Goal: Use online tool/utility: Utilize a website feature to perform a specific function

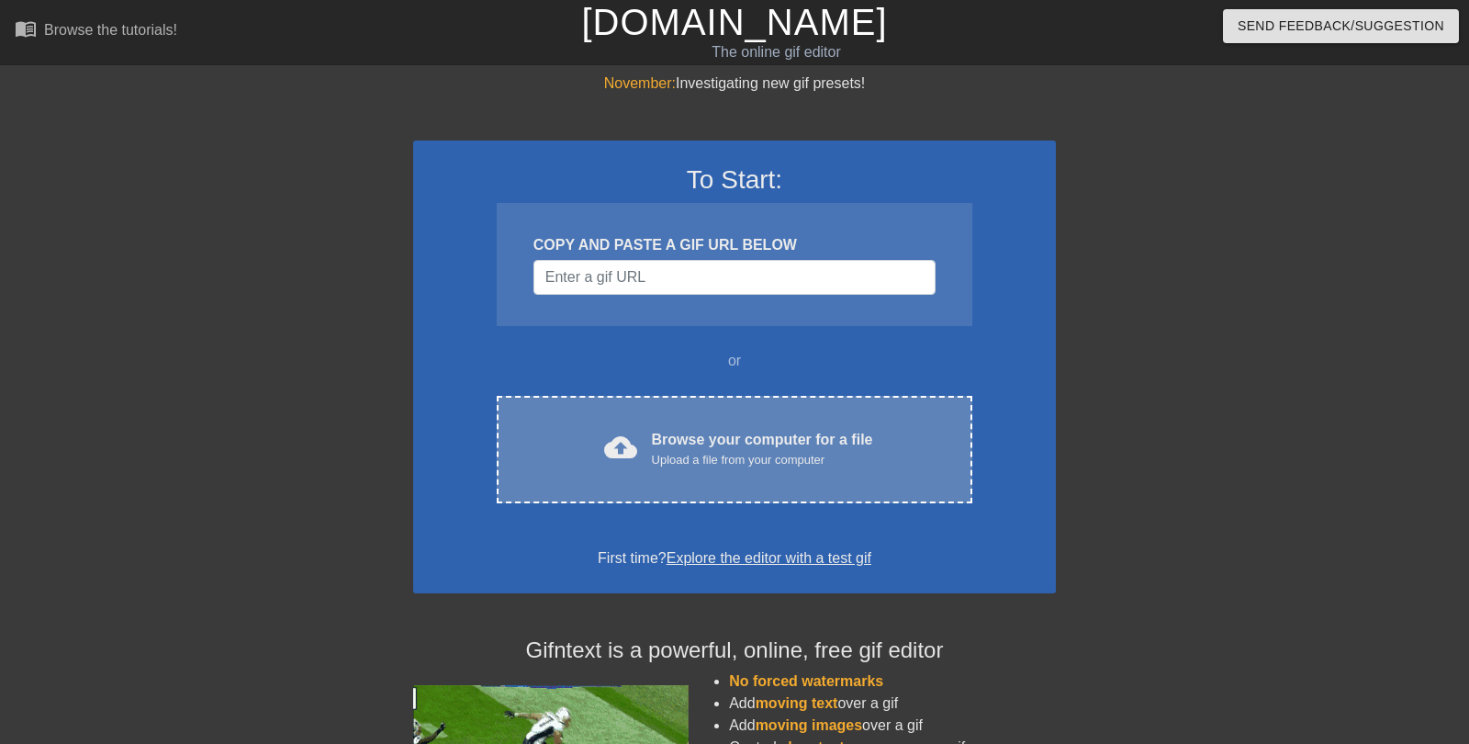
click at [658, 462] on div "Upload a file from your computer" at bounding box center [762, 460] width 221 height 18
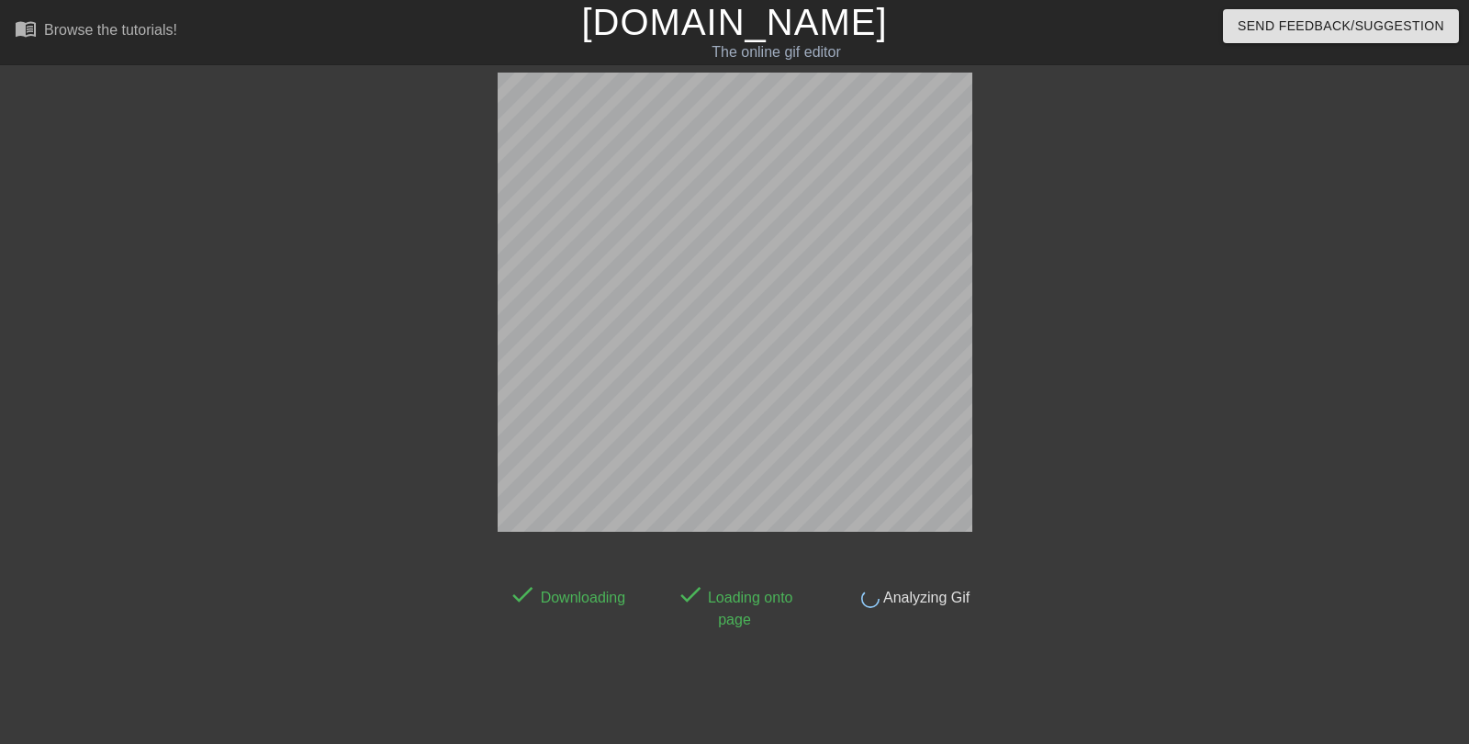
scroll to position [45, 0]
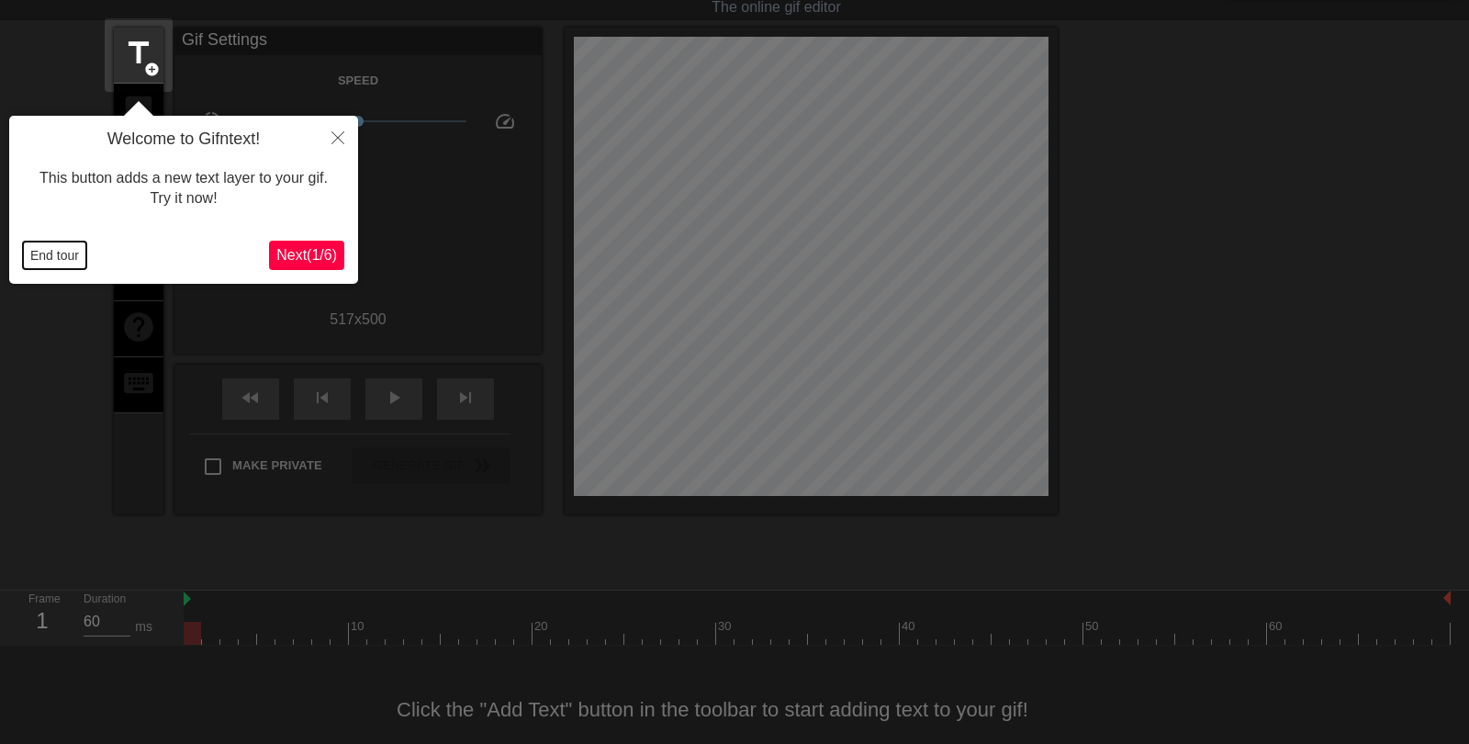
click at [47, 245] on button "End tour" at bounding box center [54, 256] width 63 height 28
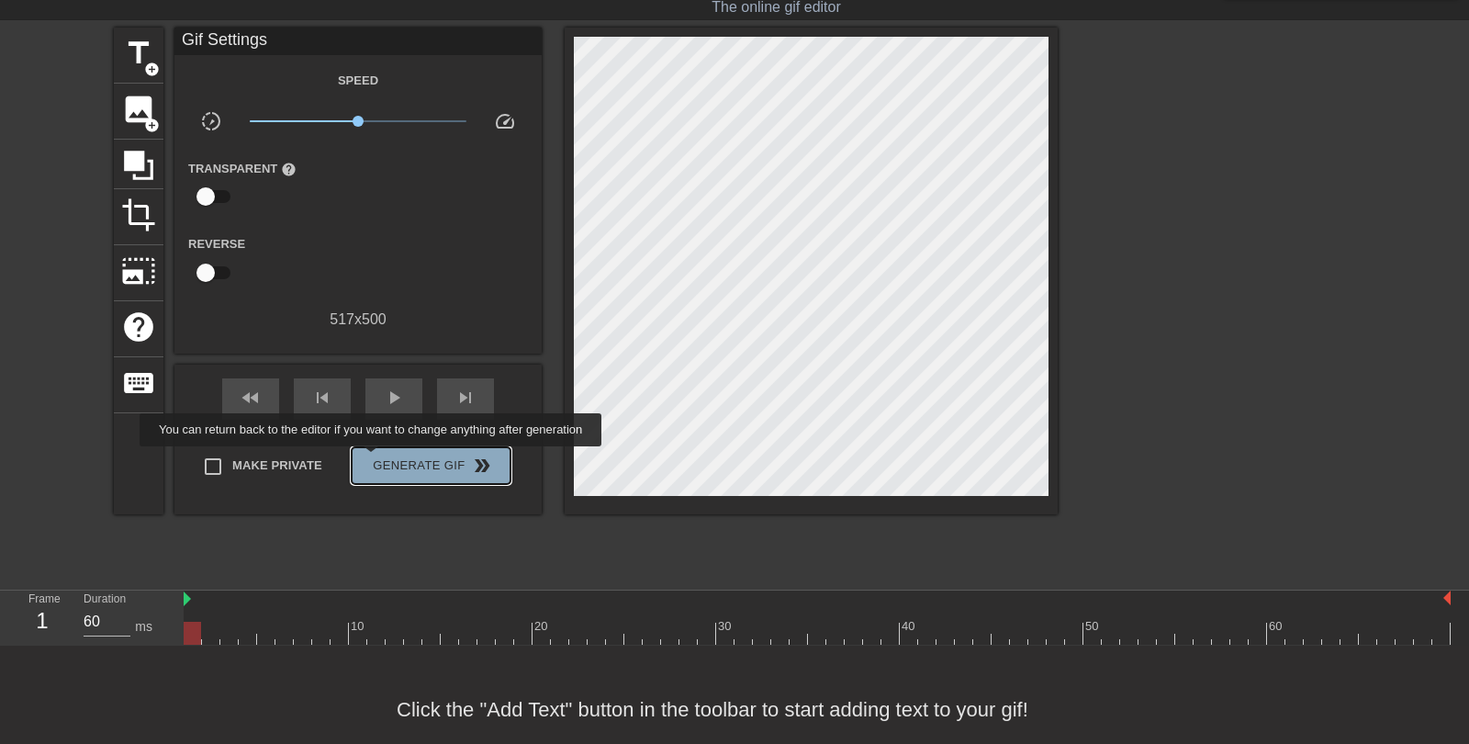
click at [383, 459] on span "Generate Gif double_arrow" at bounding box center [431, 466] width 144 height 22
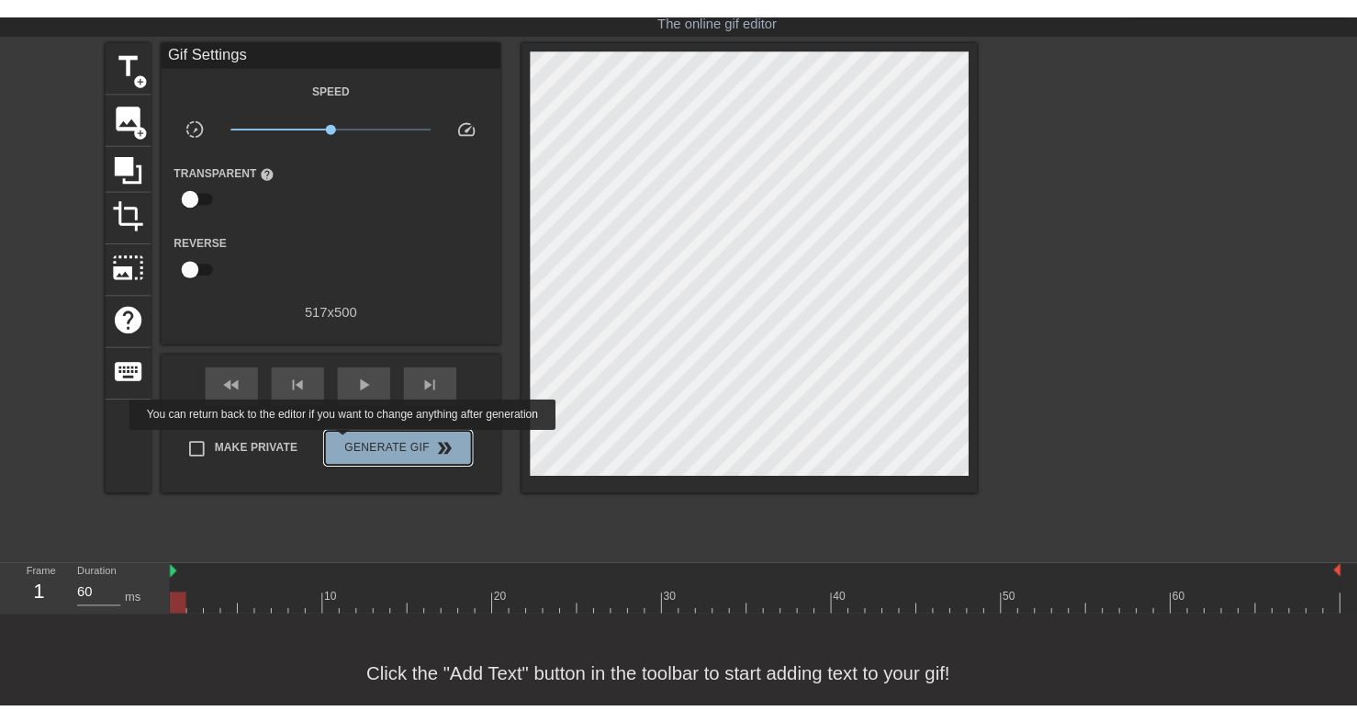
scroll to position [0, 0]
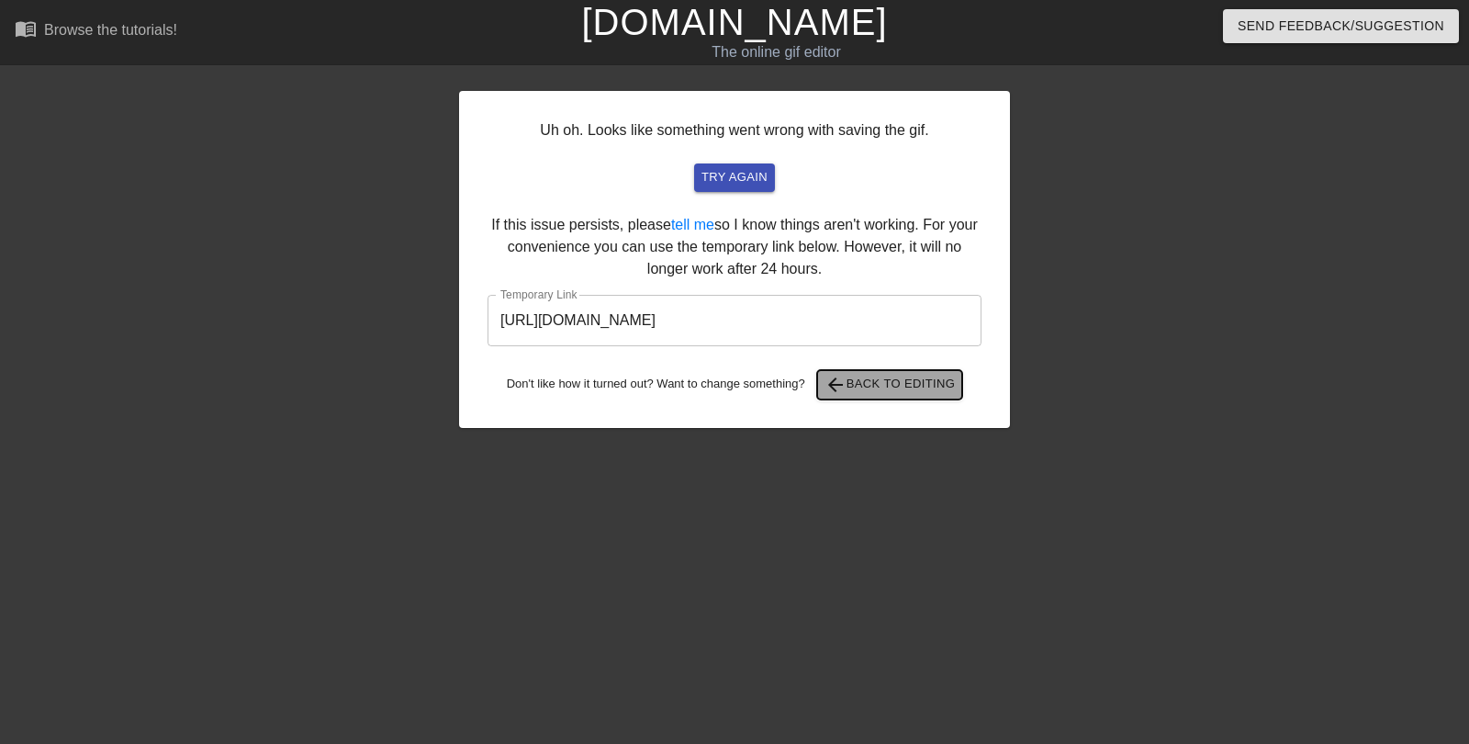
click at [843, 391] on span "arrow_back" at bounding box center [836, 385] width 22 height 22
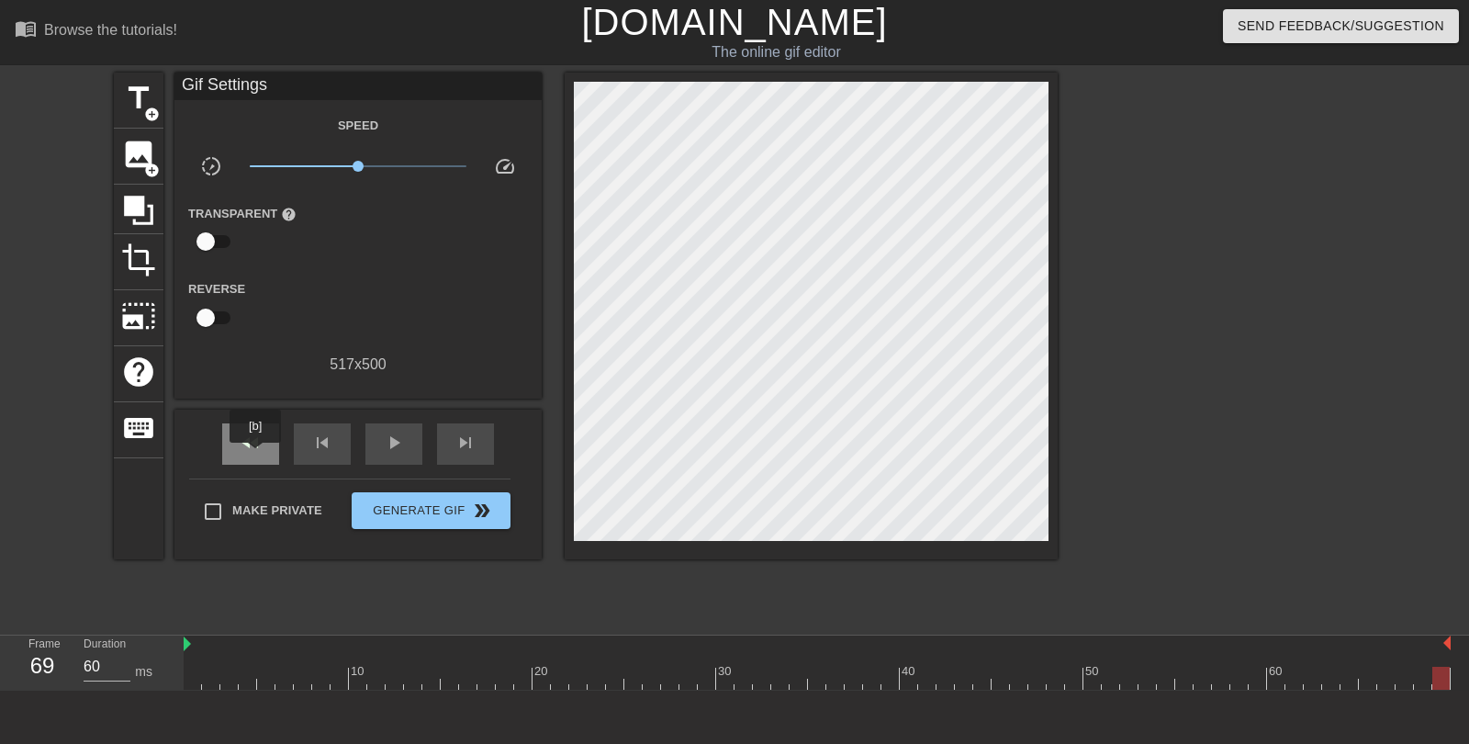
click at [257, 456] on div "fast_rewind" at bounding box center [250, 443] width 57 height 41
click at [377, 449] on div "play_arrow" at bounding box center [394, 443] width 57 height 41
click at [384, 456] on div "pause" at bounding box center [394, 443] width 57 height 41
click at [267, 453] on div "fast_rewind" at bounding box center [250, 443] width 57 height 41
click at [143, 99] on span "title" at bounding box center [138, 98] width 35 height 35
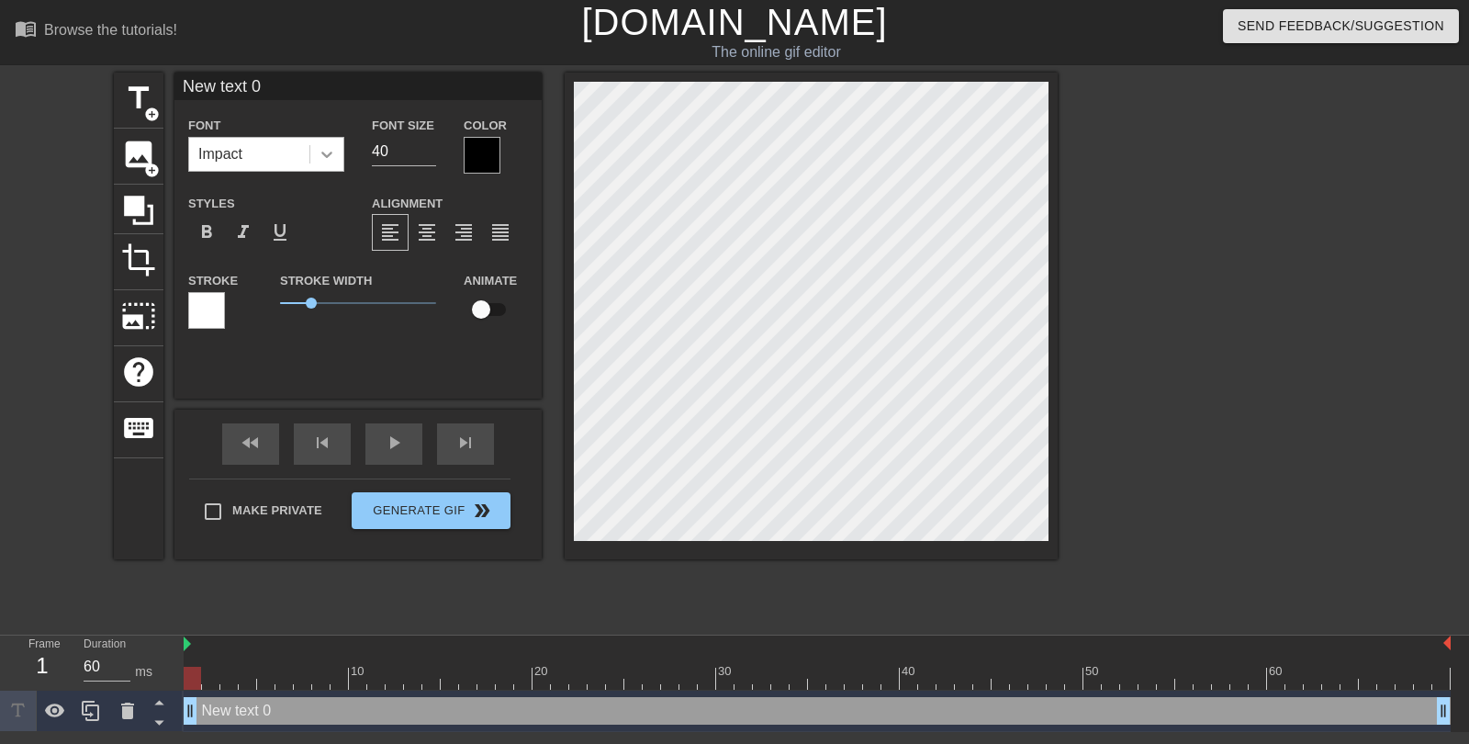
click at [322, 152] on icon at bounding box center [327, 154] width 18 height 18
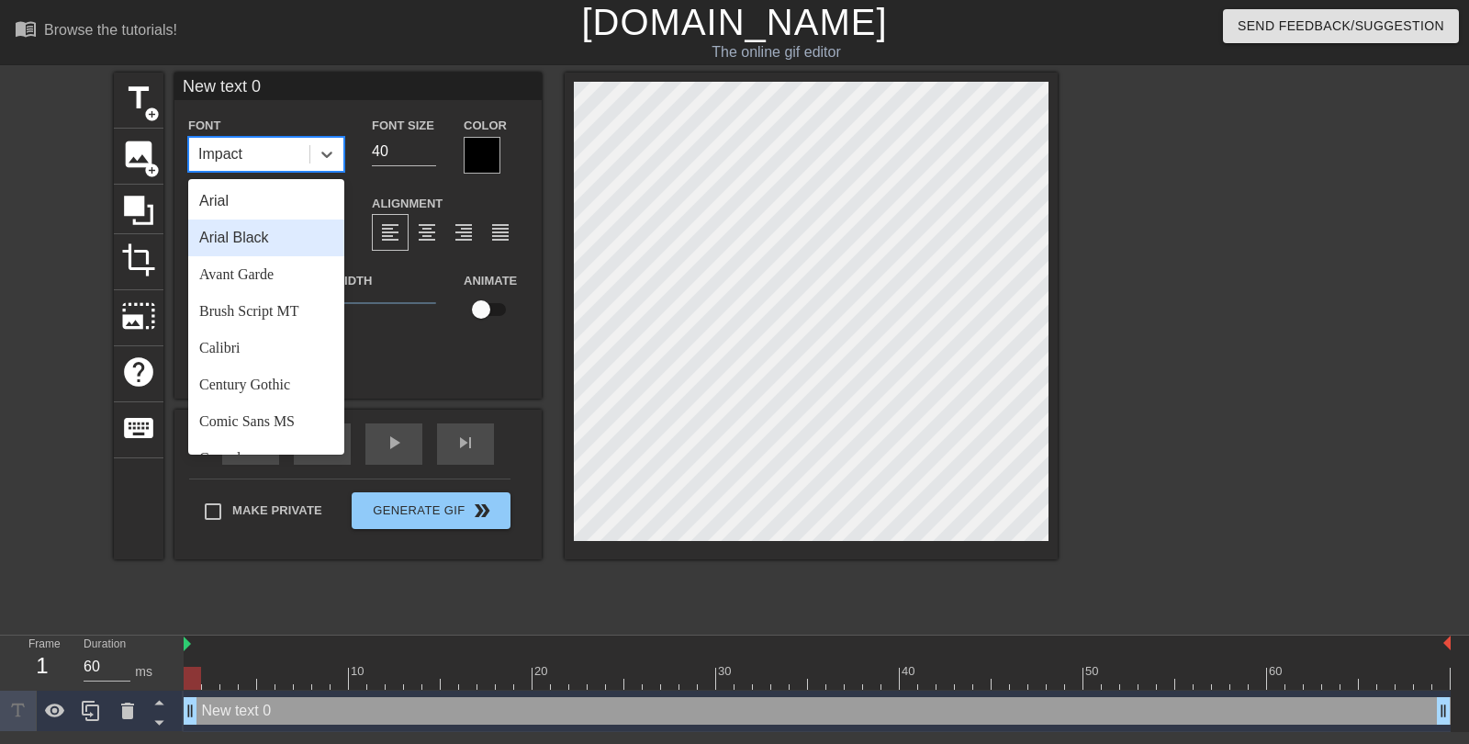
click at [255, 240] on div "Arial Black" at bounding box center [266, 237] width 156 height 37
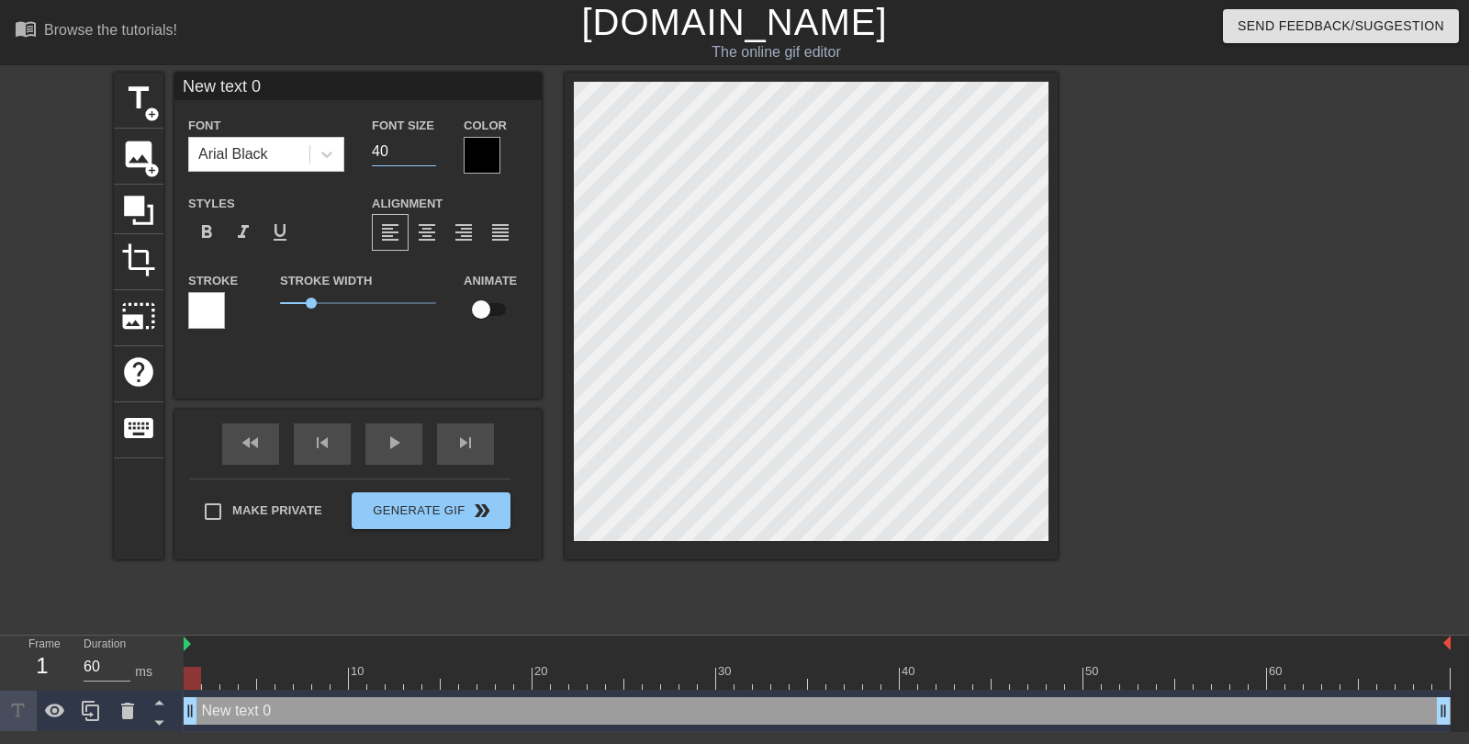
click at [394, 154] on input "40" at bounding box center [404, 151] width 64 height 29
drag, startPoint x: 311, startPoint y: 309, endPoint x: 343, endPoint y: 300, distance: 32.5
click at [343, 300] on span "2" at bounding box center [342, 303] width 11 height 11
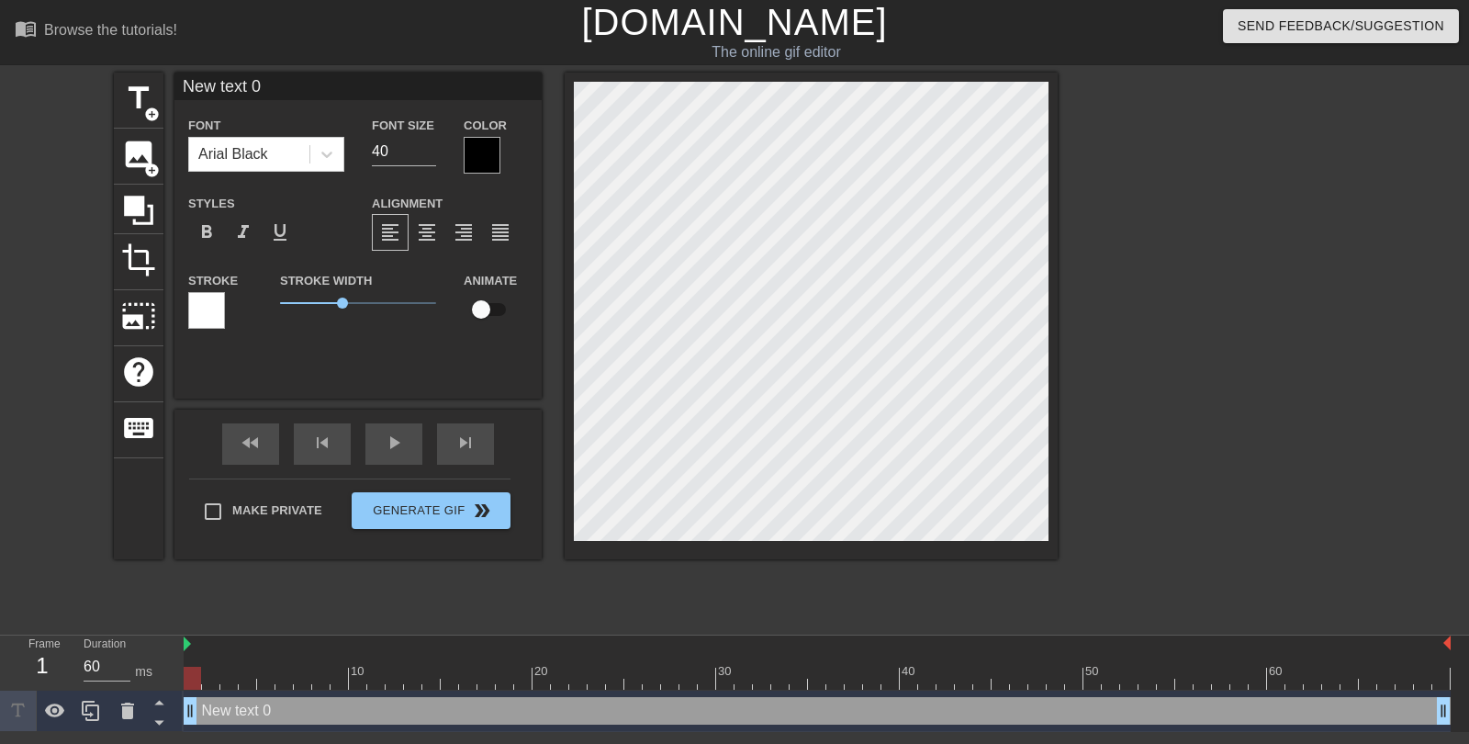
click at [259, 85] on input "New text 0" at bounding box center [357, 87] width 367 height 28
type input "EDGE"
click at [430, 146] on input "163" at bounding box center [404, 151] width 64 height 29
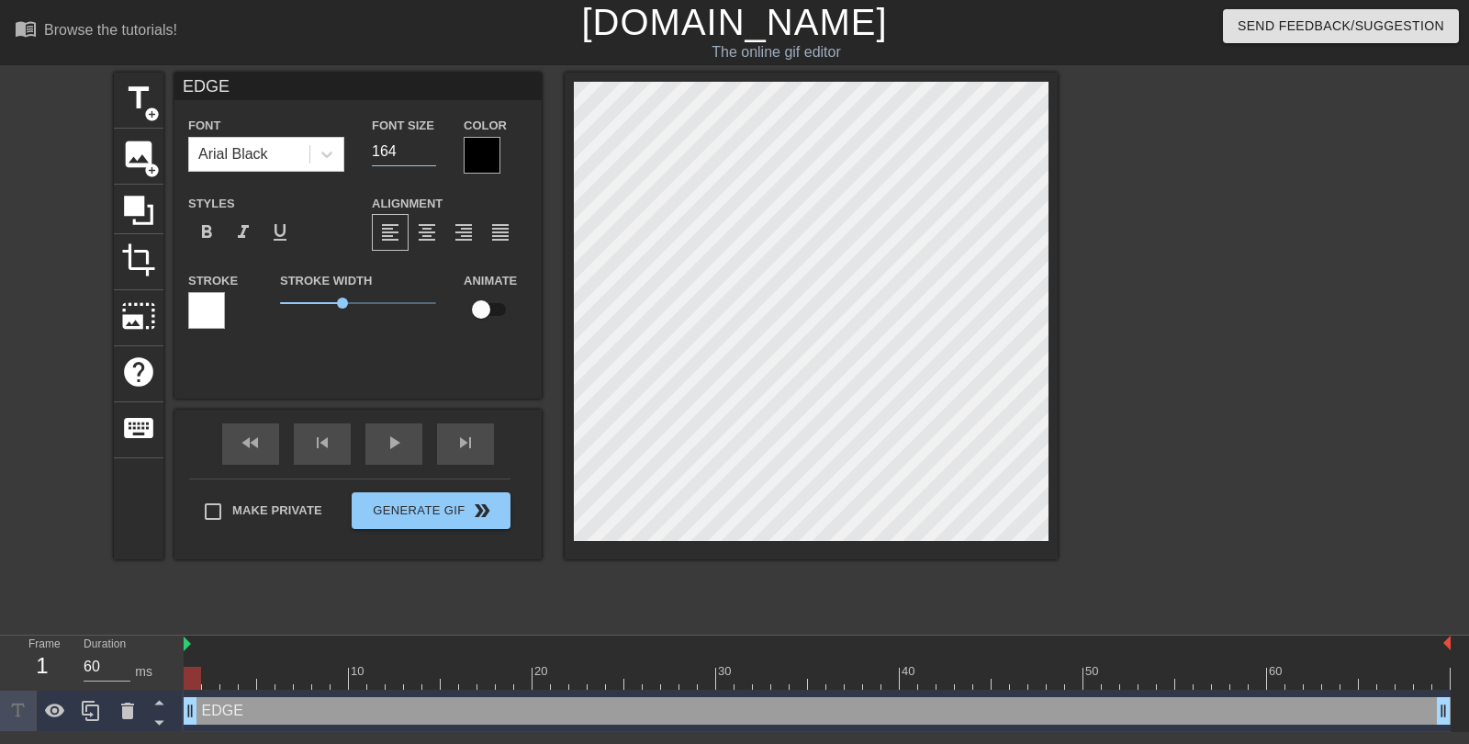
click at [430, 146] on input "164" at bounding box center [404, 151] width 64 height 29
click at [430, 146] on input "165" at bounding box center [404, 151] width 64 height 29
click at [430, 146] on input "166" at bounding box center [404, 151] width 64 height 29
click at [430, 146] on input "167" at bounding box center [404, 151] width 64 height 29
click at [430, 146] on input "168" at bounding box center [404, 151] width 64 height 29
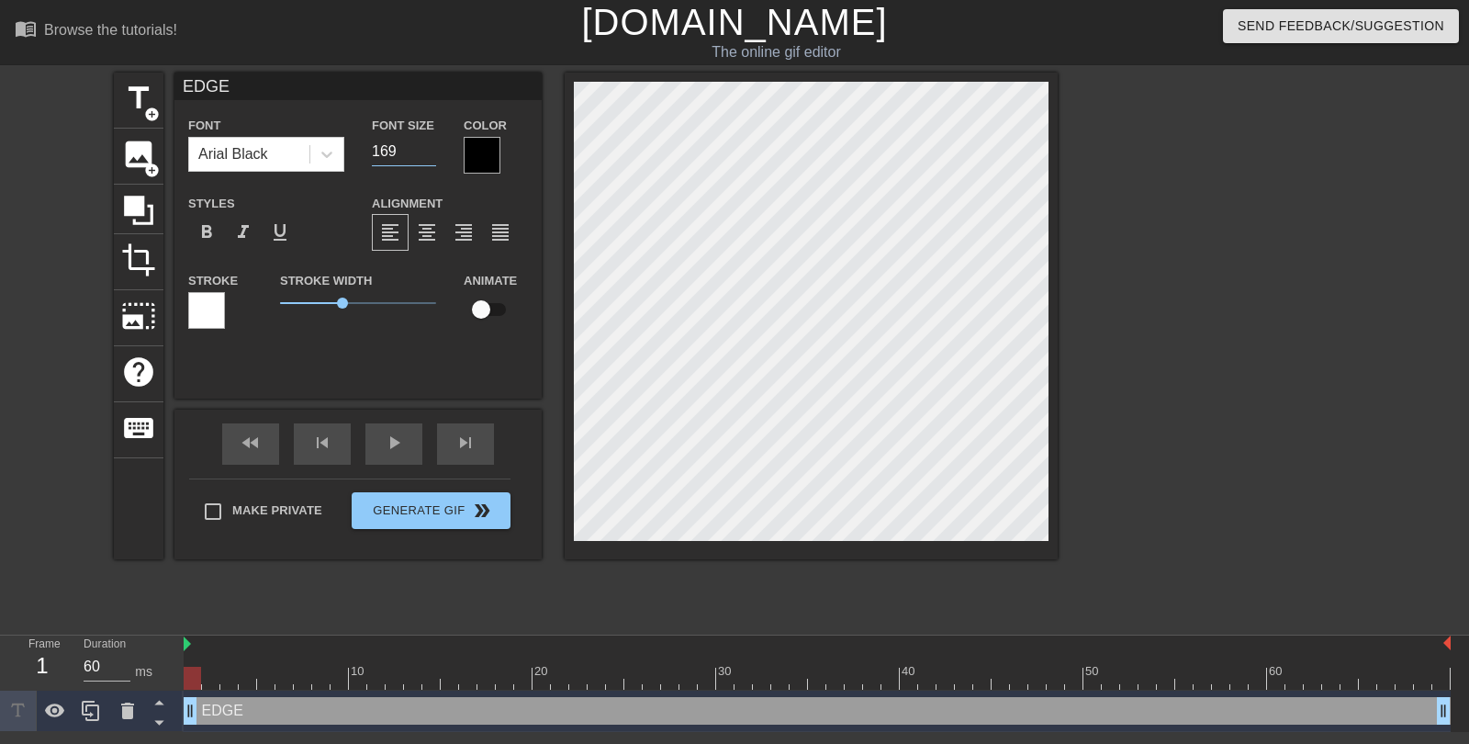
click at [430, 146] on input "169" at bounding box center [404, 151] width 64 height 29
click at [430, 146] on input "170" at bounding box center [404, 151] width 64 height 29
click at [430, 146] on input "171" at bounding box center [404, 151] width 64 height 29
click at [430, 146] on input "172" at bounding box center [404, 151] width 64 height 29
click at [430, 146] on input "173" at bounding box center [404, 151] width 64 height 29
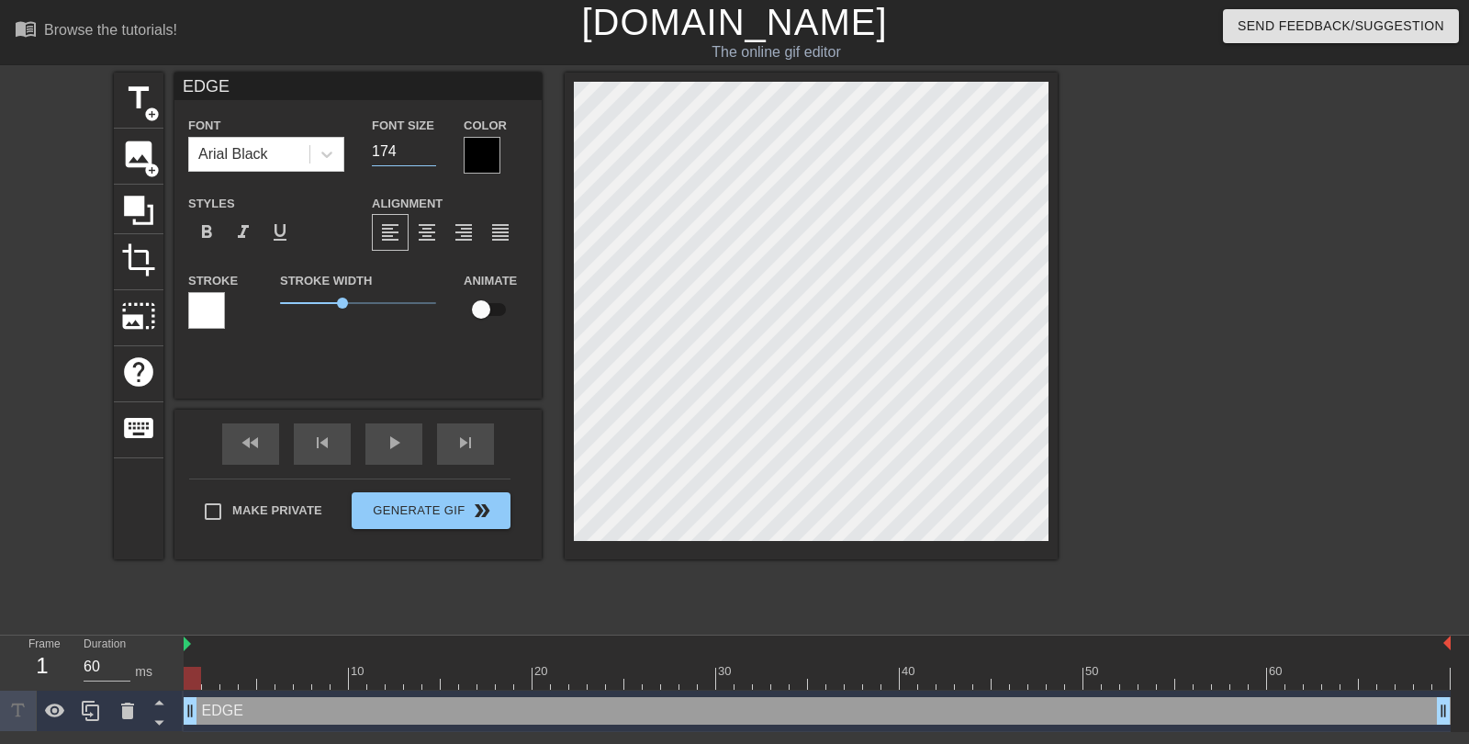
click at [430, 146] on input "174" at bounding box center [404, 151] width 64 height 29
click at [430, 146] on input "175" at bounding box center [404, 151] width 64 height 29
click at [430, 162] on input "175" at bounding box center [404, 151] width 64 height 29
click at [430, 158] on input "174" at bounding box center [404, 151] width 64 height 29
click at [430, 158] on input "173" at bounding box center [404, 151] width 64 height 29
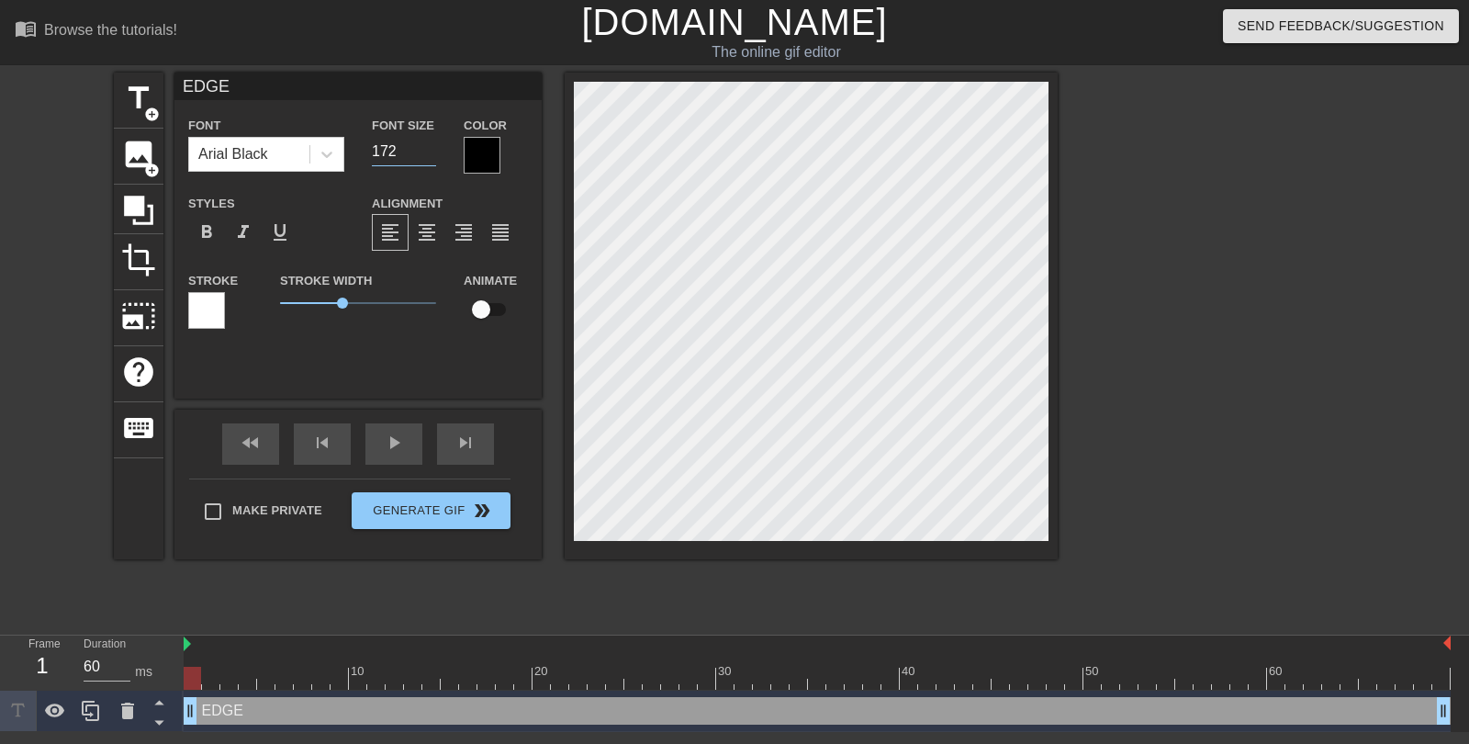
type input "172"
click at [430, 159] on input "172" at bounding box center [404, 151] width 64 height 29
click at [467, 182] on div "Font Arial Black Font Size 172 Color Styles format_bold format_italic format_un…" at bounding box center [358, 229] width 340 height 231
click at [485, 152] on div at bounding box center [482, 155] width 37 height 37
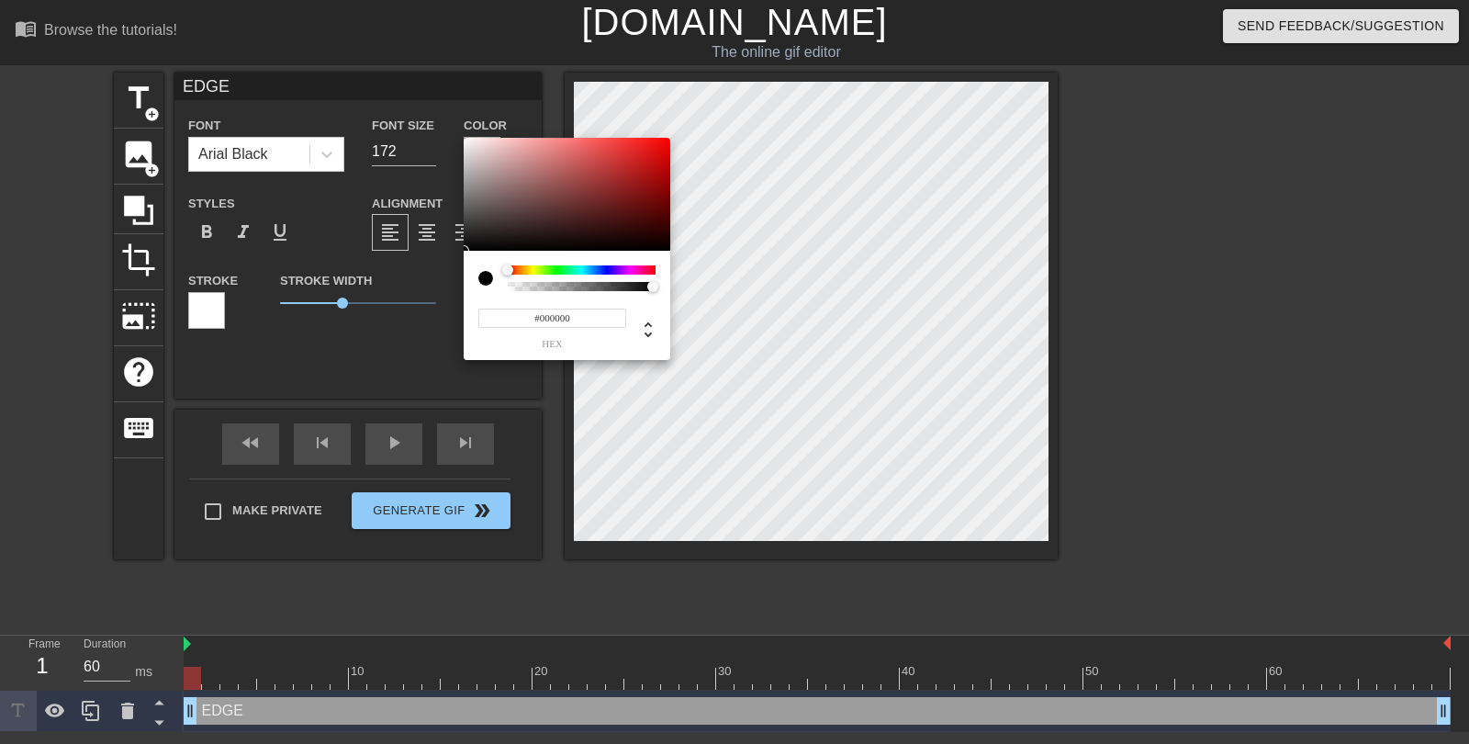
type input "0"
drag, startPoint x: 524, startPoint y: 287, endPoint x: 501, endPoint y: 286, distance: 23.0
click at [501, 286] on div at bounding box center [566, 278] width 177 height 26
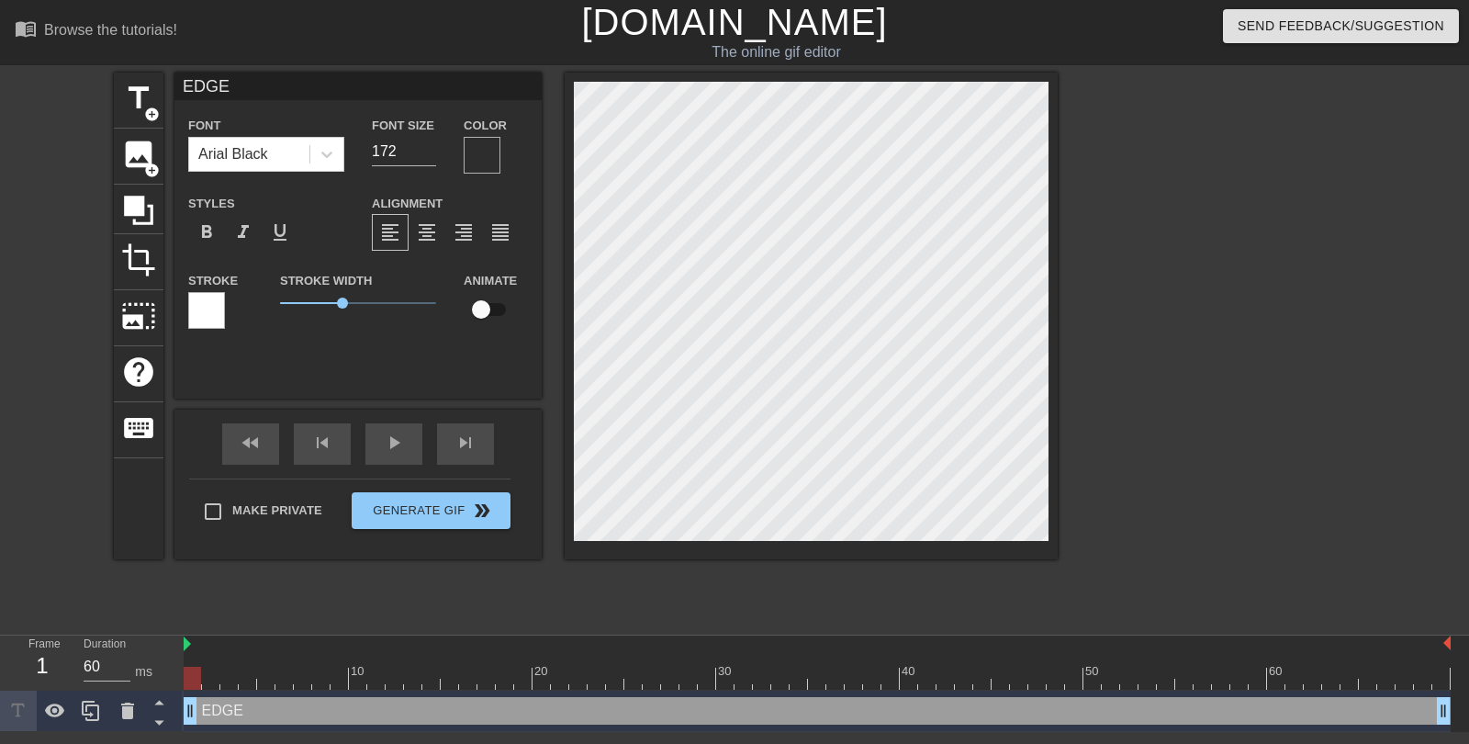
click at [206, 311] on div at bounding box center [206, 310] width 37 height 37
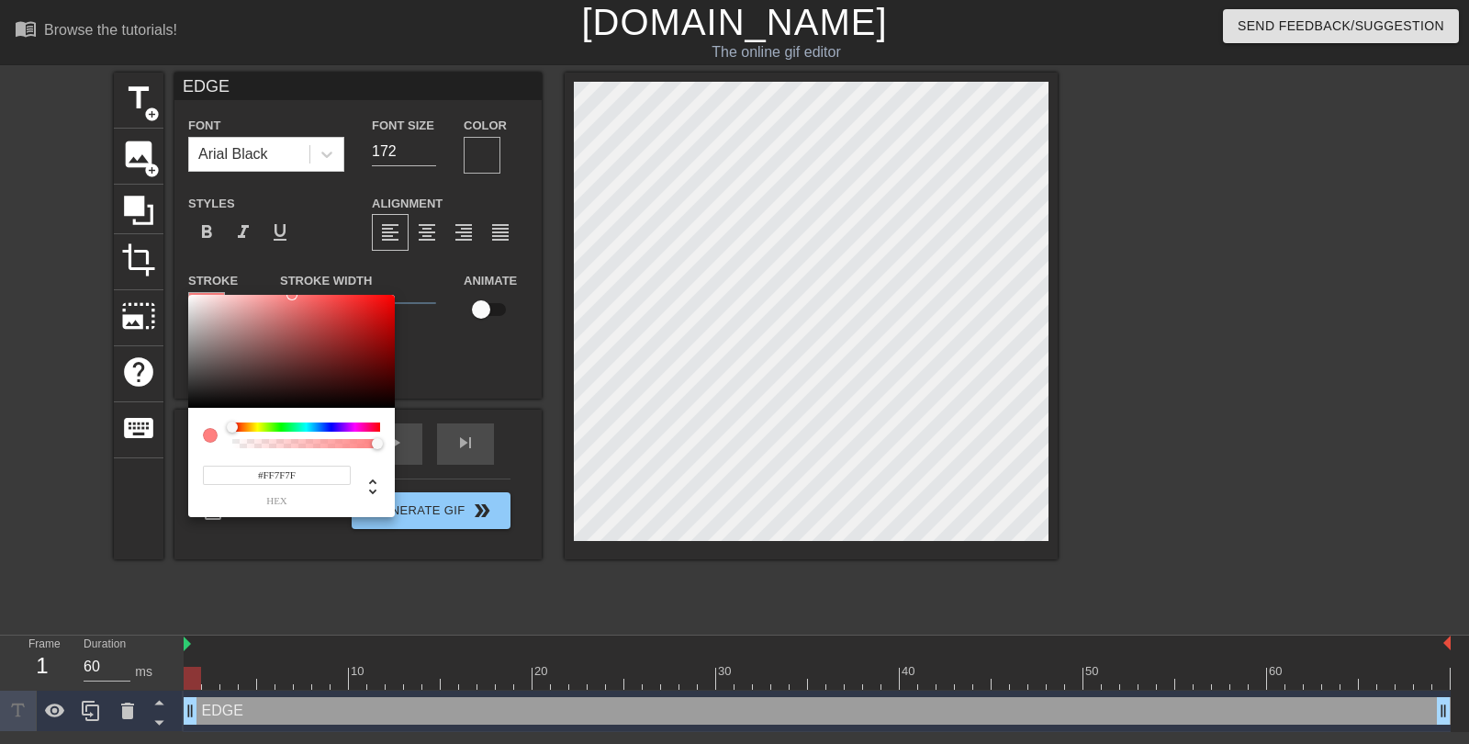
type input "#FF7E7E"
drag, startPoint x: 292, startPoint y: 319, endPoint x: 293, endPoint y: 289, distance: 29.4
click at [293, 289] on div "#FF7E7E hex" at bounding box center [734, 372] width 1469 height 744
click at [310, 478] on input "#FF7E7E" at bounding box center [277, 475] width 148 height 19
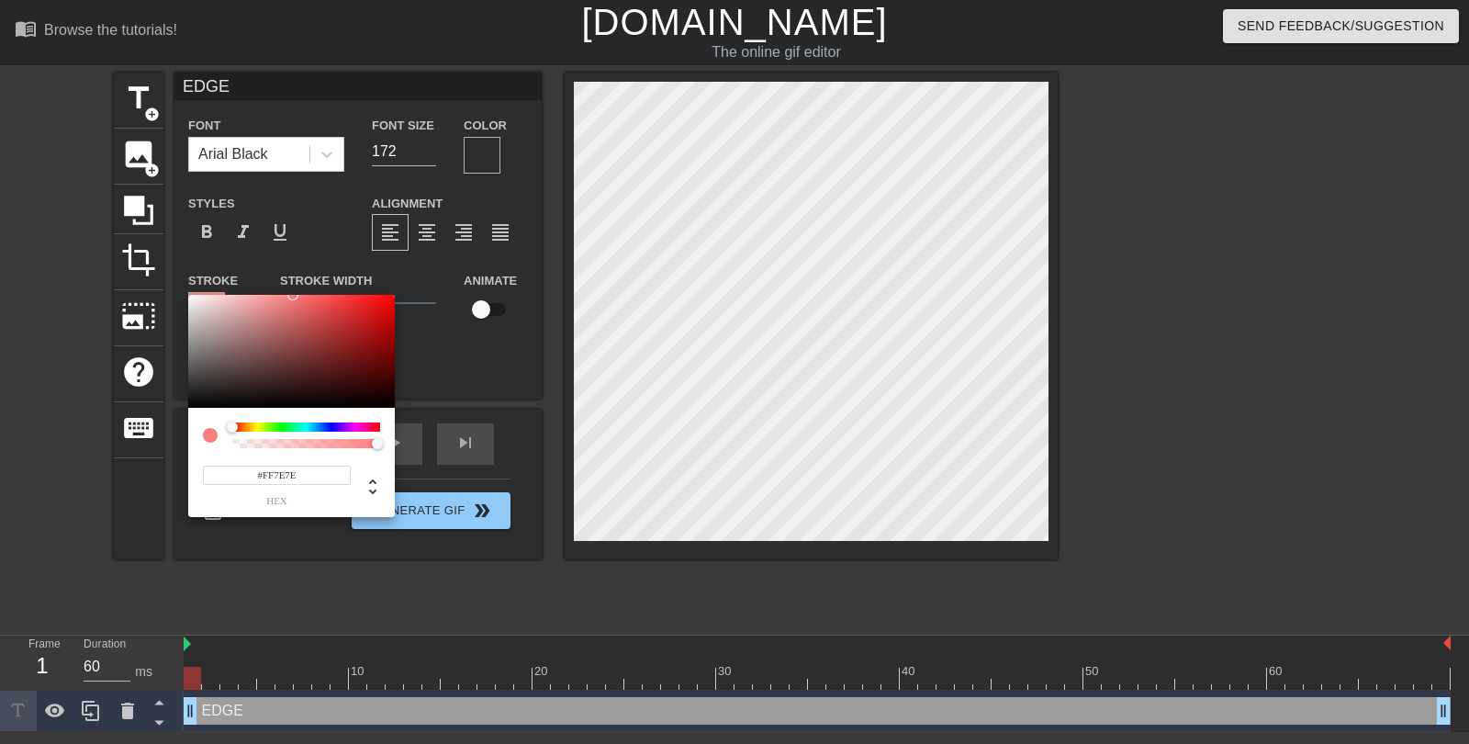
click at [310, 478] on input "#FF7E7E" at bounding box center [277, 475] width 148 height 19
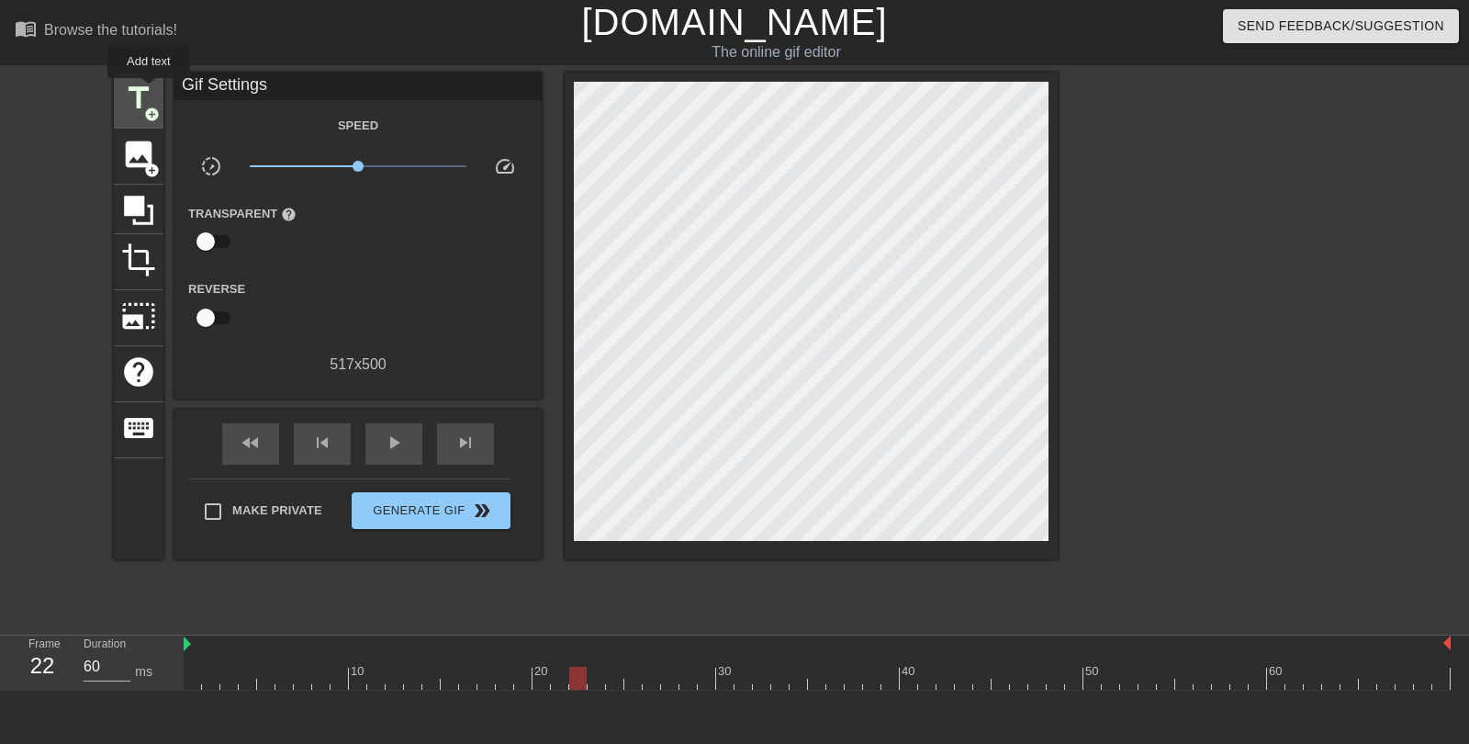
click at [150, 91] on span "title" at bounding box center [138, 98] width 35 height 35
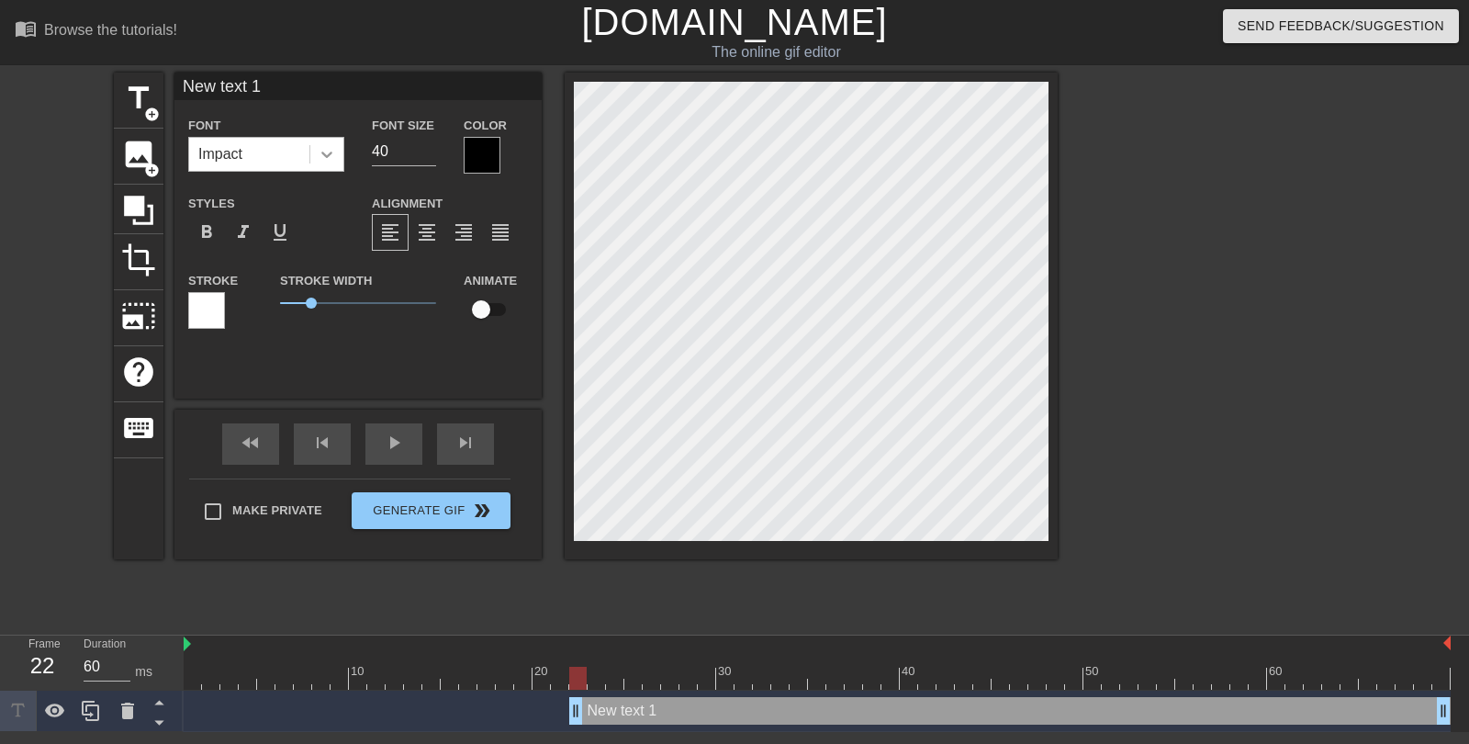
click at [316, 149] on div at bounding box center [326, 154] width 33 height 33
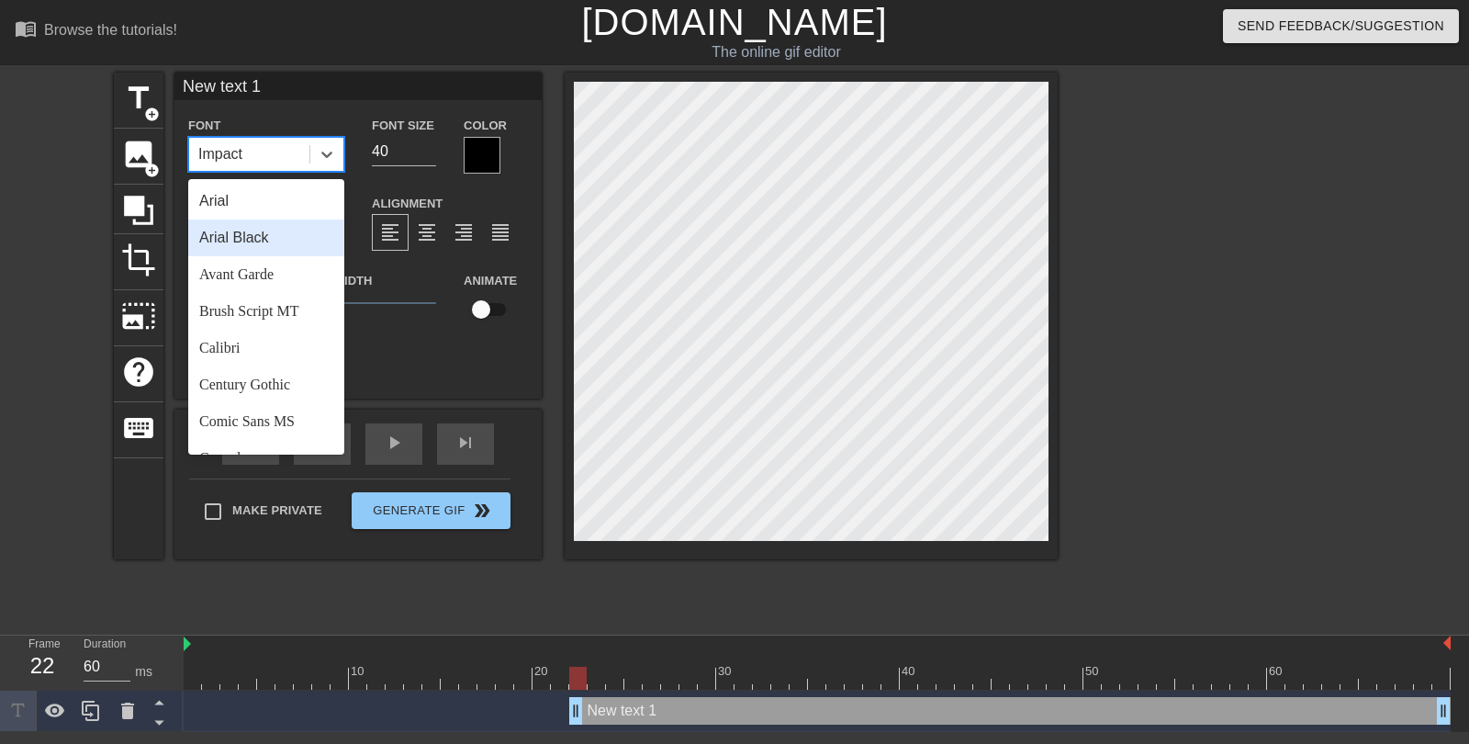
click at [285, 231] on div "Arial Black" at bounding box center [266, 237] width 156 height 37
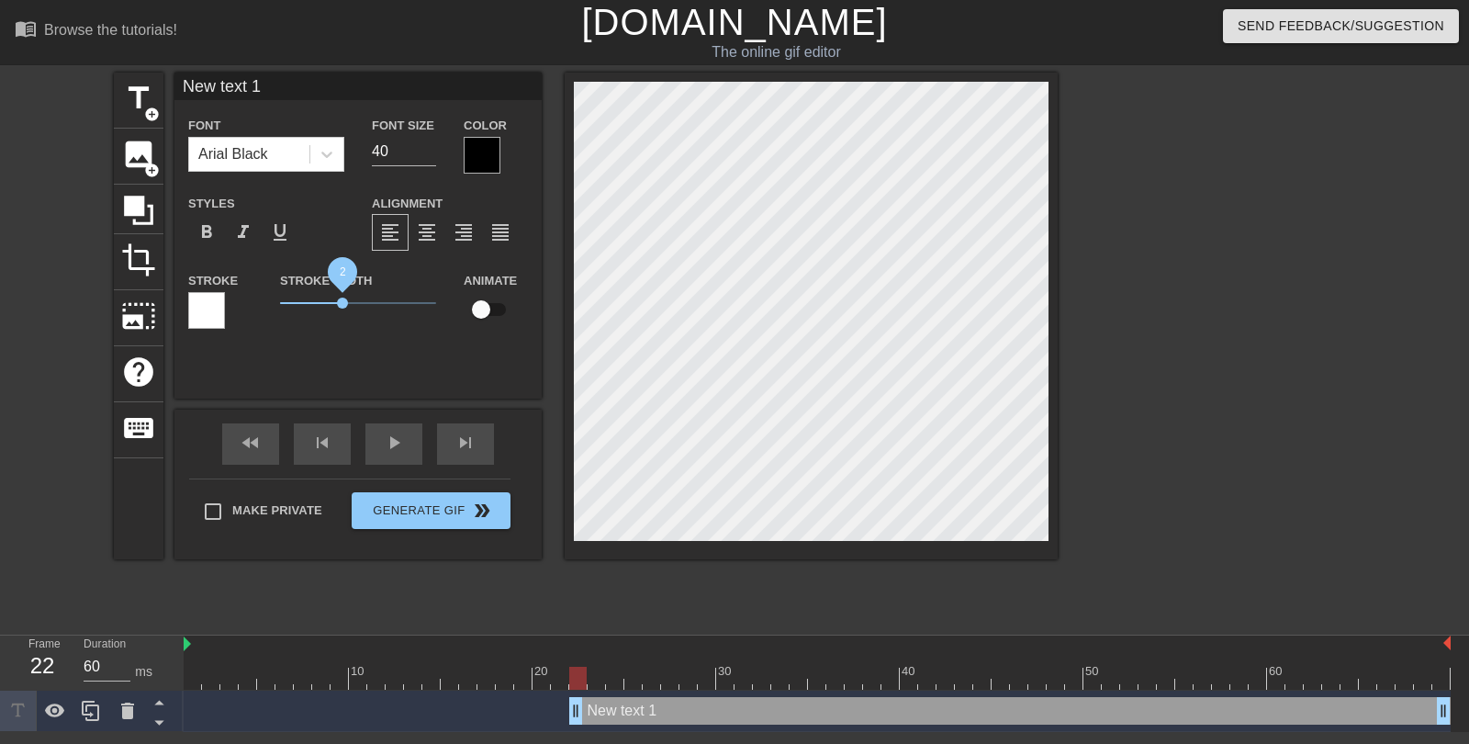
drag, startPoint x: 313, startPoint y: 308, endPoint x: 343, endPoint y: 303, distance: 29.7
click at [343, 303] on span "2" at bounding box center [342, 303] width 11 height 11
click at [487, 147] on div at bounding box center [482, 155] width 37 height 37
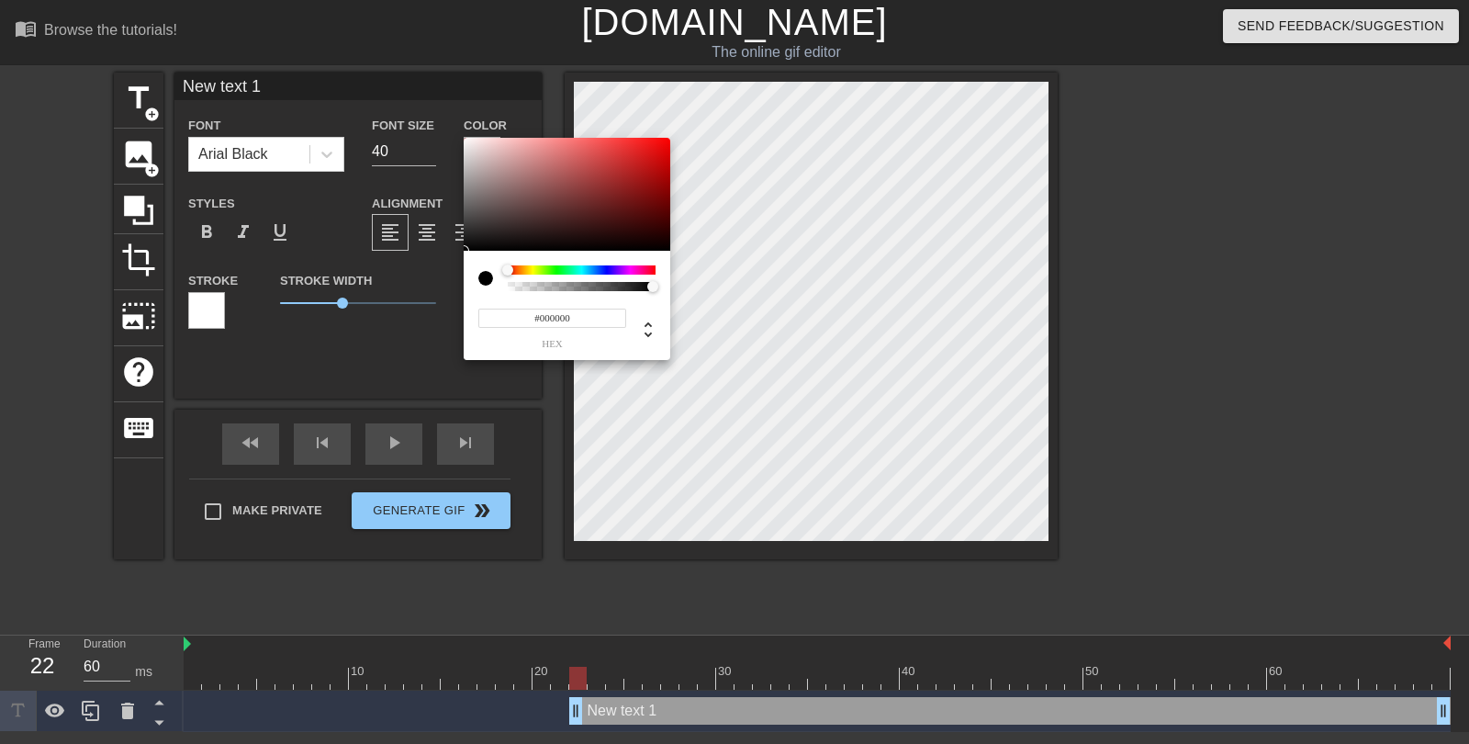
type input "0"
click at [503, 286] on div at bounding box center [566, 278] width 177 height 26
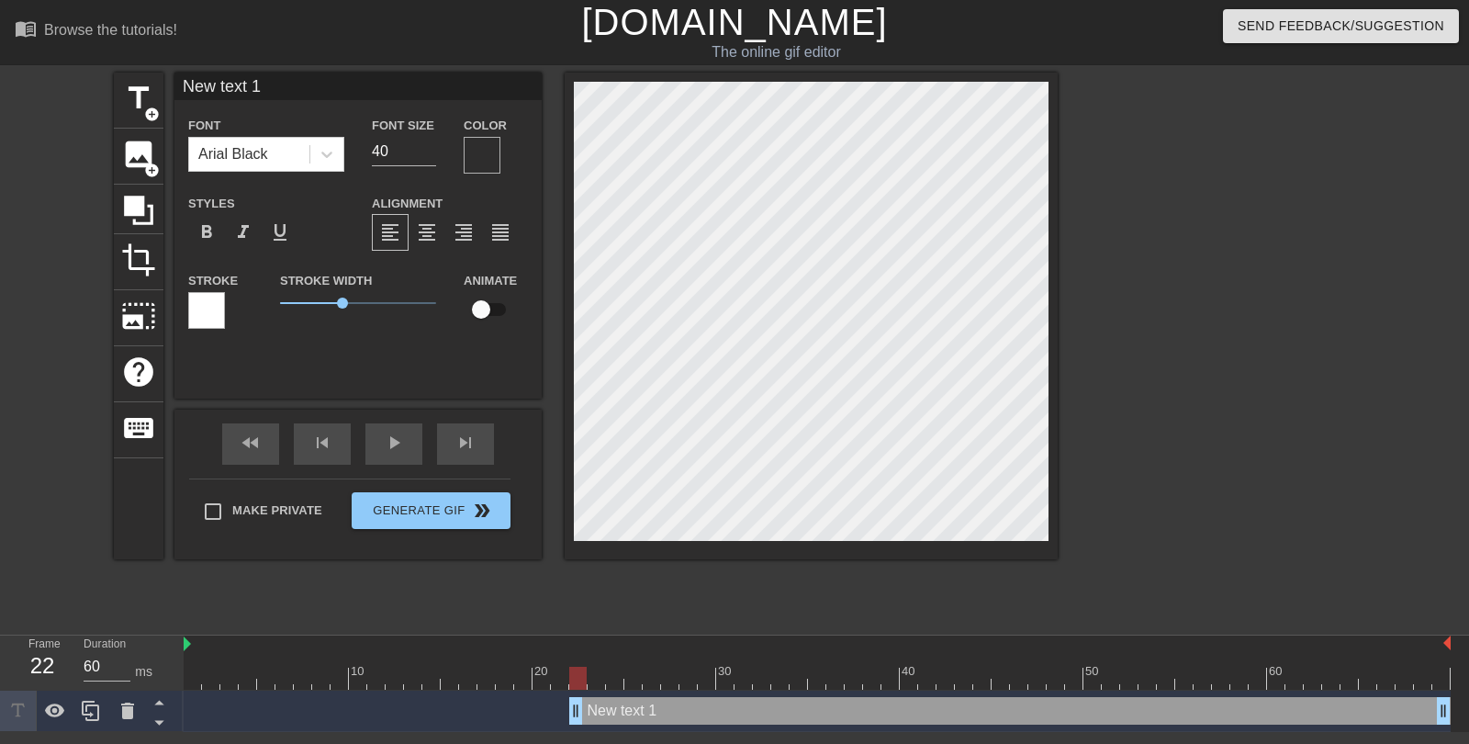
click at [213, 315] on div at bounding box center [206, 310] width 37 height 37
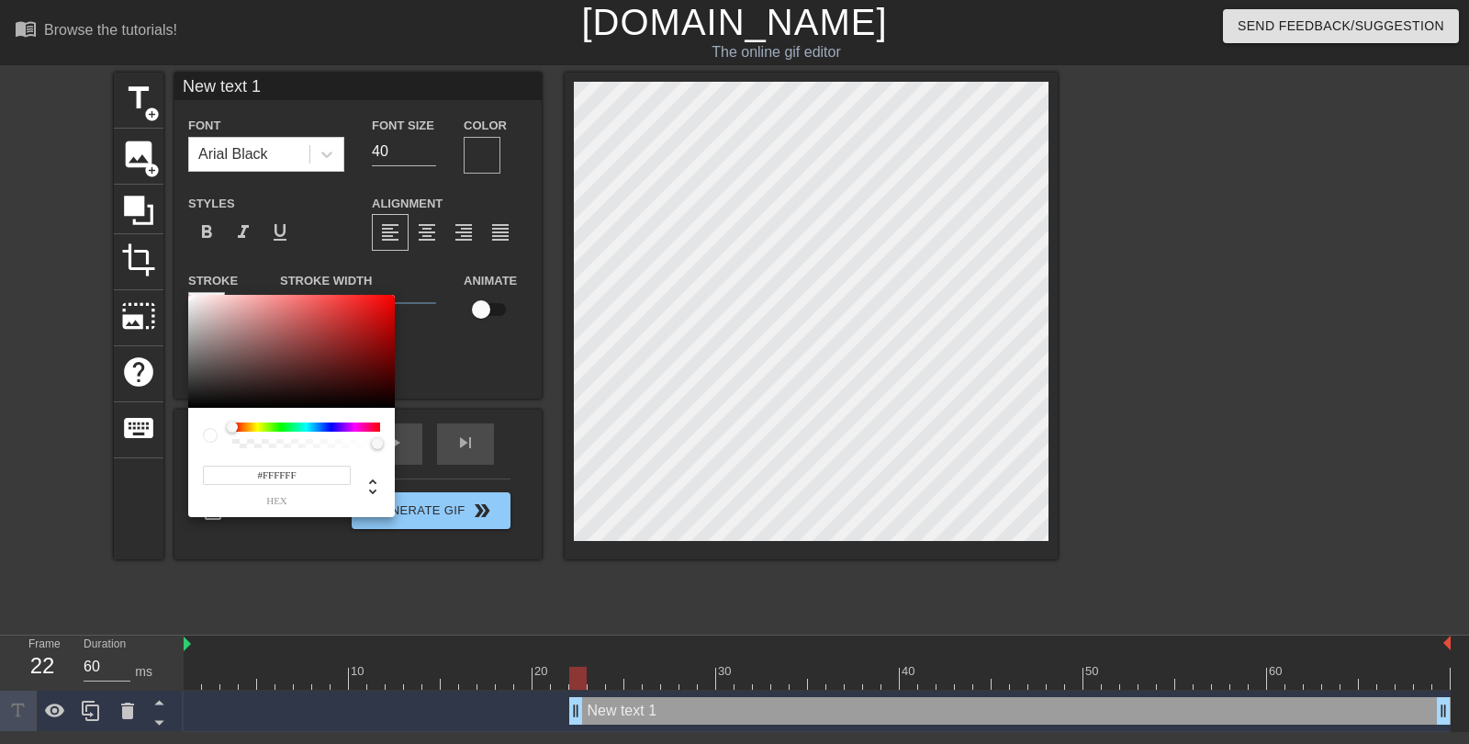
click at [274, 472] on input "#FFFFFF" at bounding box center [277, 475] width 148 height 19
paste input "7E7E"
type input "#FF7E7E"
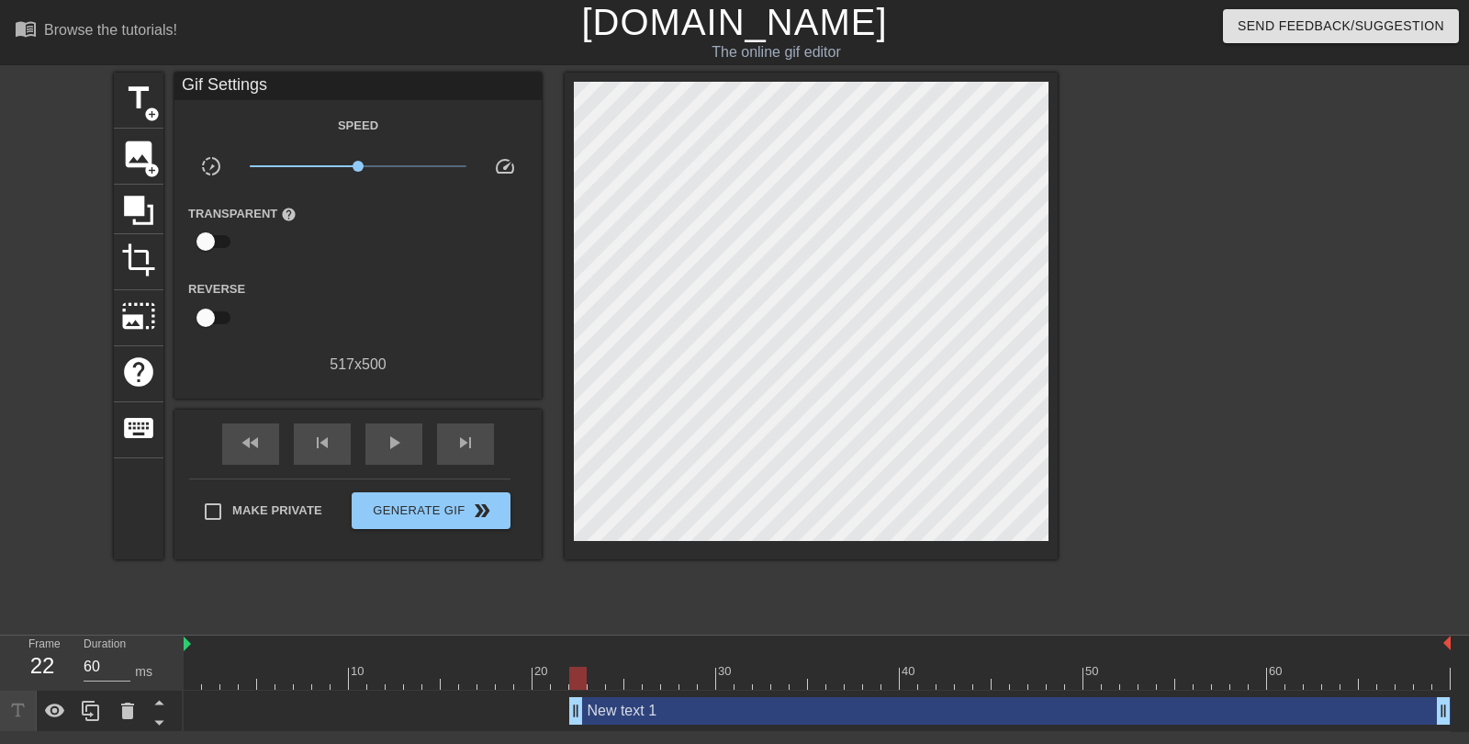
click at [255, 86] on div "Gif Settings" at bounding box center [357, 87] width 367 height 28
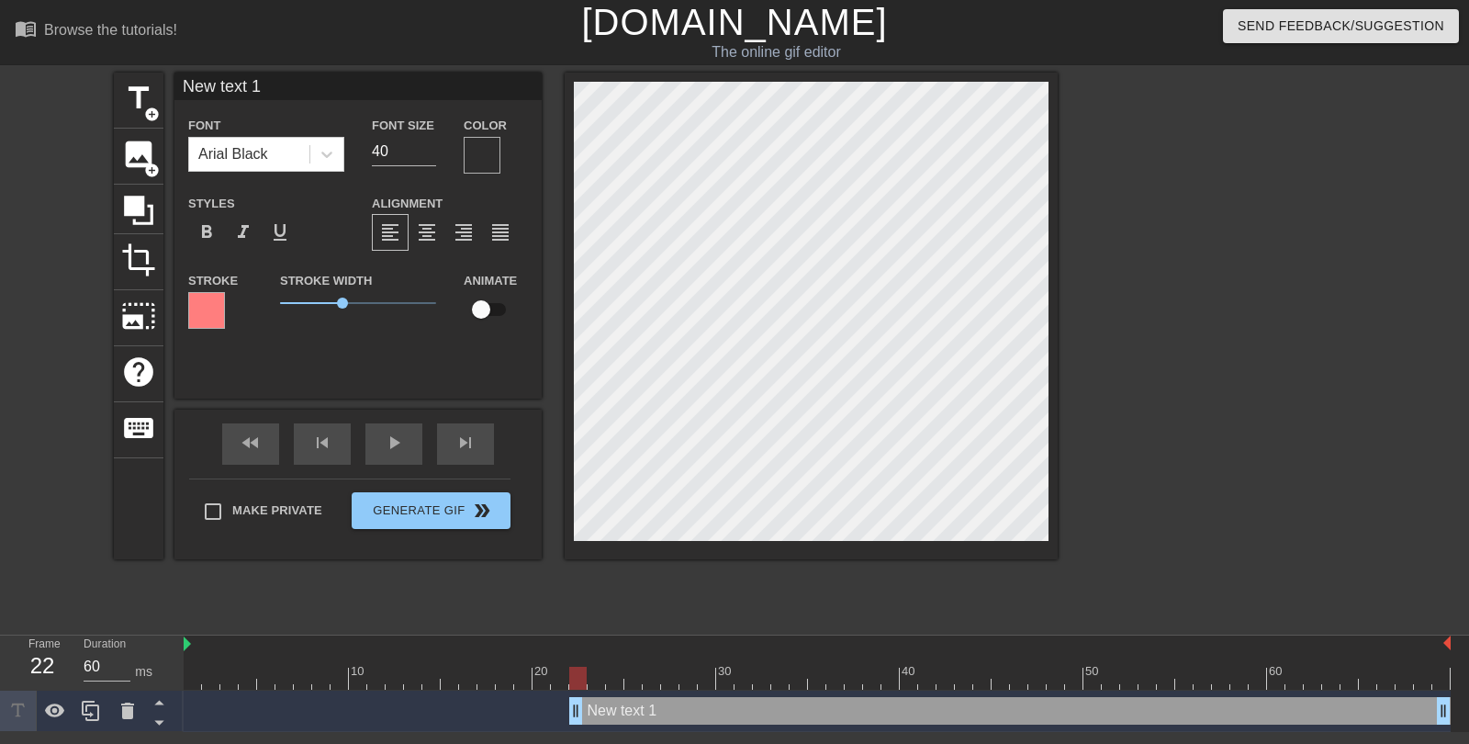
click at [308, 86] on input "New text 1" at bounding box center [357, 87] width 367 height 28
type input "LEAK"
click at [432, 141] on input "40" at bounding box center [404, 151] width 64 height 29
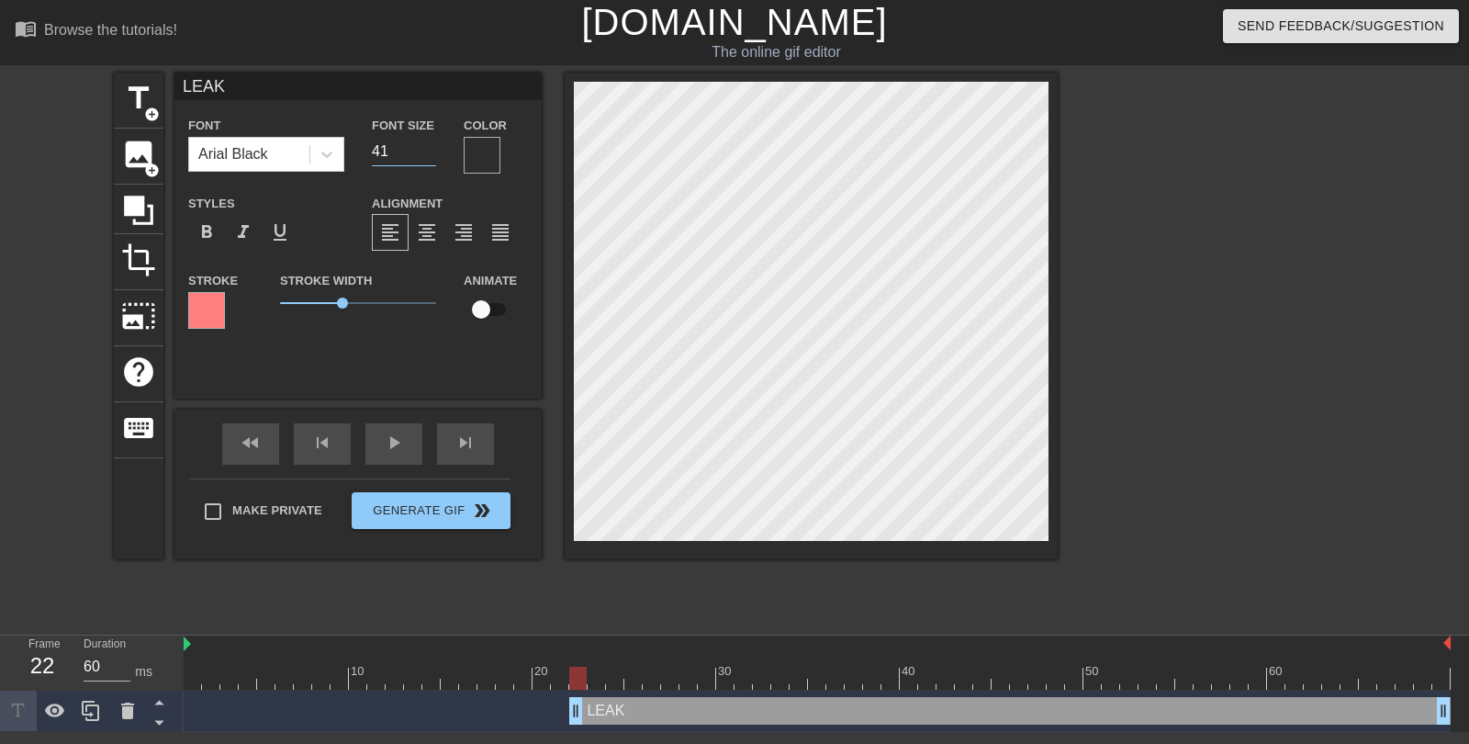
click at [432, 146] on input "41" at bounding box center [404, 151] width 64 height 29
click at [432, 146] on input "42" at bounding box center [404, 151] width 64 height 29
click at [432, 143] on input "43" at bounding box center [404, 151] width 64 height 29
click at [432, 143] on input "94" at bounding box center [404, 151] width 64 height 29
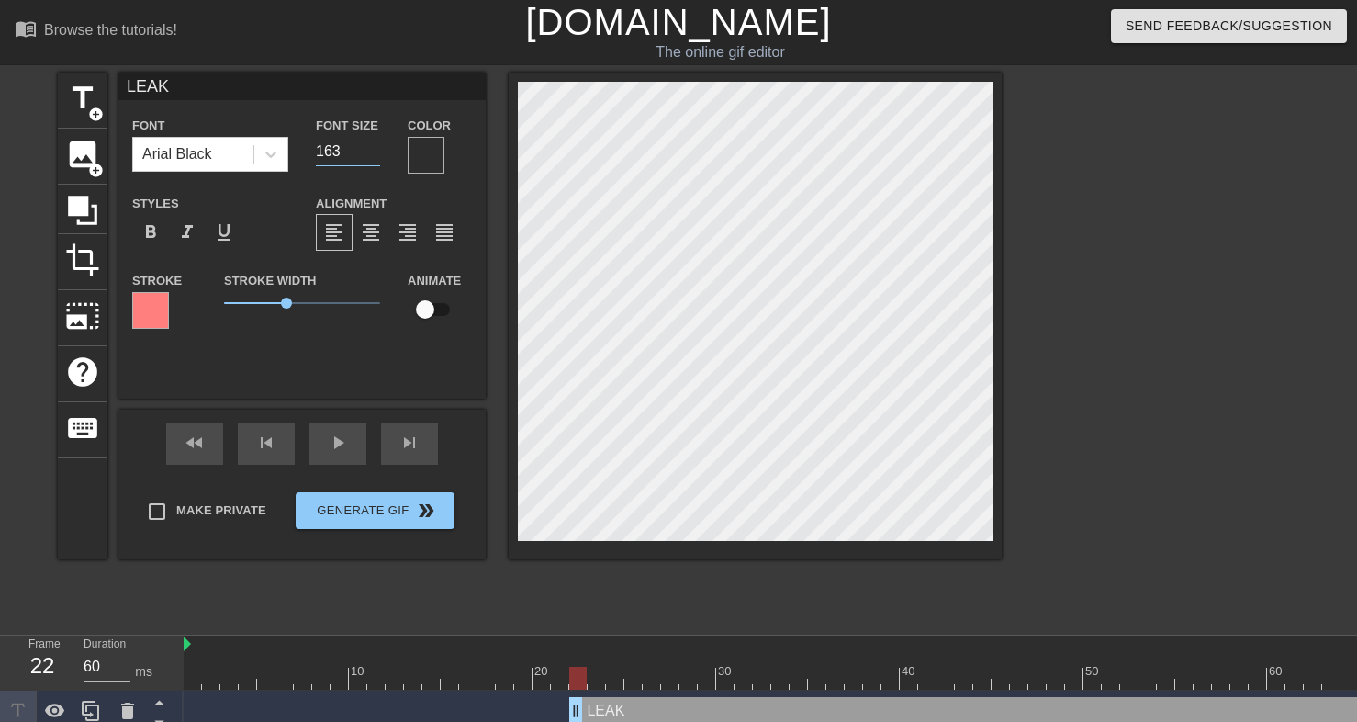
click at [374, 148] on input "163" at bounding box center [348, 151] width 64 height 29
click at [374, 148] on input "164" at bounding box center [348, 151] width 64 height 29
click at [374, 148] on input "165" at bounding box center [348, 151] width 64 height 29
click at [374, 148] on input "166" at bounding box center [348, 151] width 64 height 29
click at [374, 148] on input "167" at bounding box center [348, 151] width 64 height 29
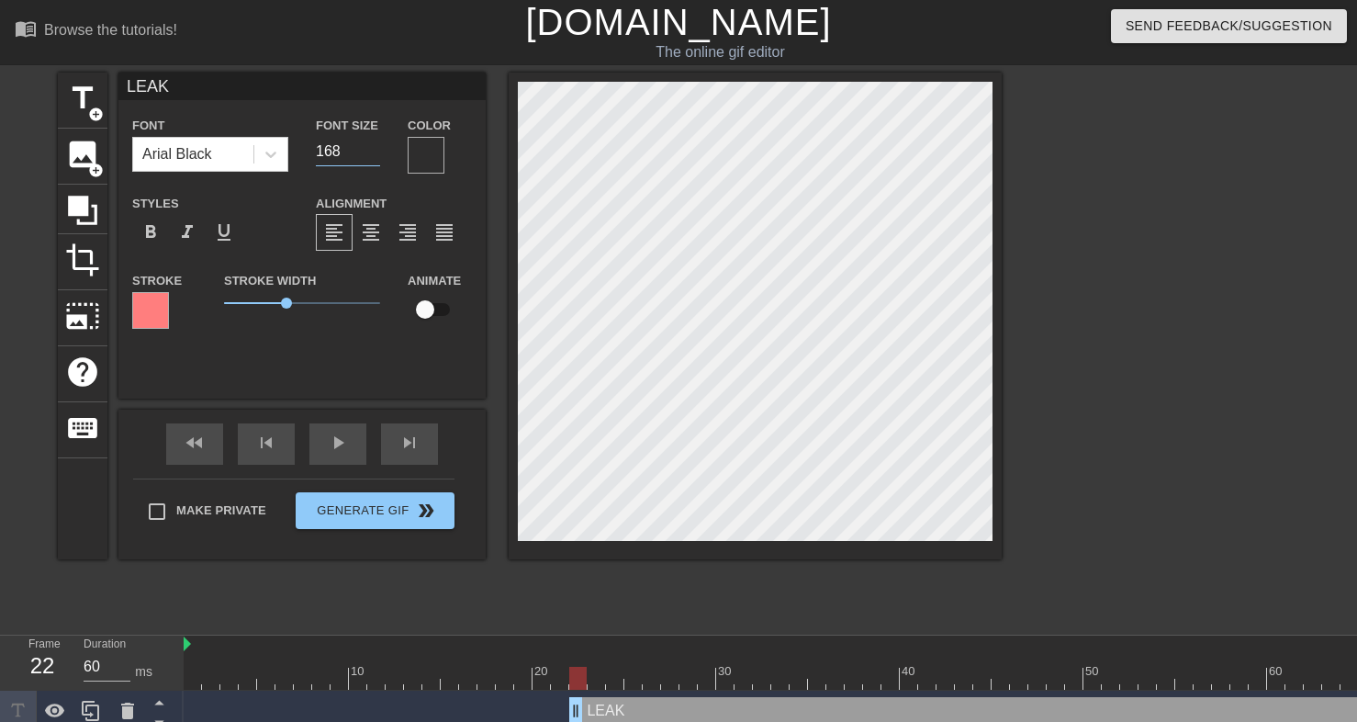
click at [374, 148] on input "168" at bounding box center [348, 151] width 64 height 29
click at [374, 148] on input "169" at bounding box center [348, 151] width 64 height 29
click at [374, 148] on input "170" at bounding box center [348, 151] width 64 height 29
type input "171"
click at [374, 148] on input "171" at bounding box center [348, 151] width 64 height 29
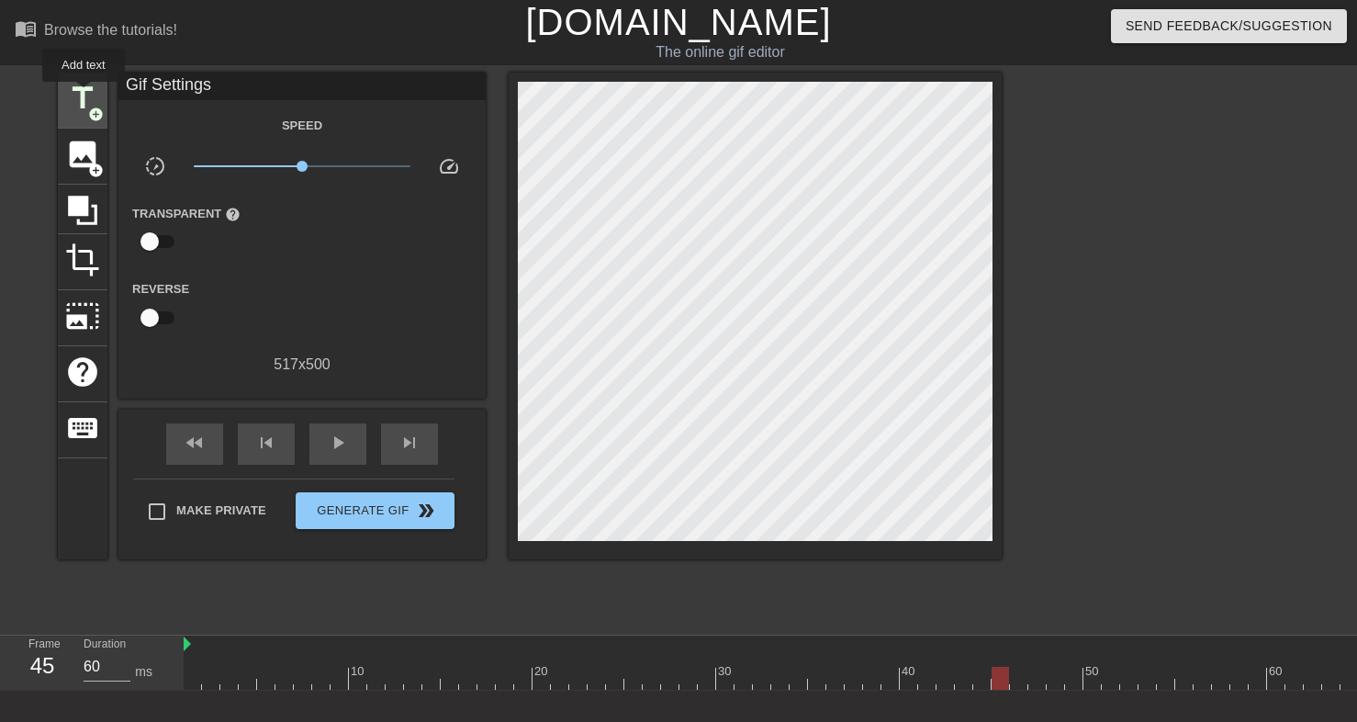
click at [84, 95] on span "title" at bounding box center [82, 98] width 35 height 35
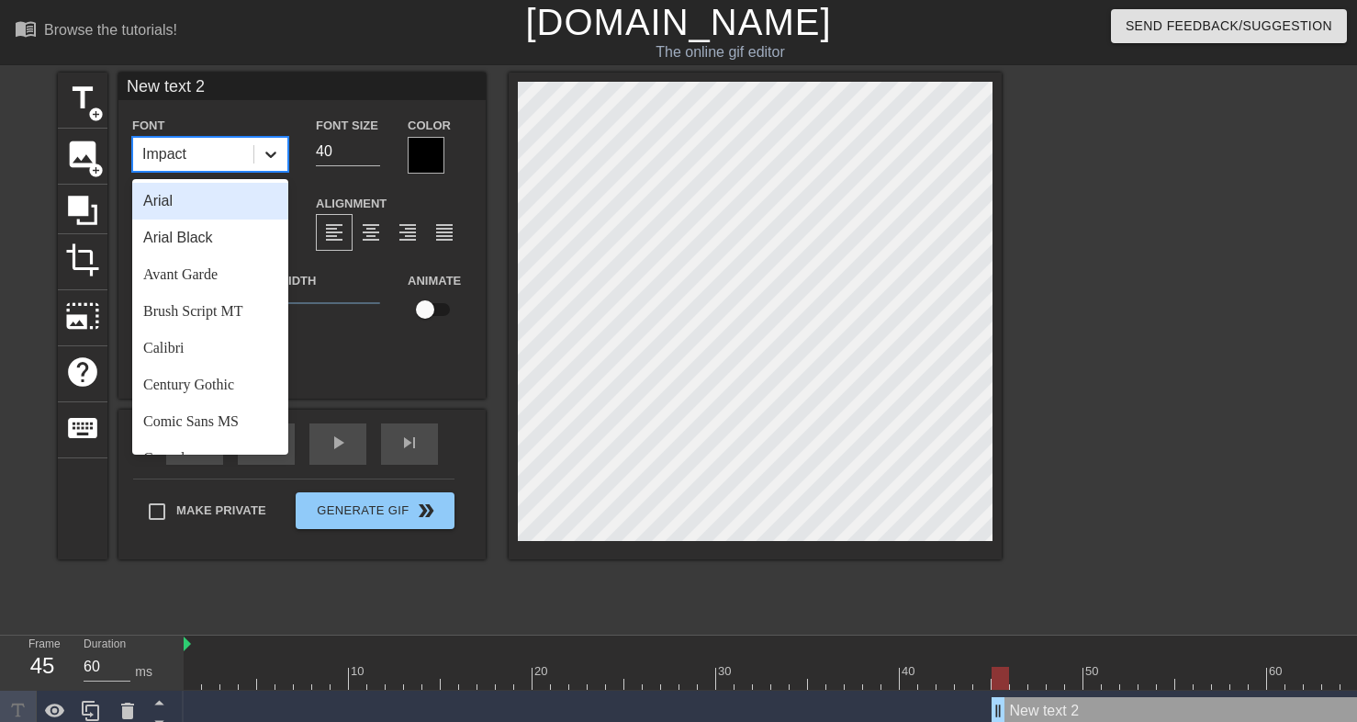
click at [276, 159] on icon at bounding box center [271, 154] width 18 height 18
click at [224, 239] on div "Arial Black" at bounding box center [210, 237] width 156 height 37
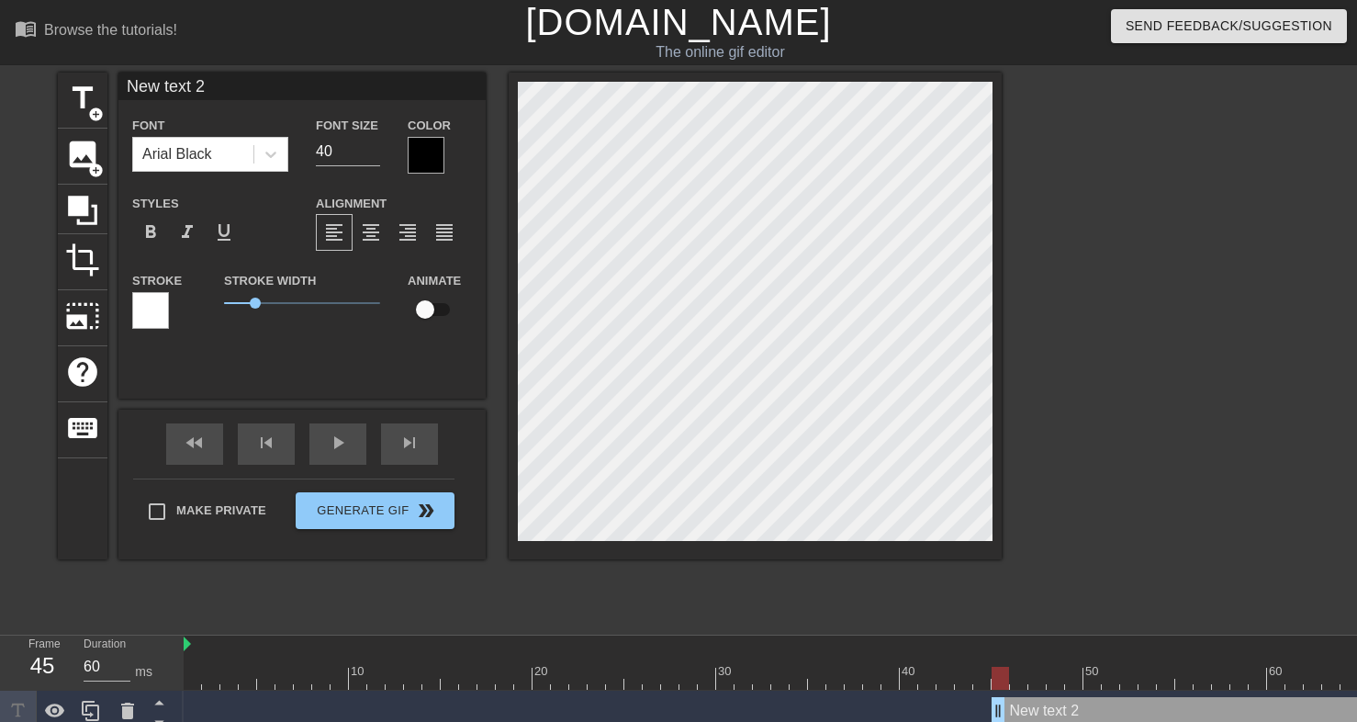
click at [409, 156] on div at bounding box center [426, 155] width 37 height 37
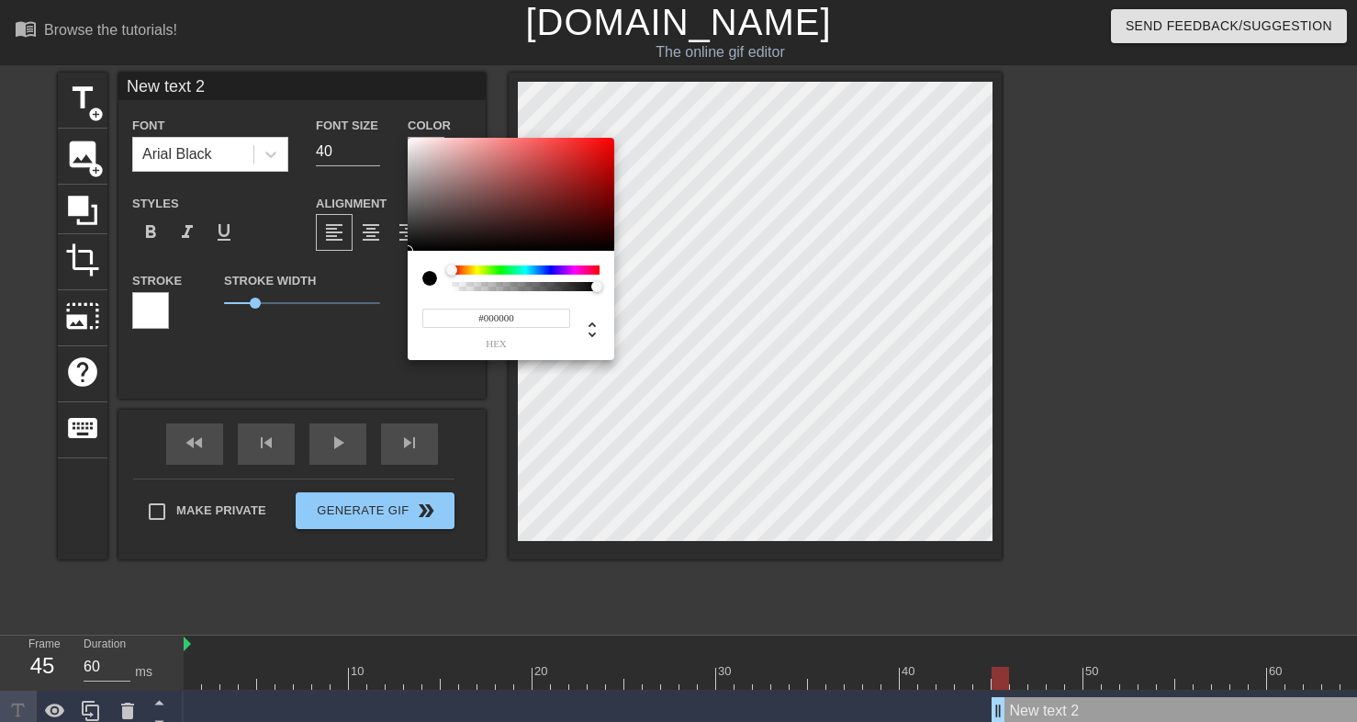
drag, startPoint x: 469, startPoint y: 292, endPoint x: 460, endPoint y: 289, distance: 9.6
click at [460, 289] on div "#000000 hex" at bounding box center [511, 305] width 207 height 109
type input "0"
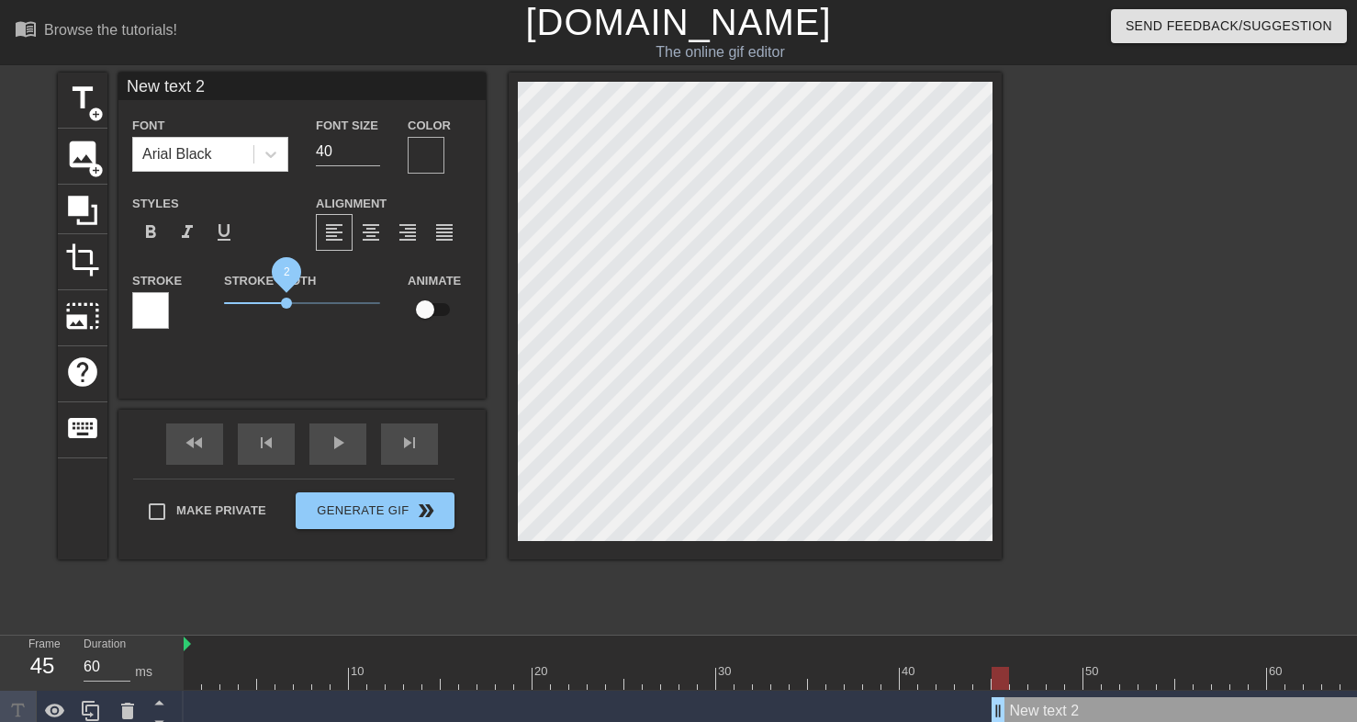
drag, startPoint x: 256, startPoint y: 308, endPoint x: 287, endPoint y: 301, distance: 31.0
click at [287, 301] on span "2" at bounding box center [286, 303] width 11 height 11
click at [163, 309] on div at bounding box center [150, 310] width 37 height 37
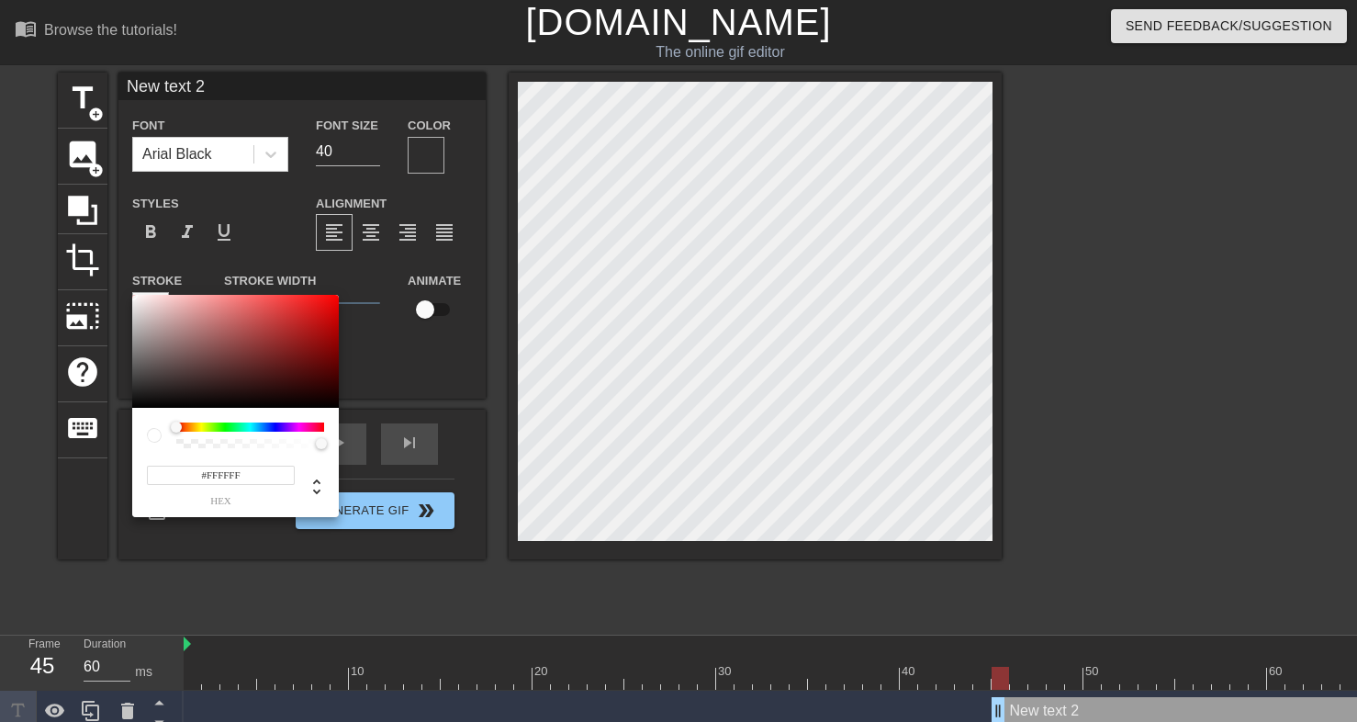
click at [223, 480] on input "#FFFFFF" at bounding box center [221, 475] width 148 height 19
paste input "#FF7E7E"
type input "##FF7E7E"
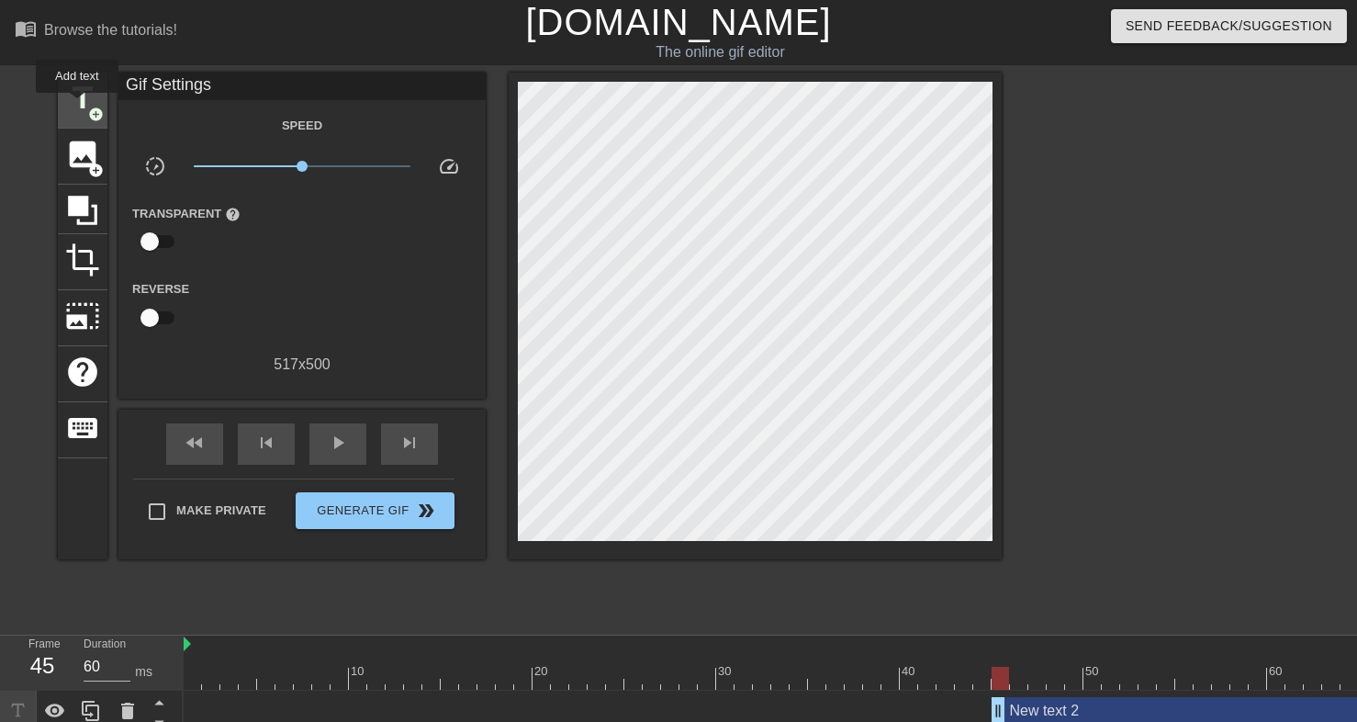
click at [78, 106] on span "title" at bounding box center [82, 98] width 35 height 35
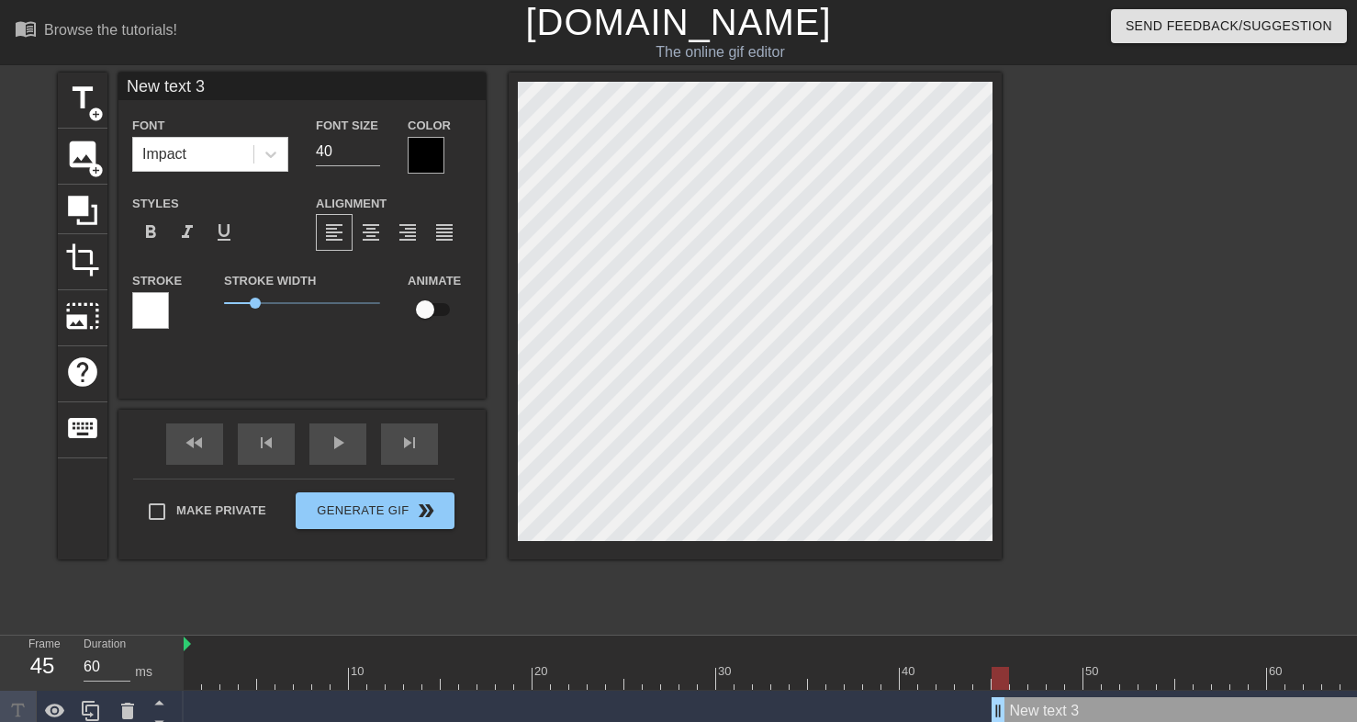
type input "ew text 3"
type textarea "ew text 3"
click at [146, 321] on div at bounding box center [150, 310] width 37 height 37
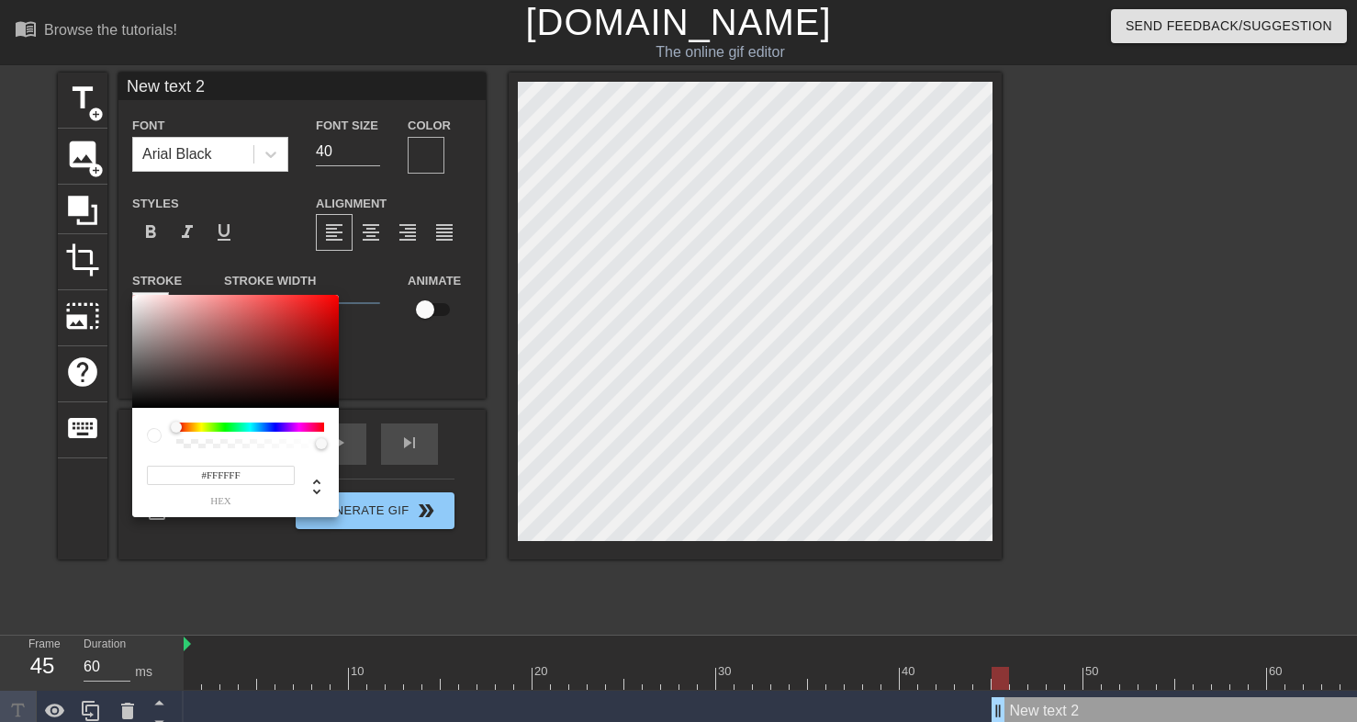
click at [216, 472] on input "#FFFFFF" at bounding box center [221, 475] width 148 height 19
paste input "#FF7E7E"
drag, startPoint x: 238, startPoint y: 473, endPoint x: 204, endPoint y: 475, distance: 34.0
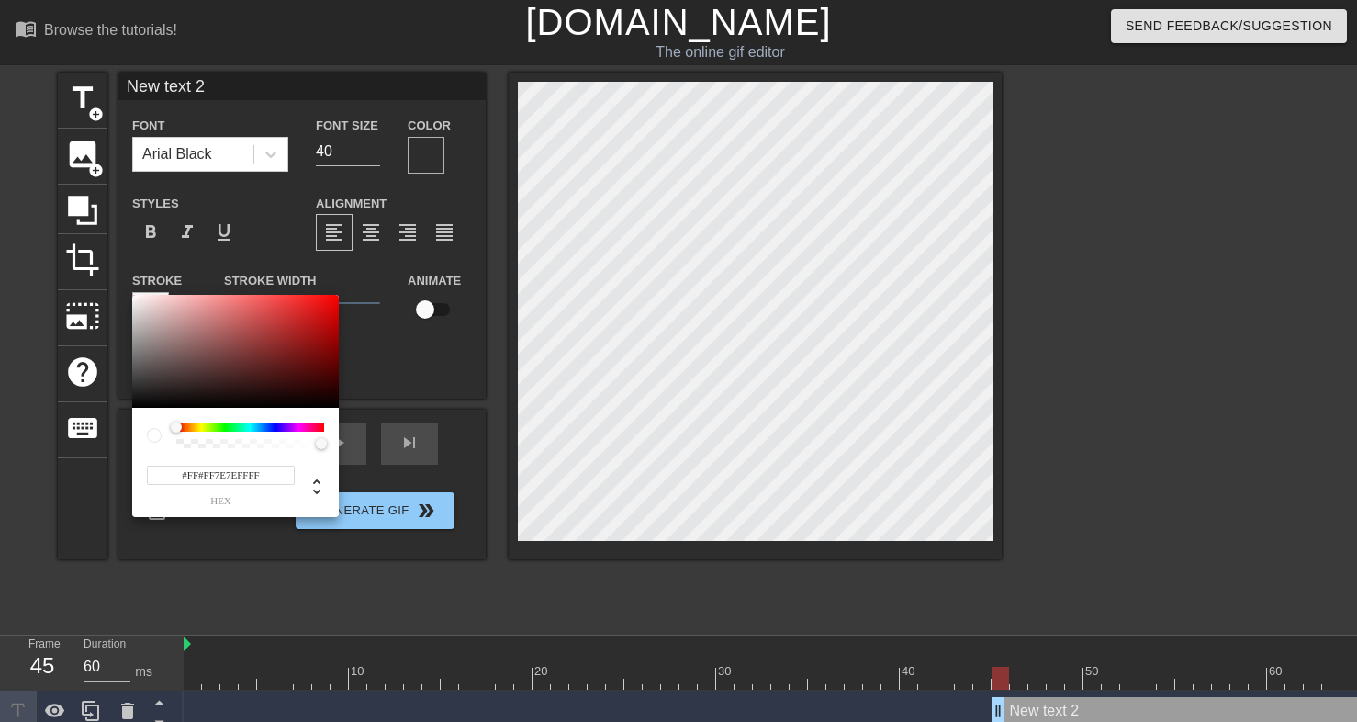
click at [204, 475] on input "#FF#FF7E7EFFFF" at bounding box center [221, 475] width 148 height 19
paste input "FF7E7E"
type input "FF7E7E"
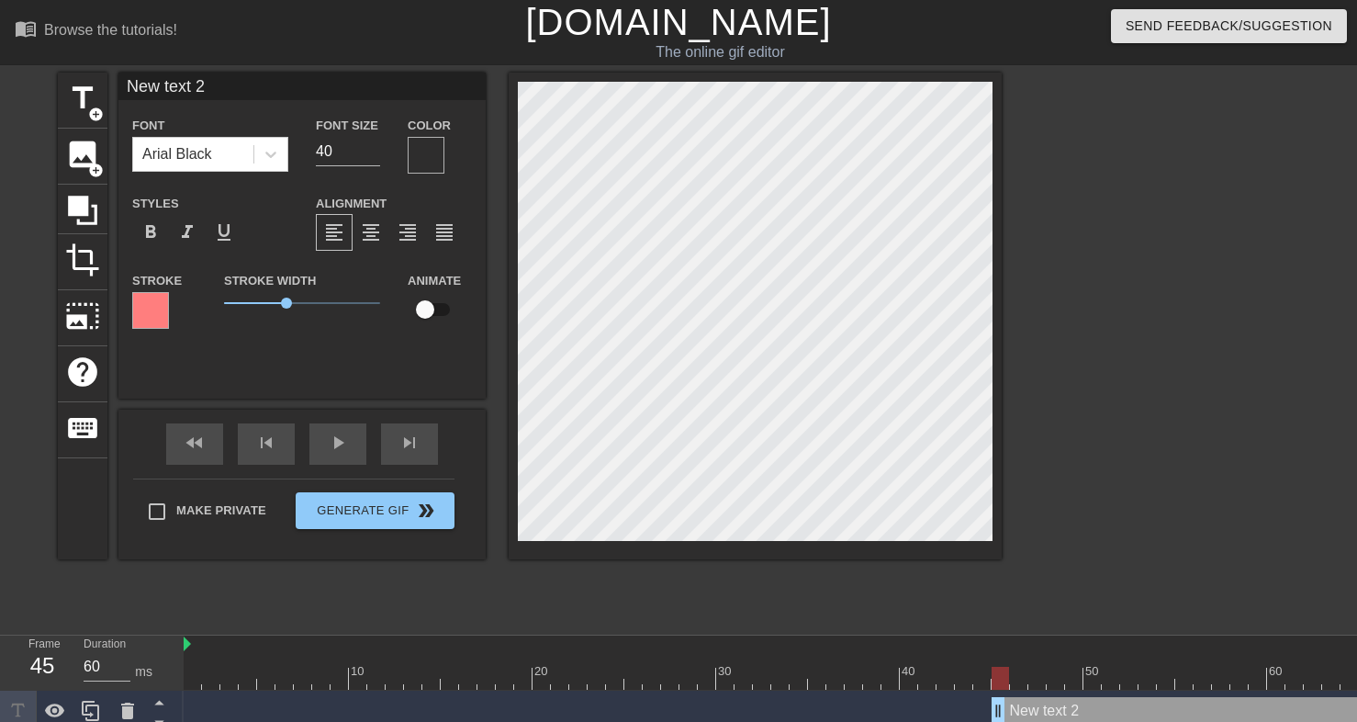
click at [276, 77] on input "New text 2" at bounding box center [301, 87] width 367 height 28
type input "REPEAT"
click at [374, 149] on input "115" at bounding box center [348, 151] width 64 height 29
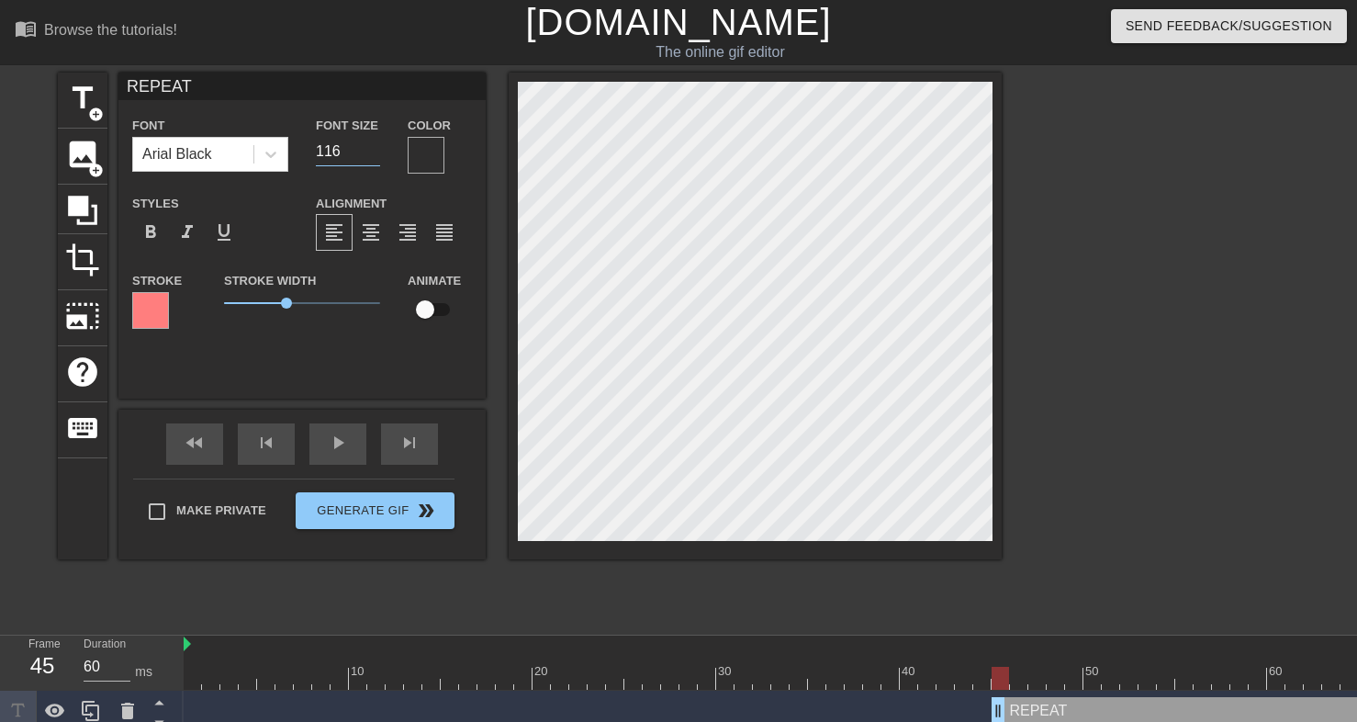
click at [374, 149] on input "116" at bounding box center [348, 151] width 64 height 29
click at [374, 149] on input "117" at bounding box center [348, 151] width 64 height 29
type input "118"
click at [374, 149] on input "118" at bounding box center [348, 151] width 64 height 29
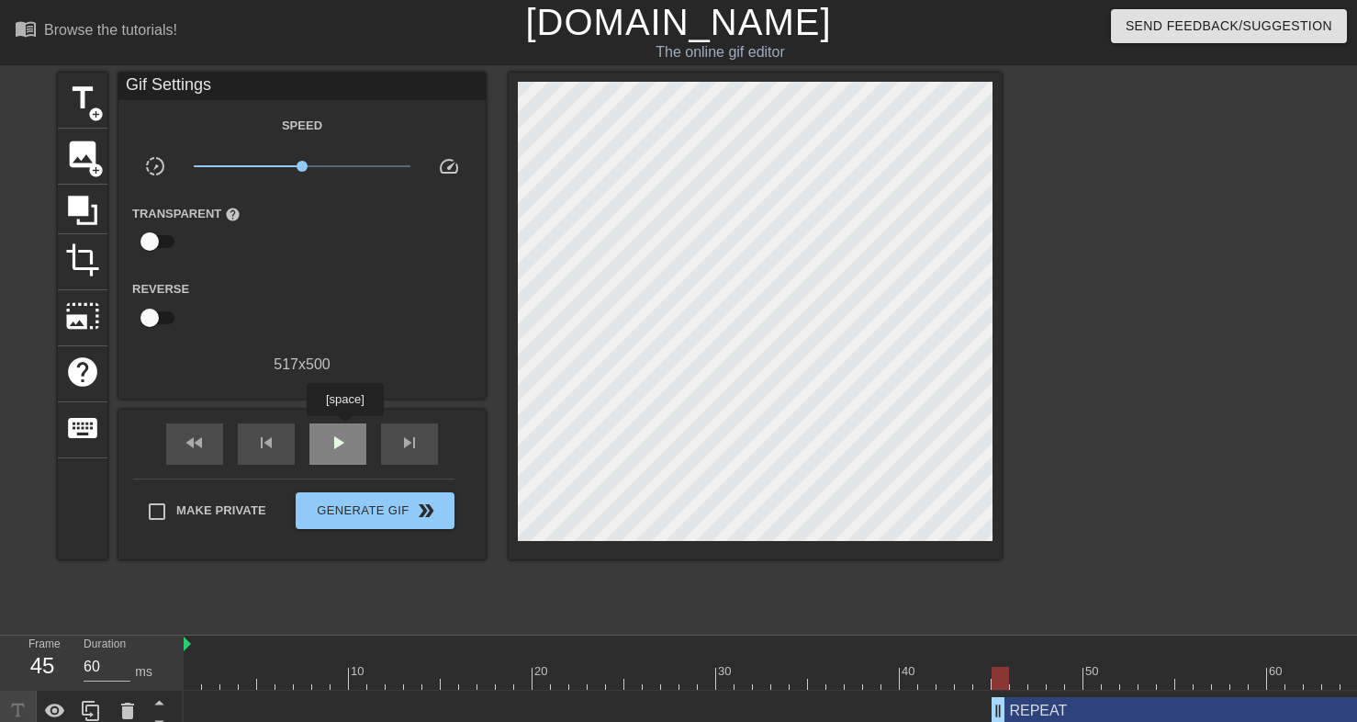
click at [344, 433] on span "play_arrow" at bounding box center [338, 443] width 22 height 22
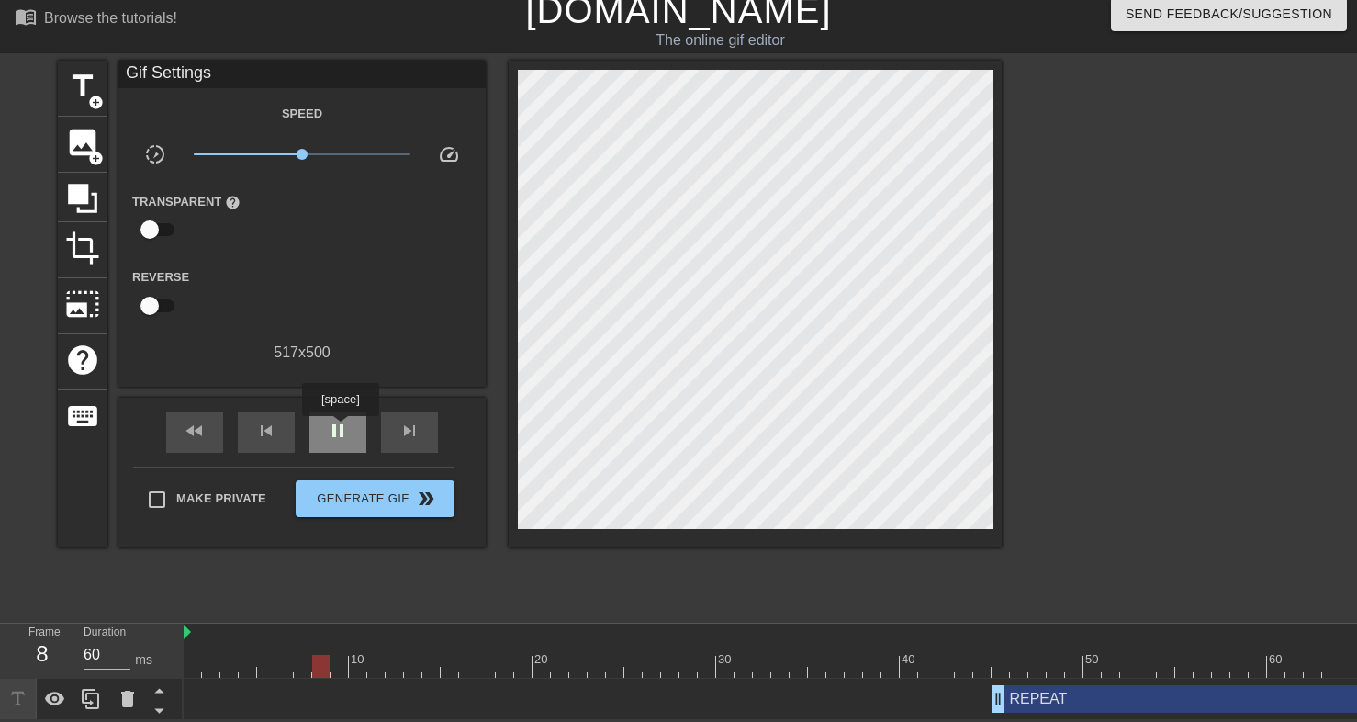
click at [343, 429] on span "pause" at bounding box center [338, 431] width 22 height 22
click at [201, 432] on span "fast_rewind" at bounding box center [195, 431] width 22 height 22
click at [71, 80] on span "title" at bounding box center [82, 86] width 35 height 35
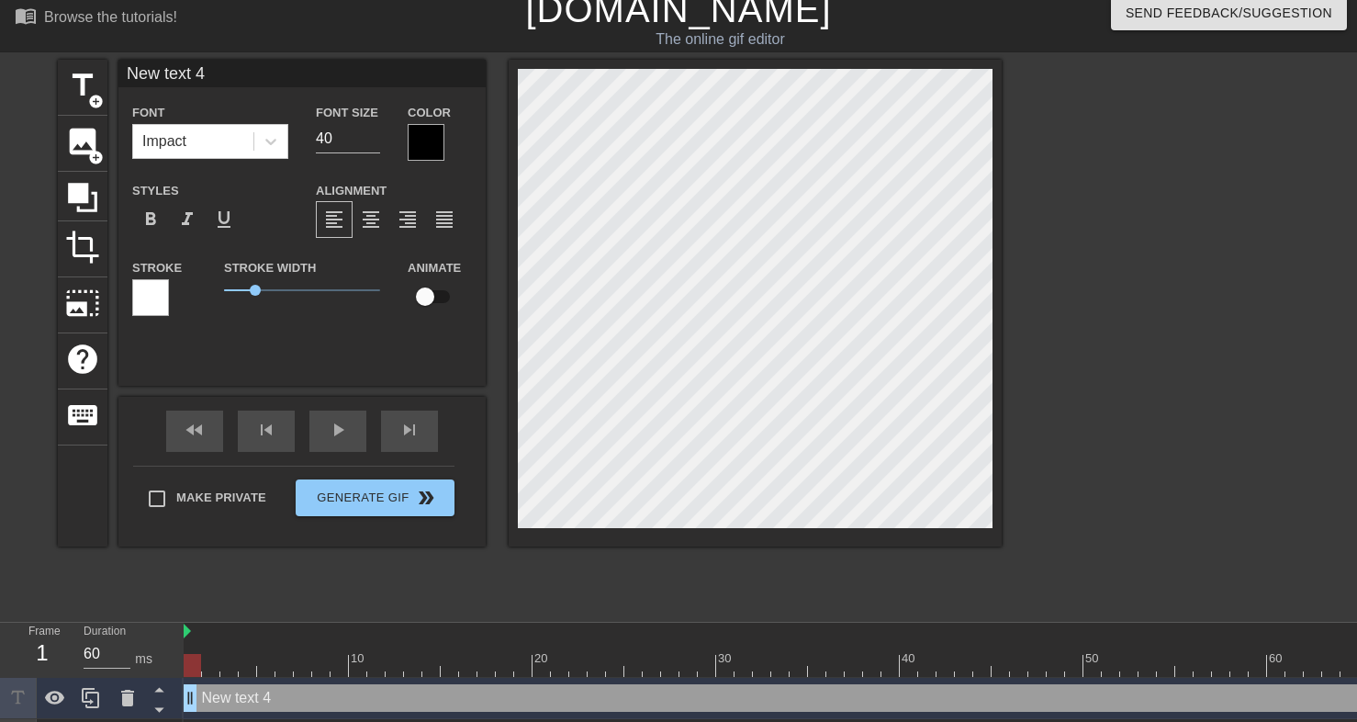
scroll to position [54, 0]
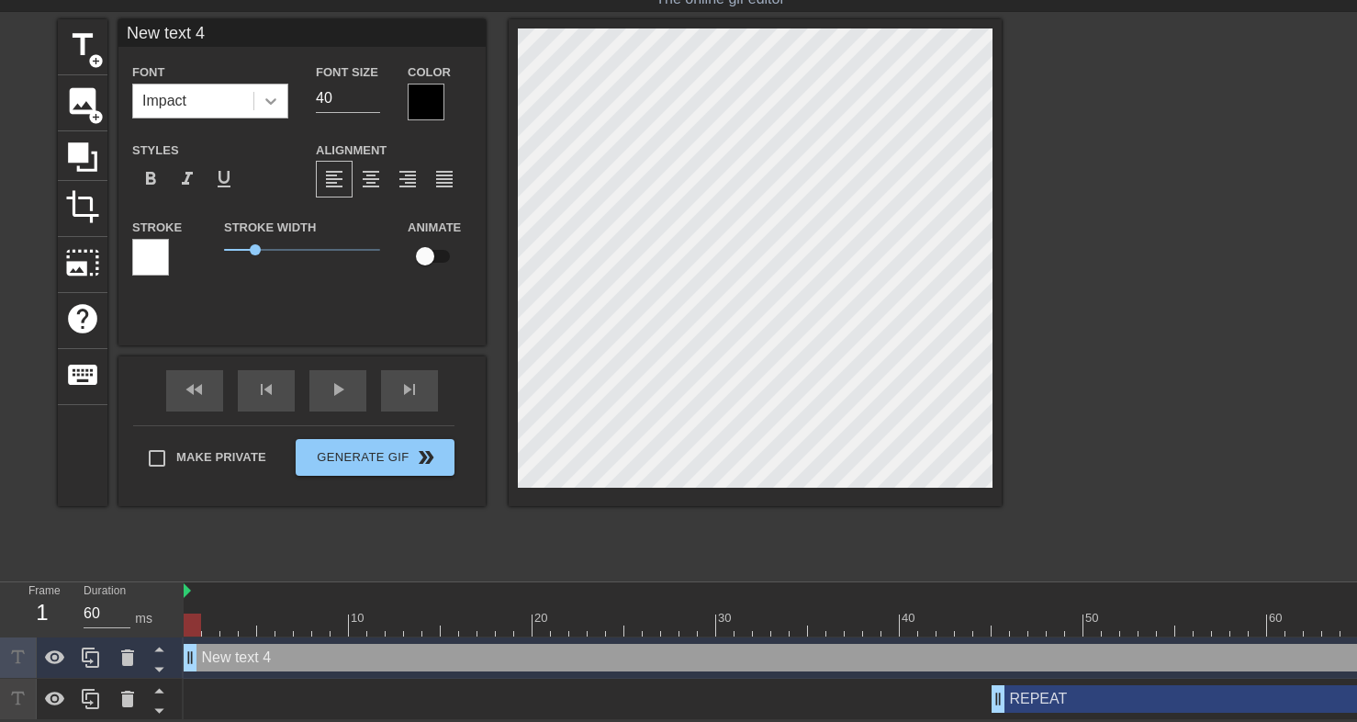
click at [264, 104] on icon at bounding box center [271, 101] width 18 height 18
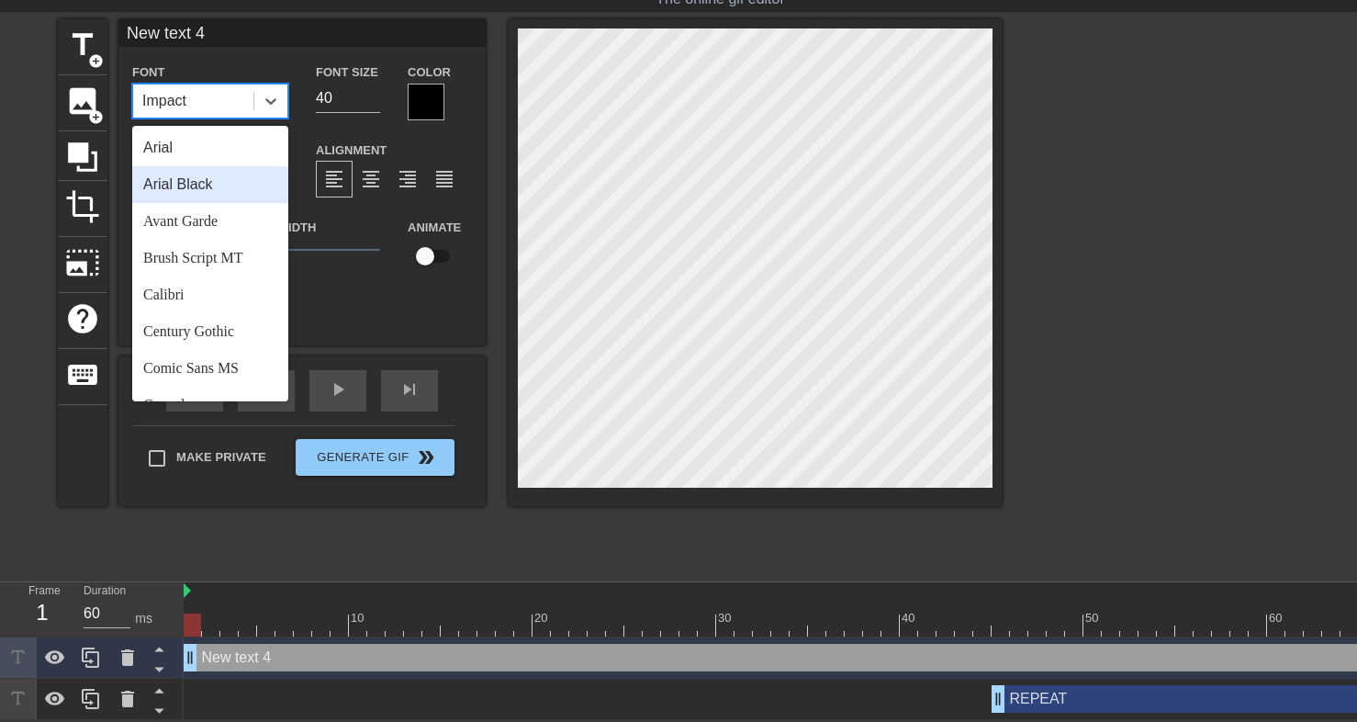
click at [220, 179] on div "Arial Black" at bounding box center [210, 184] width 156 height 37
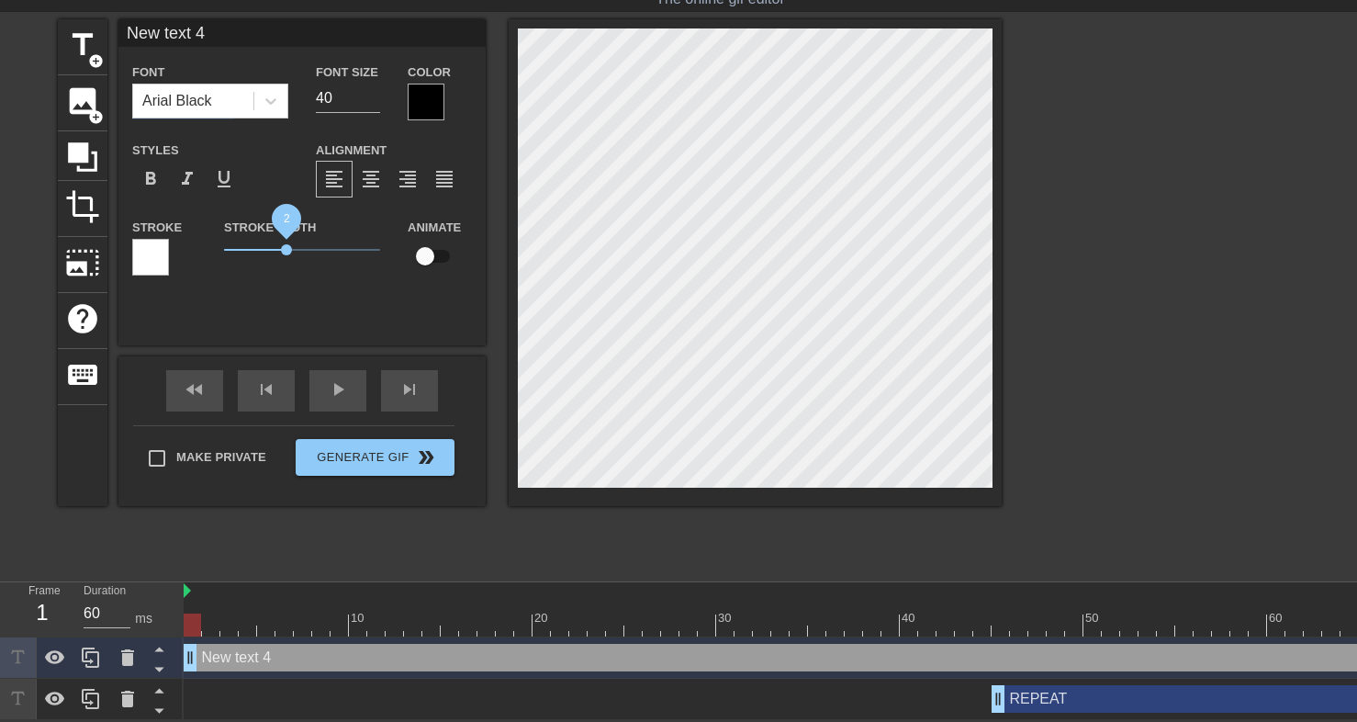
drag, startPoint x: 251, startPoint y: 249, endPoint x: 287, endPoint y: 245, distance: 36.0
click at [287, 245] on span "2" at bounding box center [286, 249] width 11 height 11
click at [303, 30] on input "New text 4" at bounding box center [301, 33] width 367 height 28
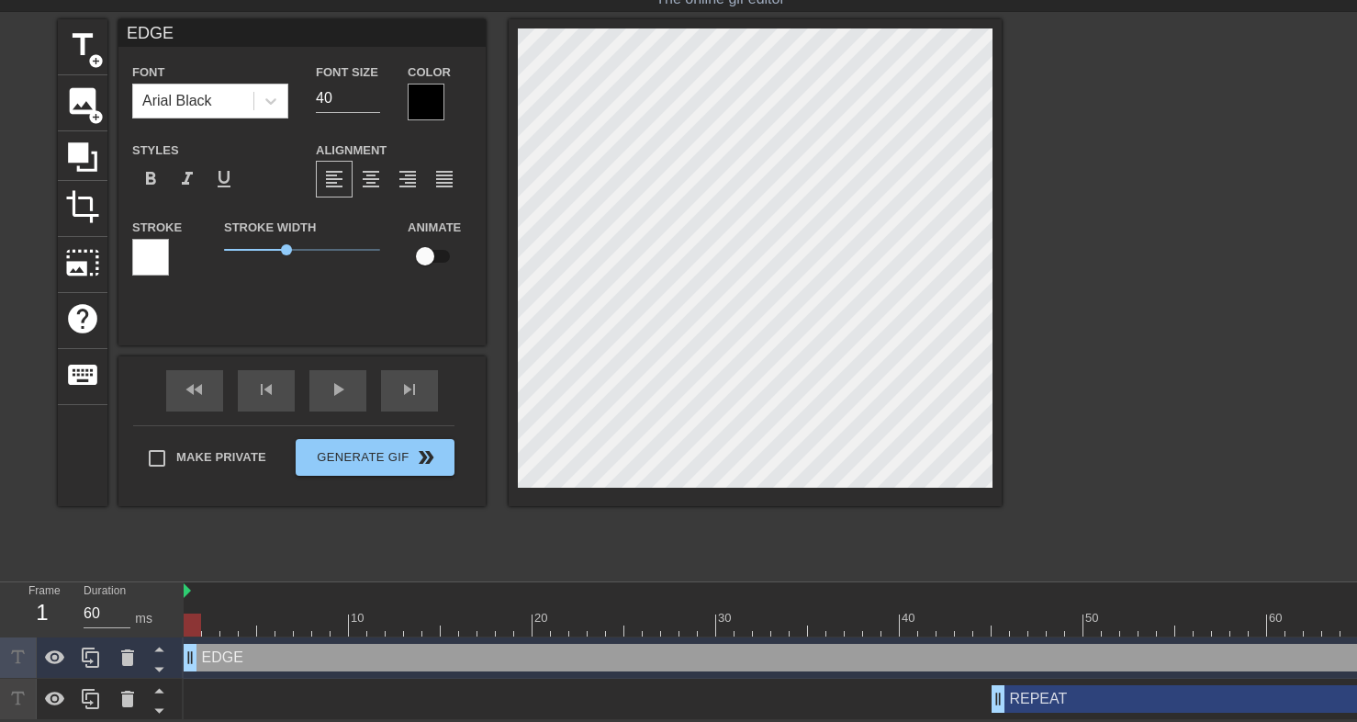
type input "EDGE"
click at [429, 88] on div at bounding box center [426, 102] width 37 height 37
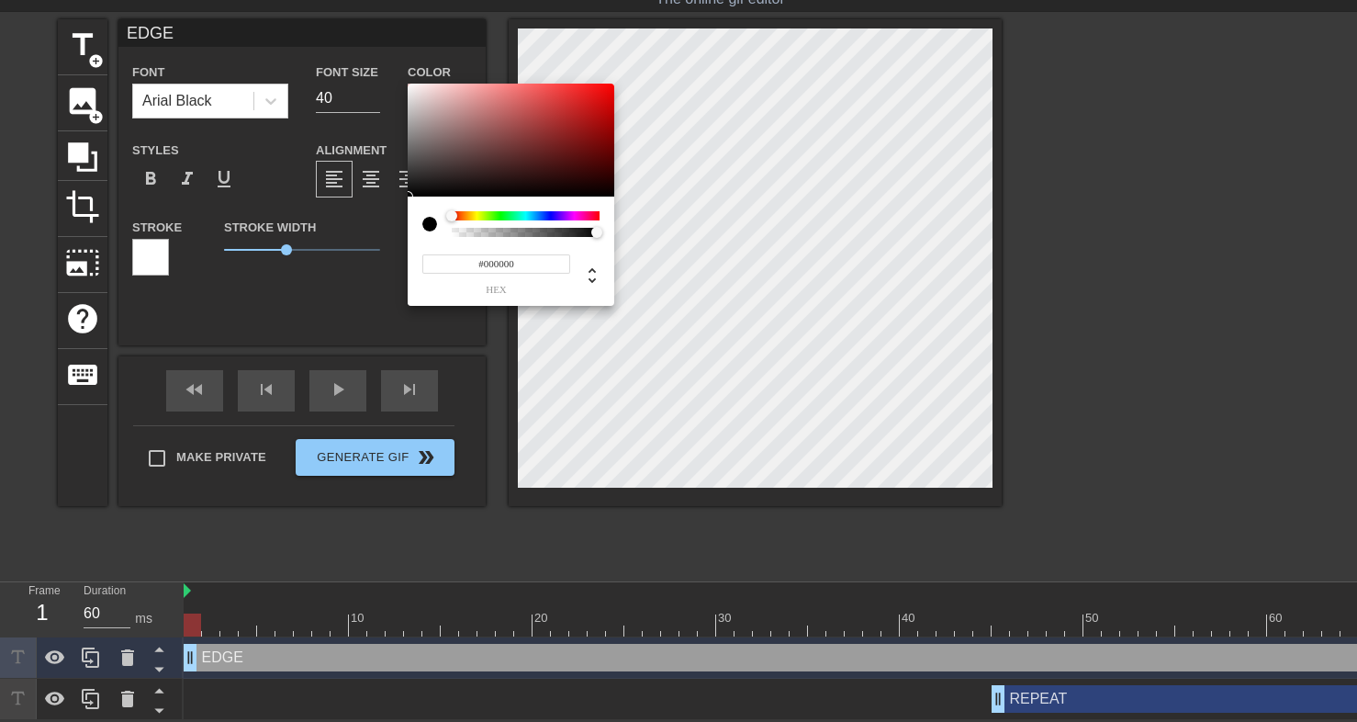
type input "0"
drag, startPoint x: 457, startPoint y: 230, endPoint x: 429, endPoint y: 226, distance: 28.7
click at [430, 226] on div at bounding box center [510, 224] width 177 height 26
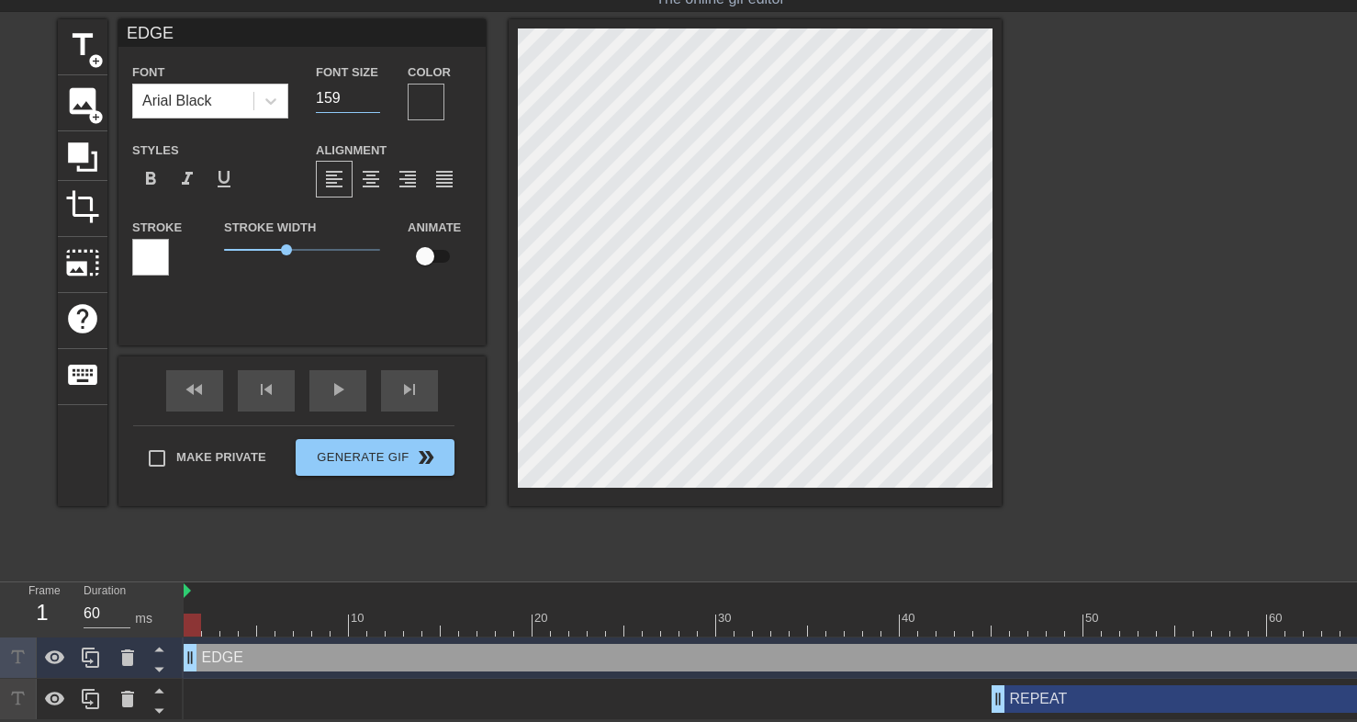
click at [371, 92] on input "159" at bounding box center [348, 98] width 64 height 29
click at [371, 92] on input "160" at bounding box center [348, 98] width 64 height 29
click at [371, 92] on input "161" at bounding box center [348, 98] width 64 height 29
click at [371, 92] on input "162" at bounding box center [348, 98] width 64 height 29
click at [371, 92] on input "163" at bounding box center [348, 98] width 64 height 29
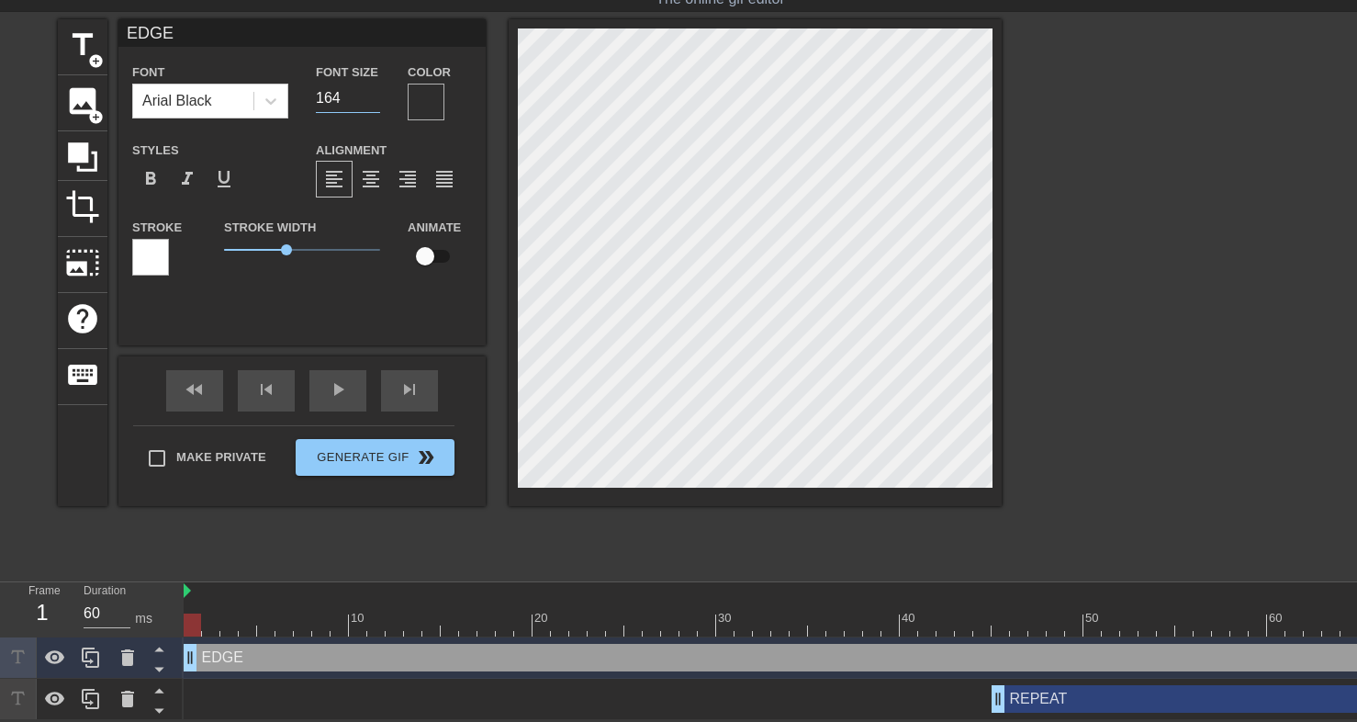
click at [371, 92] on input "164" at bounding box center [348, 98] width 64 height 29
click at [371, 92] on input "165" at bounding box center [348, 98] width 64 height 29
click at [371, 92] on input "166" at bounding box center [348, 98] width 64 height 29
click at [371, 92] on input "167" at bounding box center [348, 98] width 64 height 29
click at [371, 92] on input "168" at bounding box center [348, 98] width 64 height 29
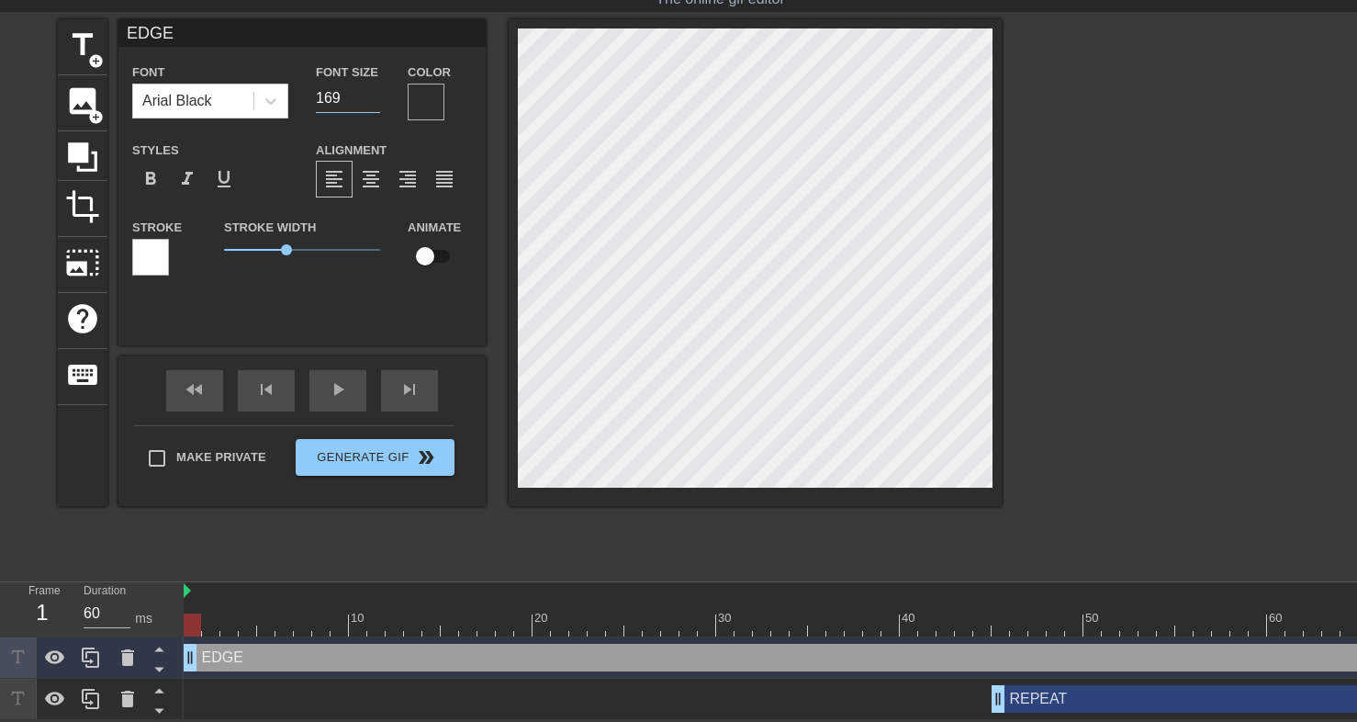
click at [371, 92] on input "169" at bounding box center [348, 98] width 64 height 29
click at [371, 92] on input "170" at bounding box center [348, 98] width 64 height 29
click at [371, 92] on input "171" at bounding box center [348, 98] width 64 height 29
type input "172"
click at [371, 92] on input "172" at bounding box center [348, 98] width 64 height 29
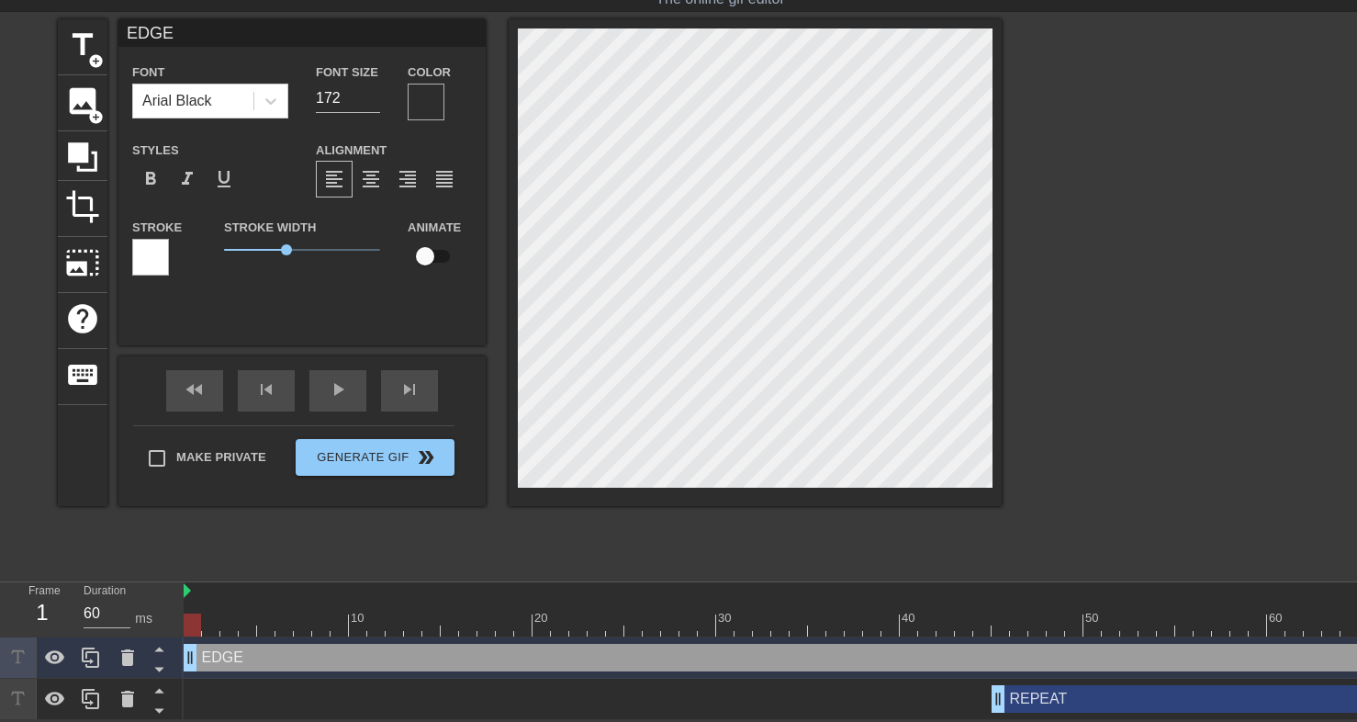
click at [152, 243] on div at bounding box center [150, 257] width 37 height 37
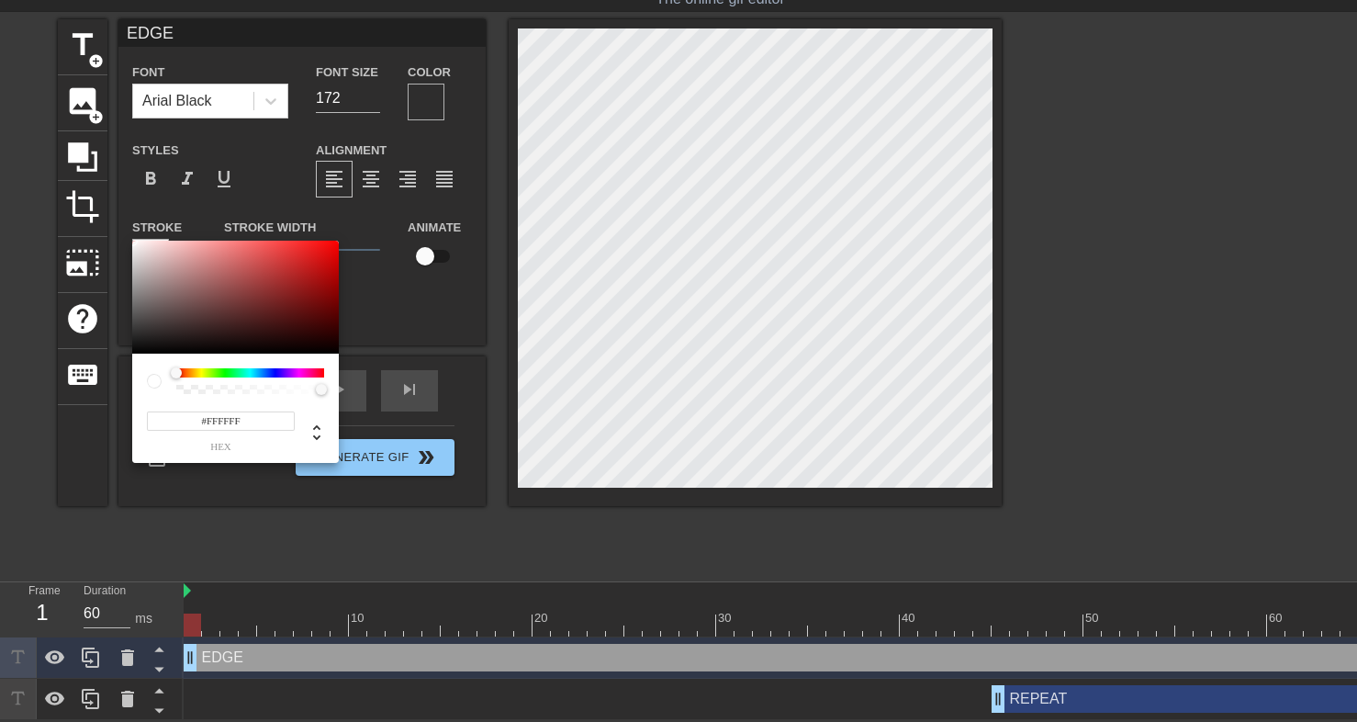
click at [211, 418] on input "#FFFFFF" at bounding box center [221, 420] width 148 height 19
paste input "FF7E7E"
type input "FF7E7E"
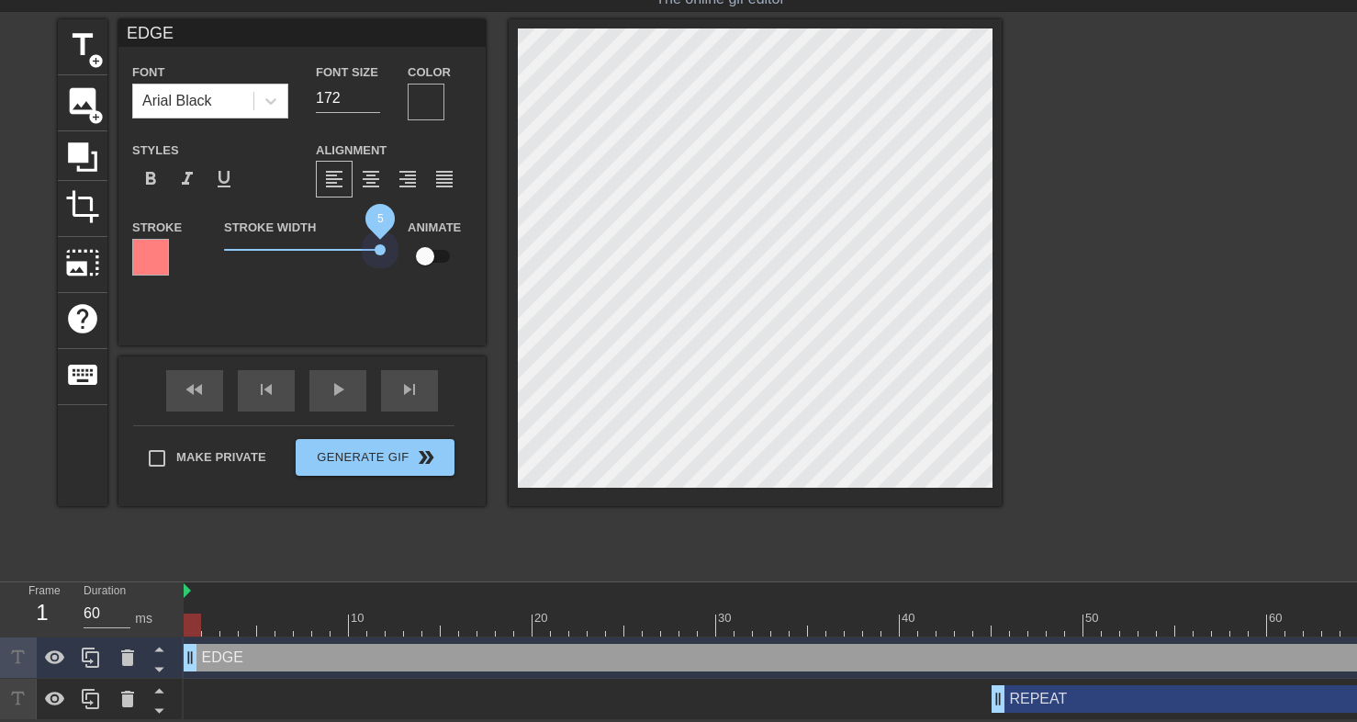
drag, startPoint x: 288, startPoint y: 246, endPoint x: 404, endPoint y: 244, distance: 115.7
click at [404, 244] on div "Stroke Stroke Width 5 Animate" at bounding box center [301, 254] width 367 height 76
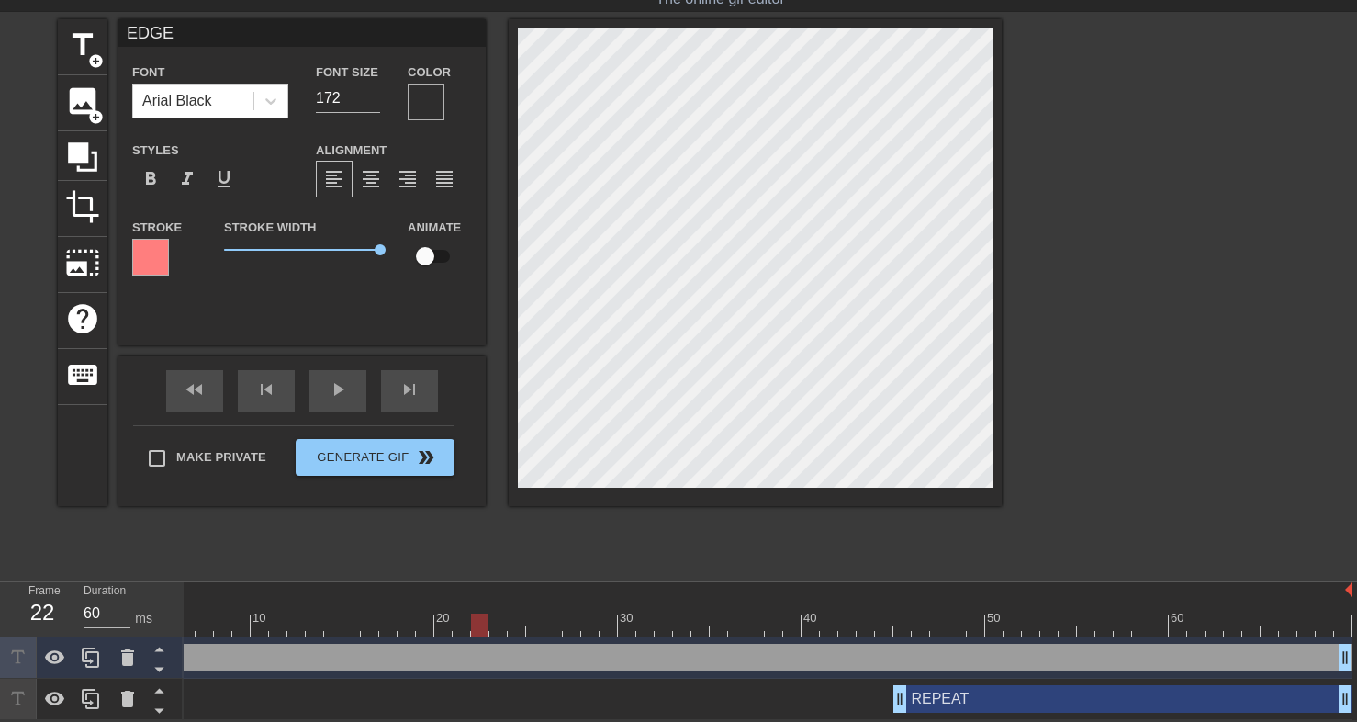
scroll to position [54, 14]
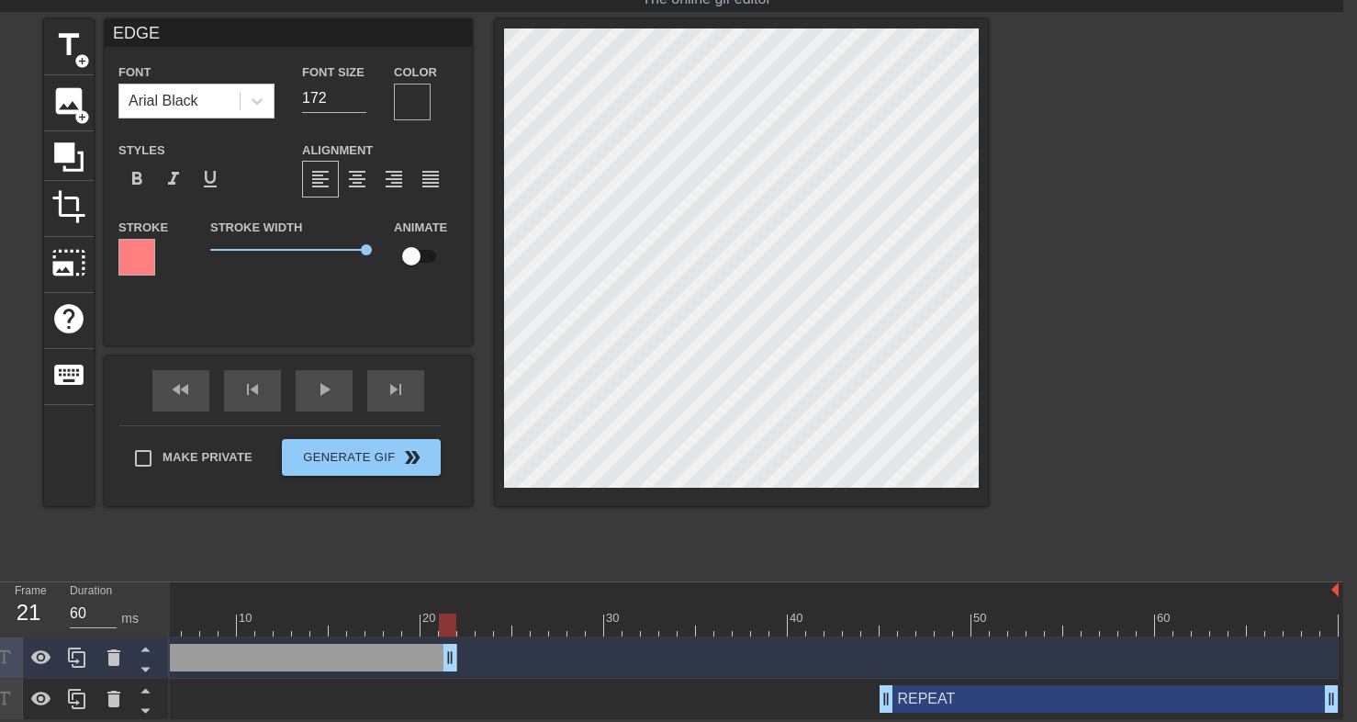
drag, startPoint x: 1332, startPoint y: 655, endPoint x: 456, endPoint y: 658, distance: 875.2
click at [467, 625] on div at bounding box center [705, 624] width 1267 height 23
click at [70, 45] on span "title" at bounding box center [68, 45] width 35 height 35
type input "New text 5"
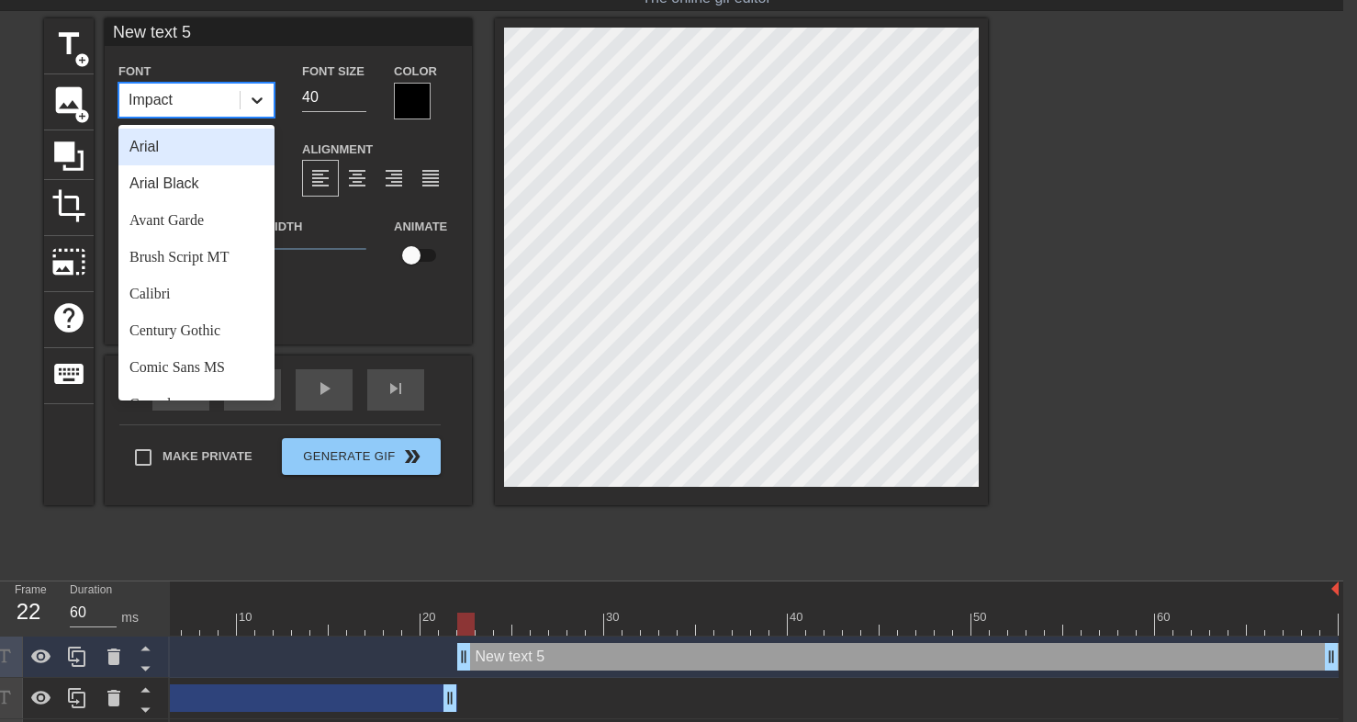
click at [257, 106] on icon at bounding box center [257, 100] width 18 height 18
click at [220, 179] on div "Arial Black" at bounding box center [196, 183] width 156 height 37
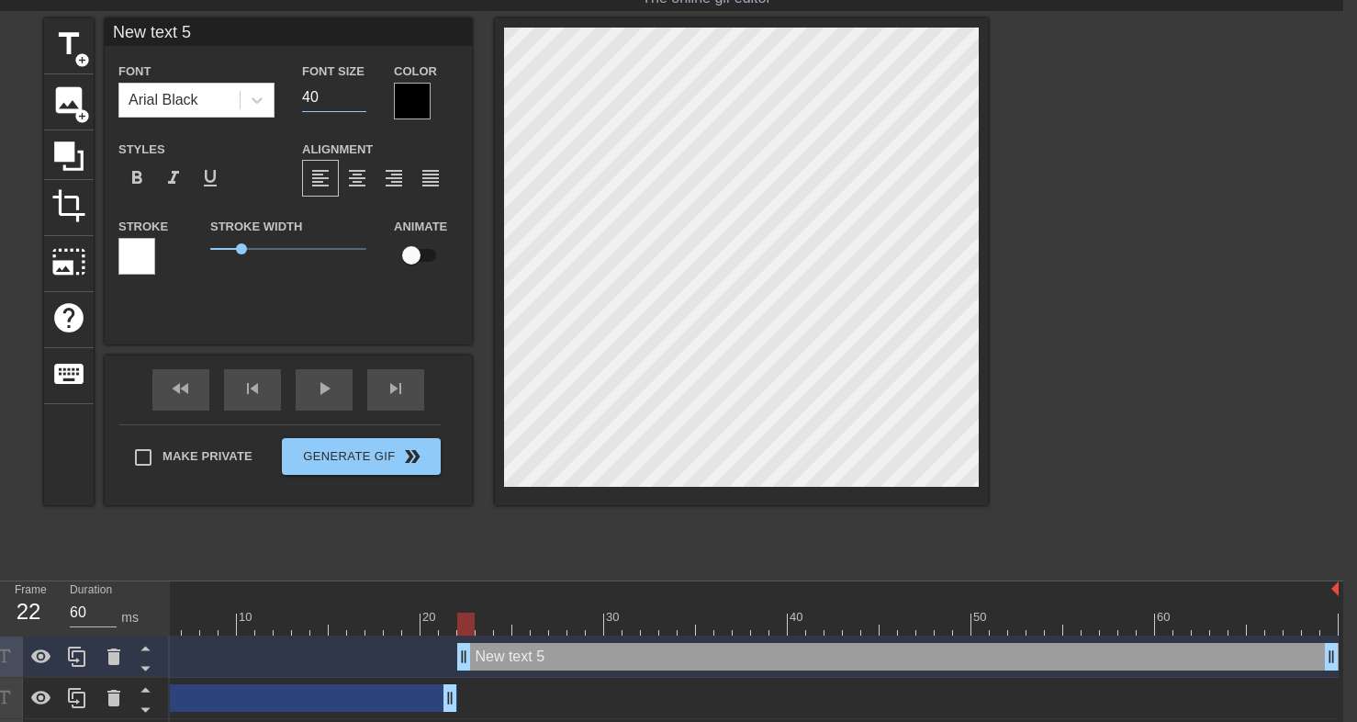
click at [318, 97] on input "40" at bounding box center [334, 97] width 64 height 29
type input "171"
drag, startPoint x: 242, startPoint y: 253, endPoint x: 374, endPoint y: 245, distance: 132.4
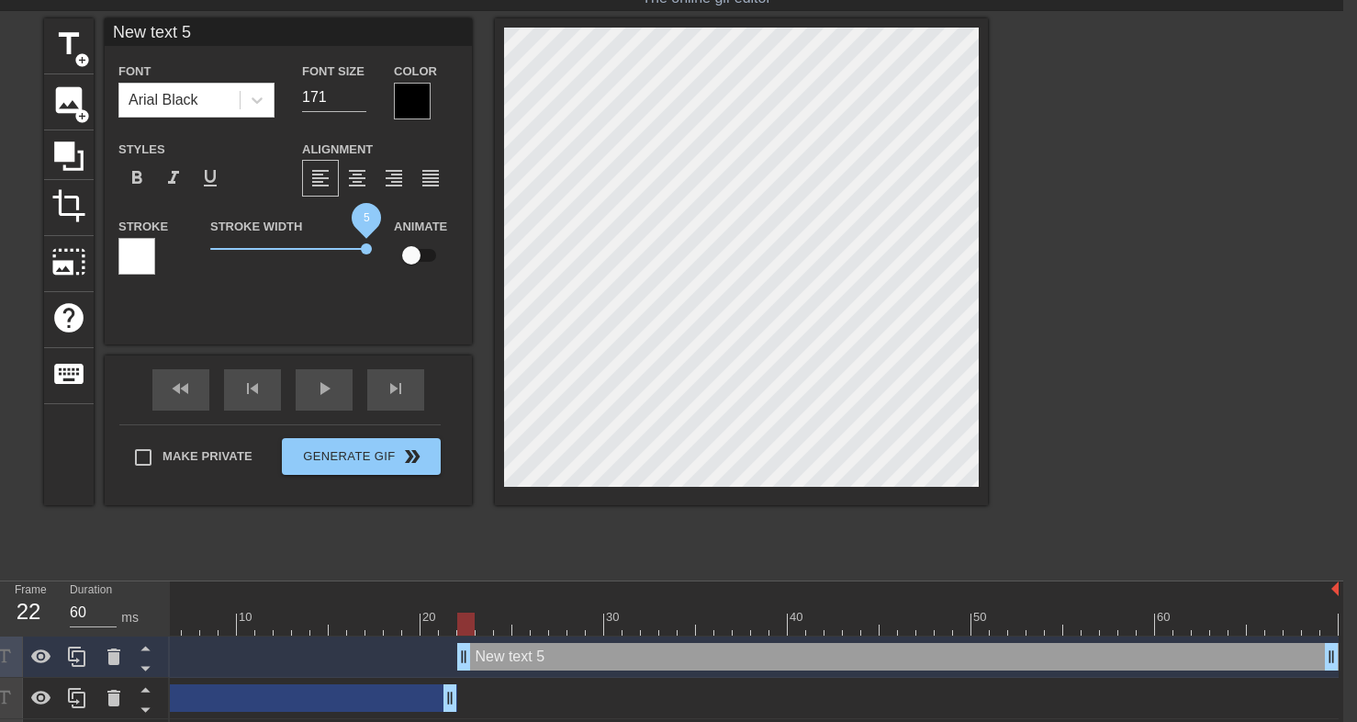
click at [374, 245] on div "Stroke Width 5" at bounding box center [289, 253] width 184 height 76
click at [141, 265] on div at bounding box center [136, 256] width 37 height 37
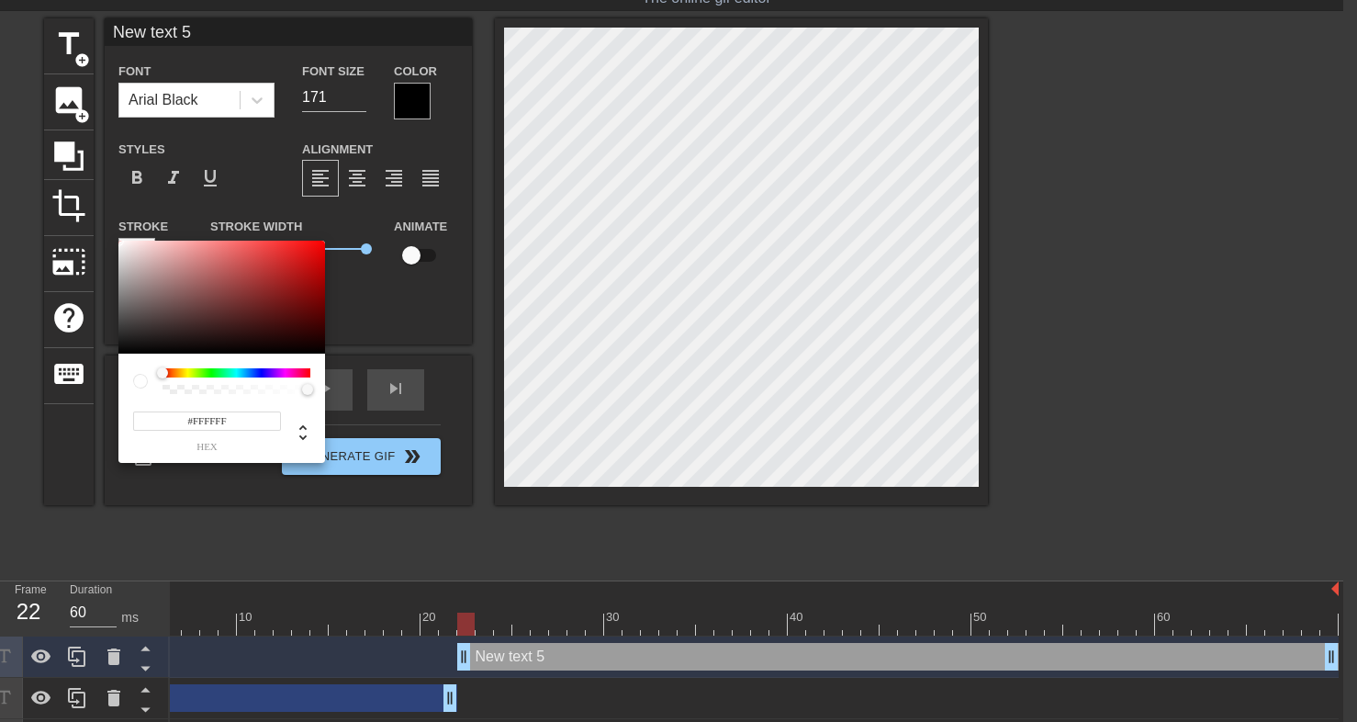
click at [208, 414] on input "#FFFFFF" at bounding box center [207, 420] width 148 height 19
paste input "FF7E7E"
type input "FF7E7E"
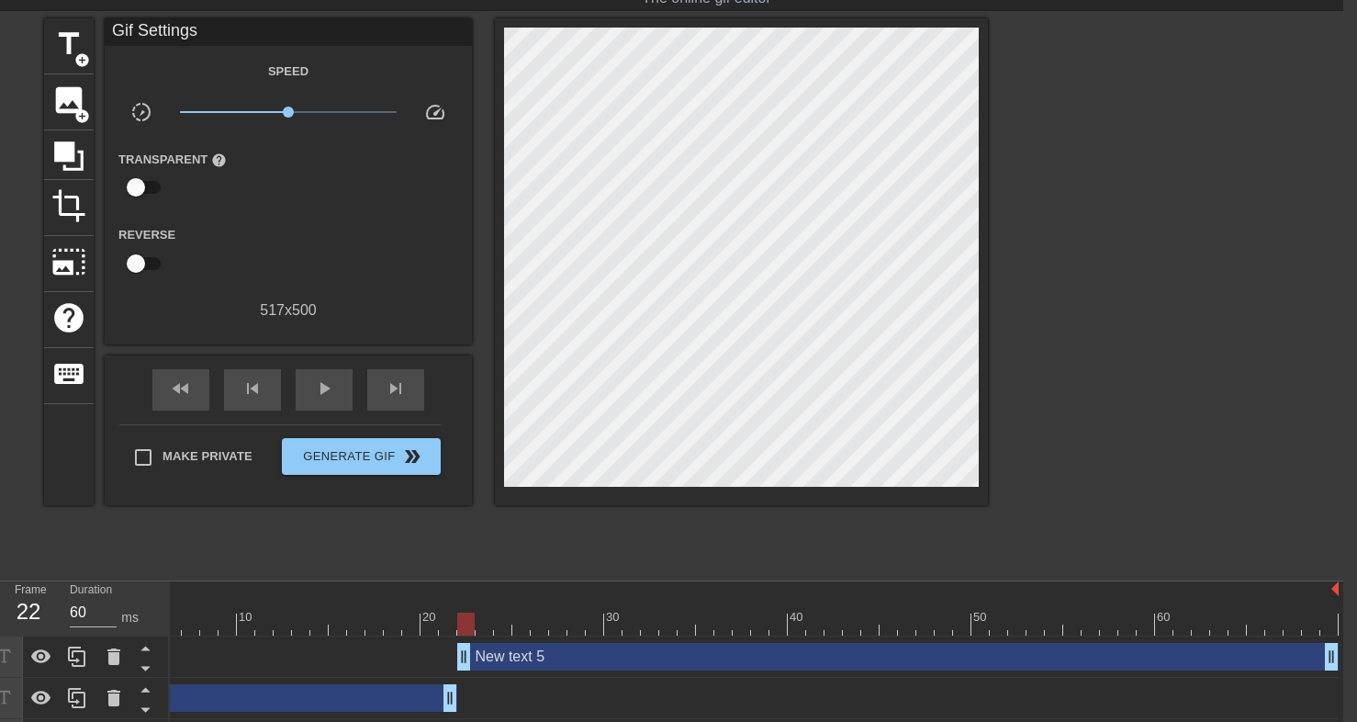
click at [192, 34] on div "Gif Settings" at bounding box center [288, 32] width 367 height 28
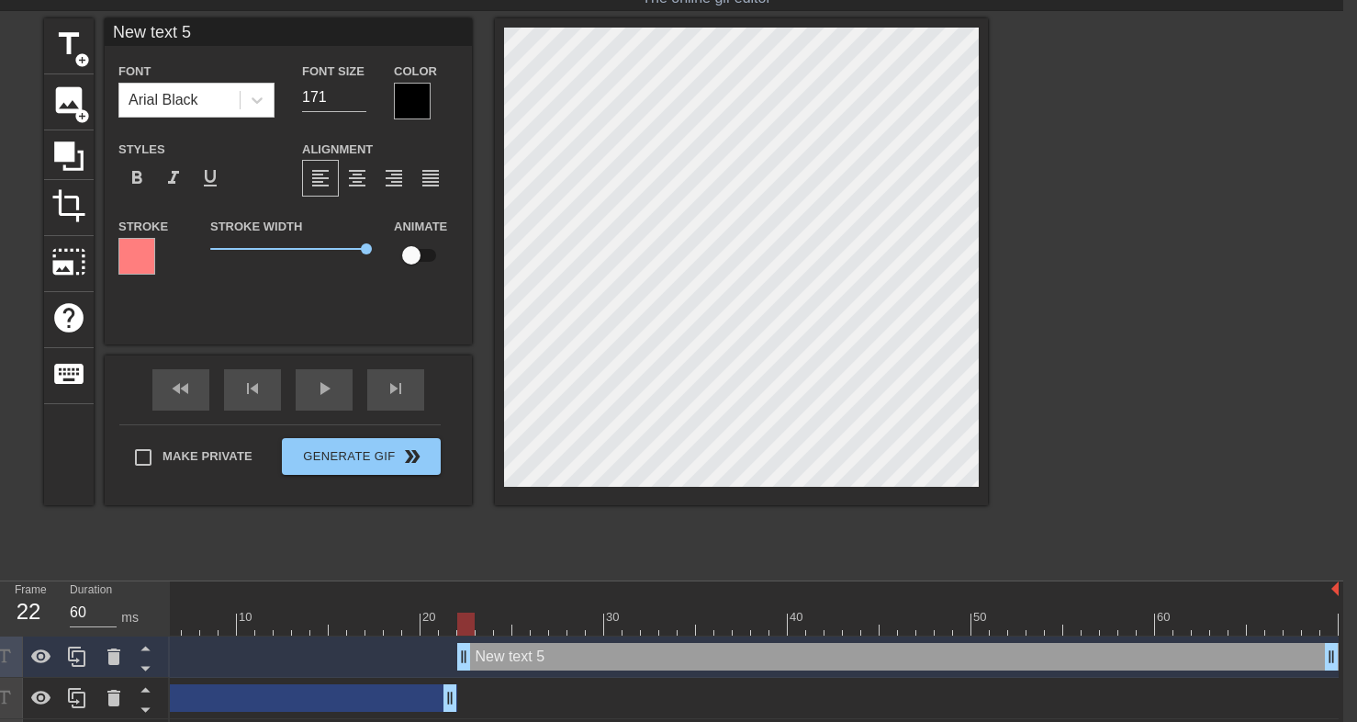
click at [262, 34] on input "New text 5" at bounding box center [288, 32] width 367 height 28
type input "LEAK"
click at [422, 107] on div at bounding box center [412, 101] width 37 height 37
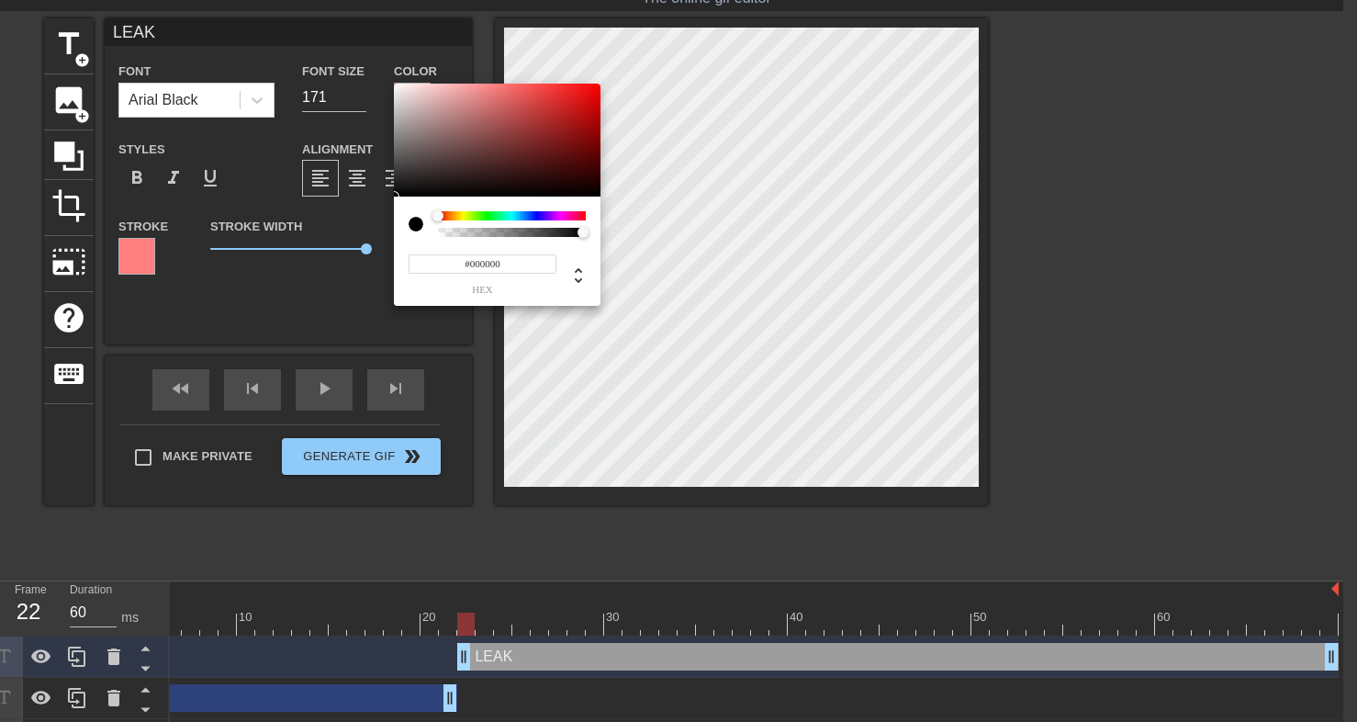
type input "0"
drag, startPoint x: 462, startPoint y: 232, endPoint x: 435, endPoint y: 232, distance: 26.6
click at [441, 232] on div at bounding box center [512, 232] width 142 height 9
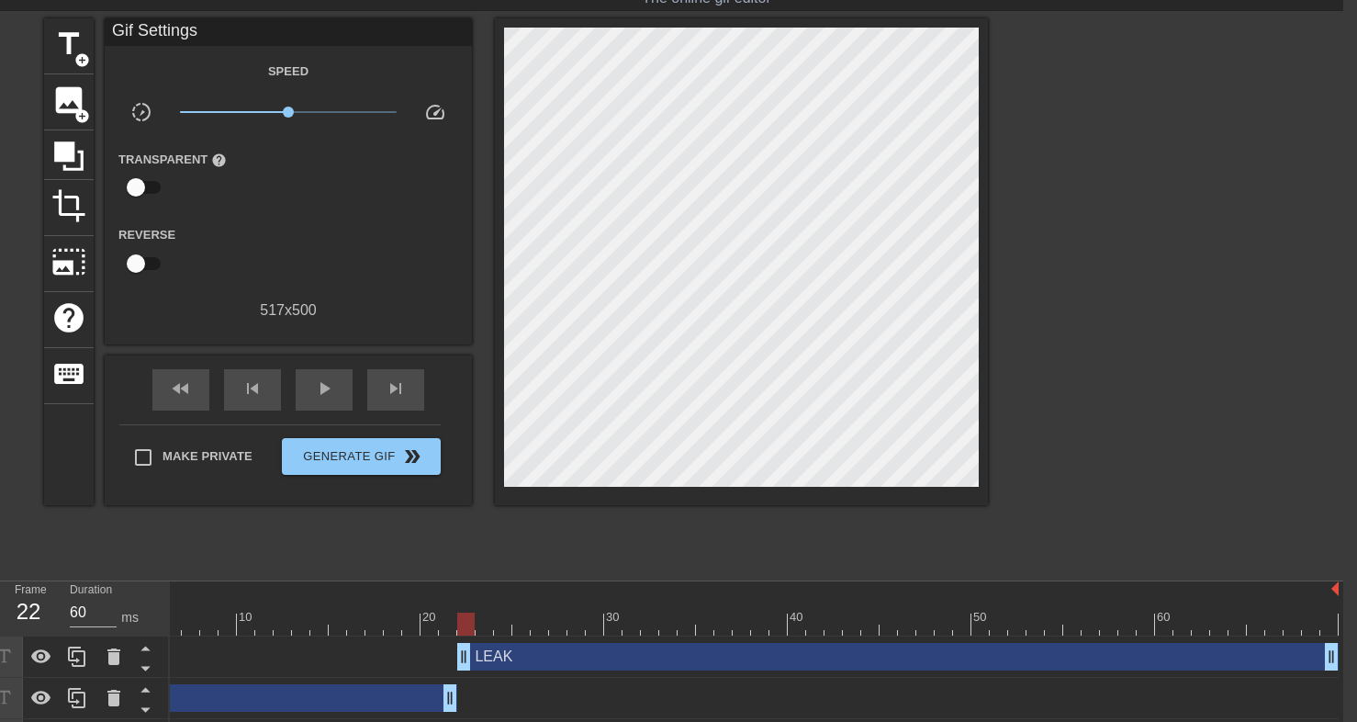
scroll to position [96, 14]
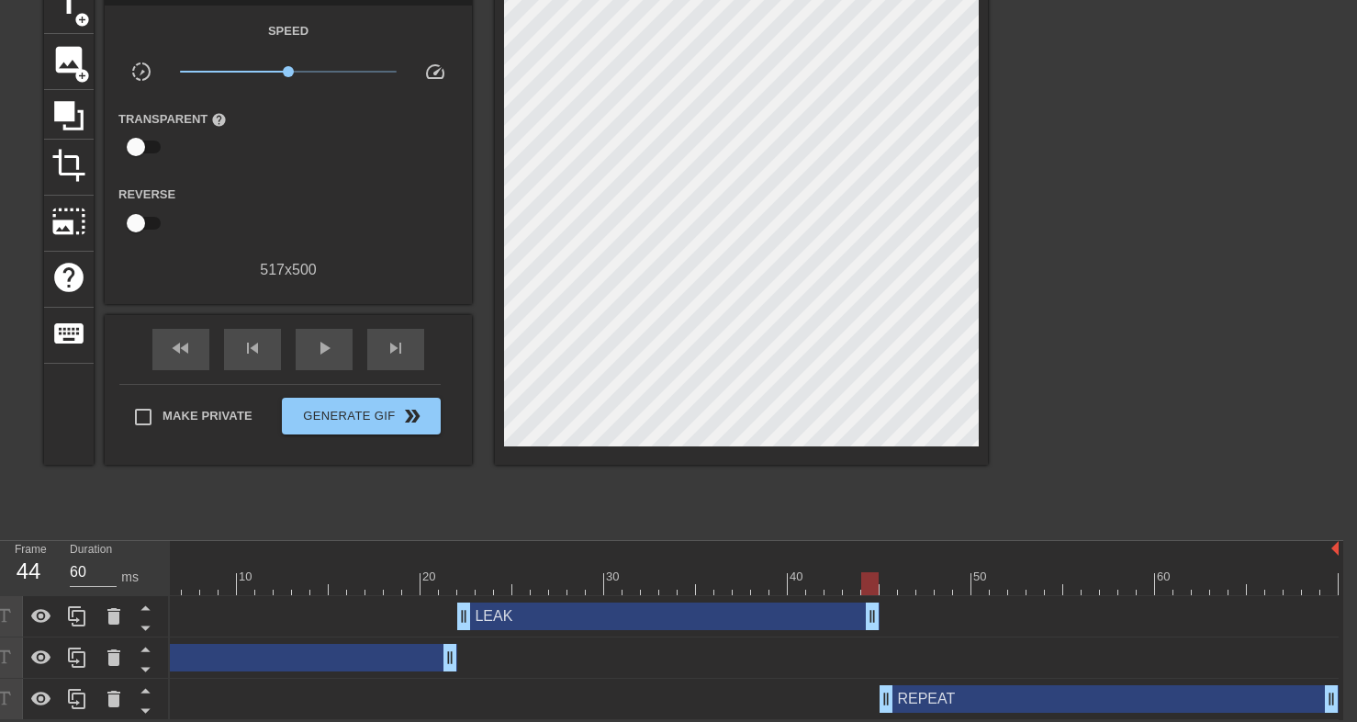
drag, startPoint x: 1332, startPoint y: 613, endPoint x: 872, endPoint y: 640, distance: 460.0
click at [872, 640] on div "LEAK drag_handle drag_handle EDGE drag_handle drag_handle REPEAT drag_handle dr…" at bounding box center [659, 658] width 1174 height 124
click at [928, 694] on div "REPEAT drag_handle drag_handle" at bounding box center [1109, 699] width 459 height 28
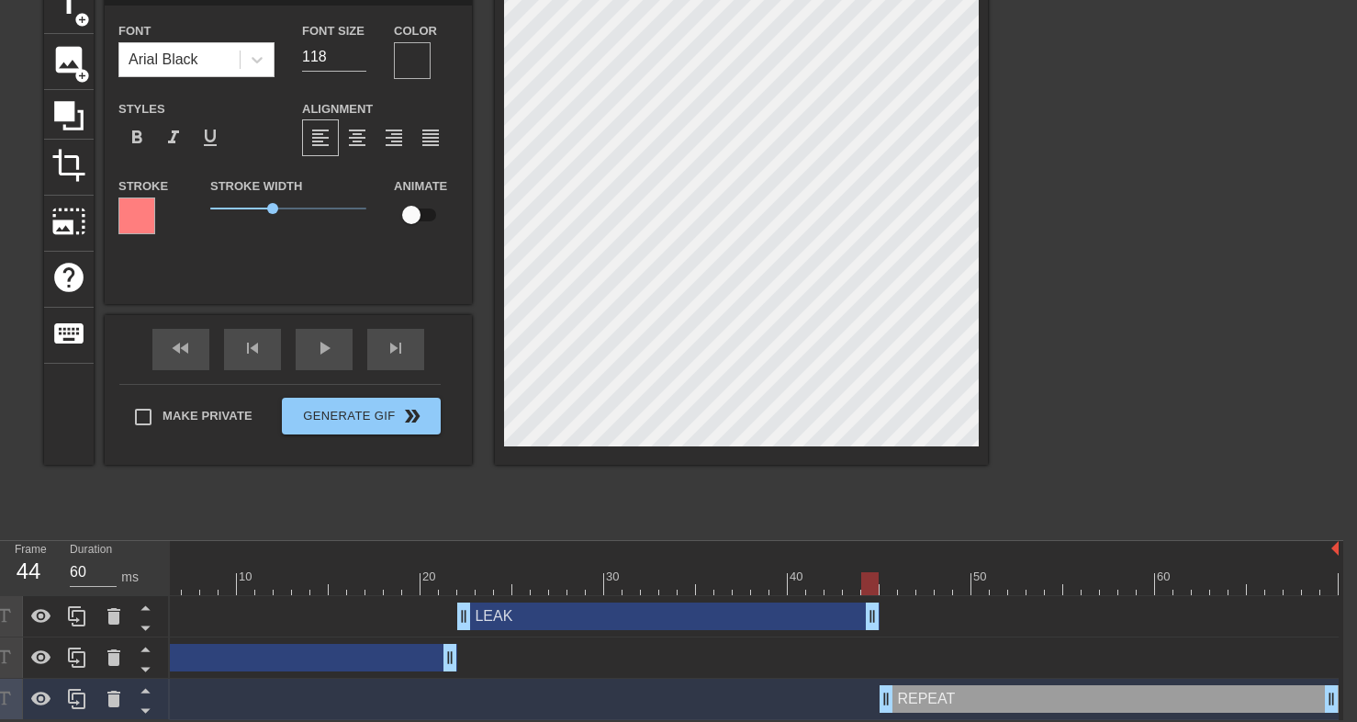
click at [914, 707] on div "REPEAT drag_handle drag_handle" at bounding box center [1109, 699] width 459 height 28
click at [891, 586] on div at bounding box center [705, 583] width 1267 height 23
drag, startPoint x: 274, startPoint y: 205, endPoint x: 380, endPoint y: 211, distance: 106.7
click at [380, 211] on div "Stroke Stroke Width 5 Animate" at bounding box center [288, 212] width 367 height 76
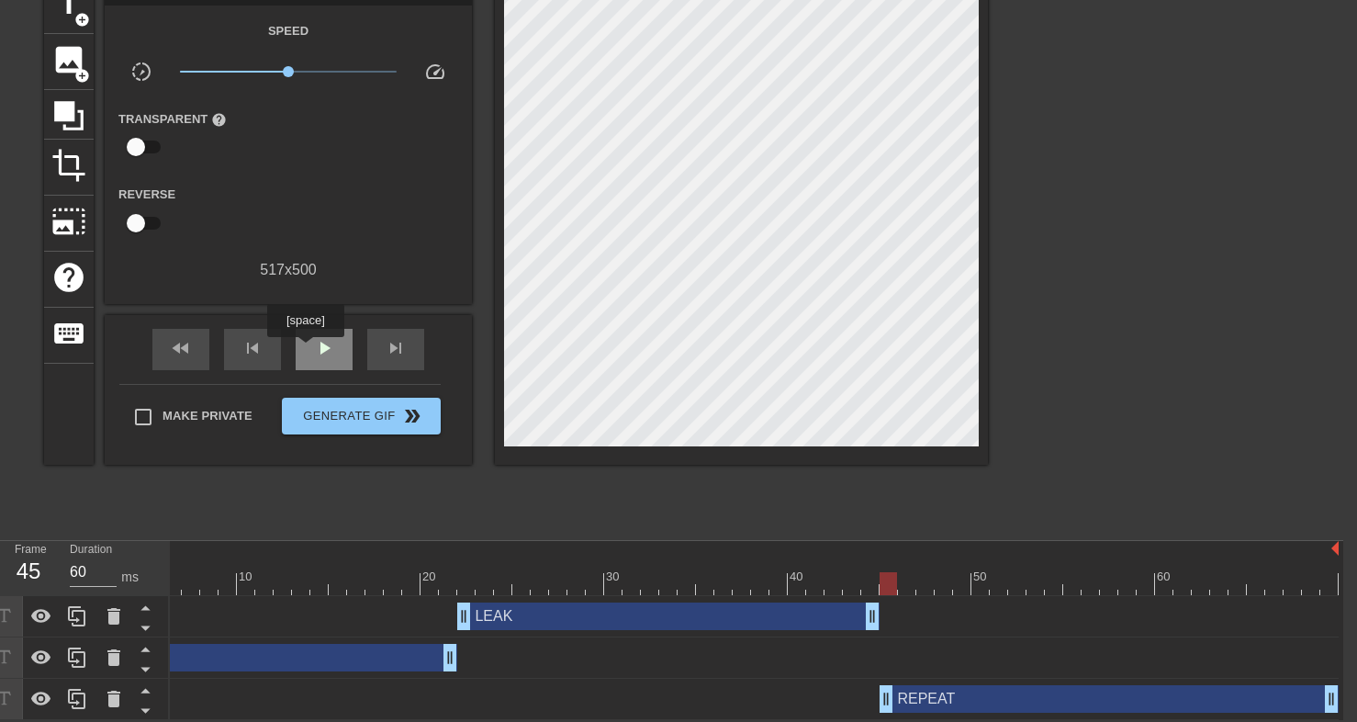
click at [308, 350] on div "play_arrow" at bounding box center [324, 349] width 57 height 41
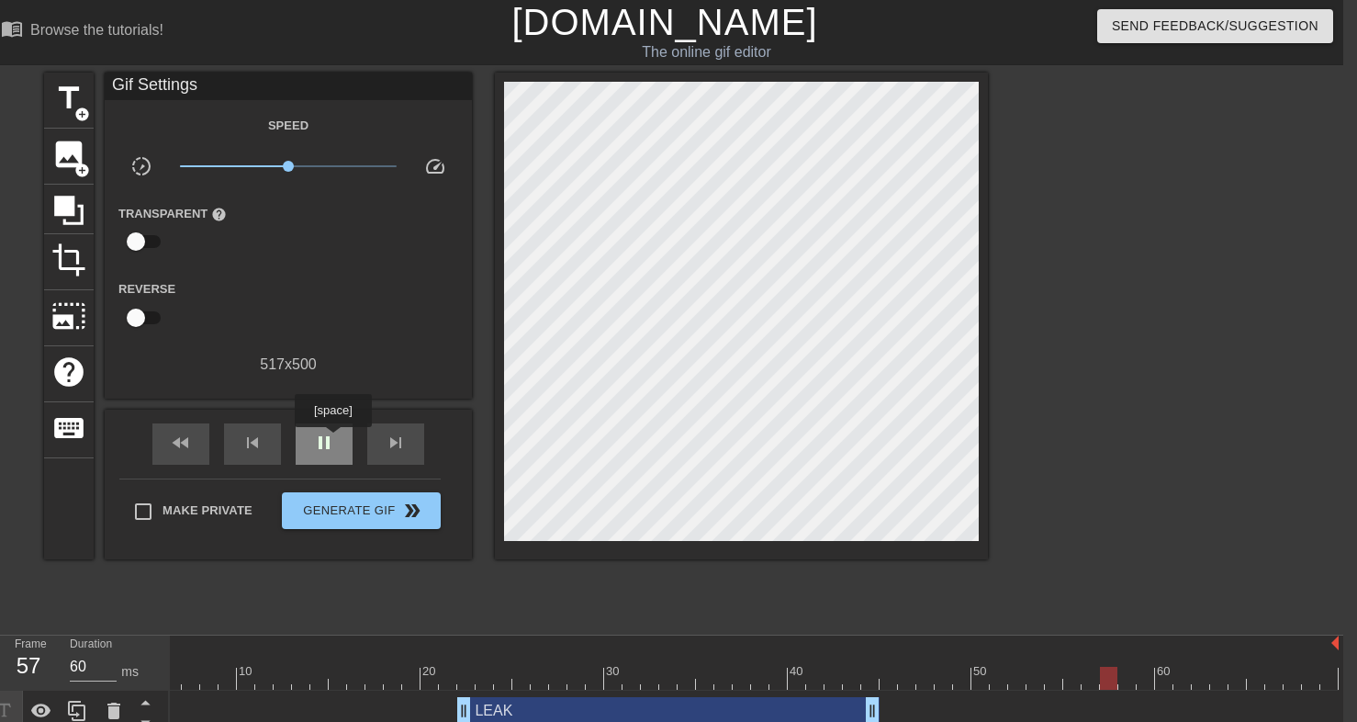
click at [335, 440] on div "pause" at bounding box center [324, 443] width 57 height 41
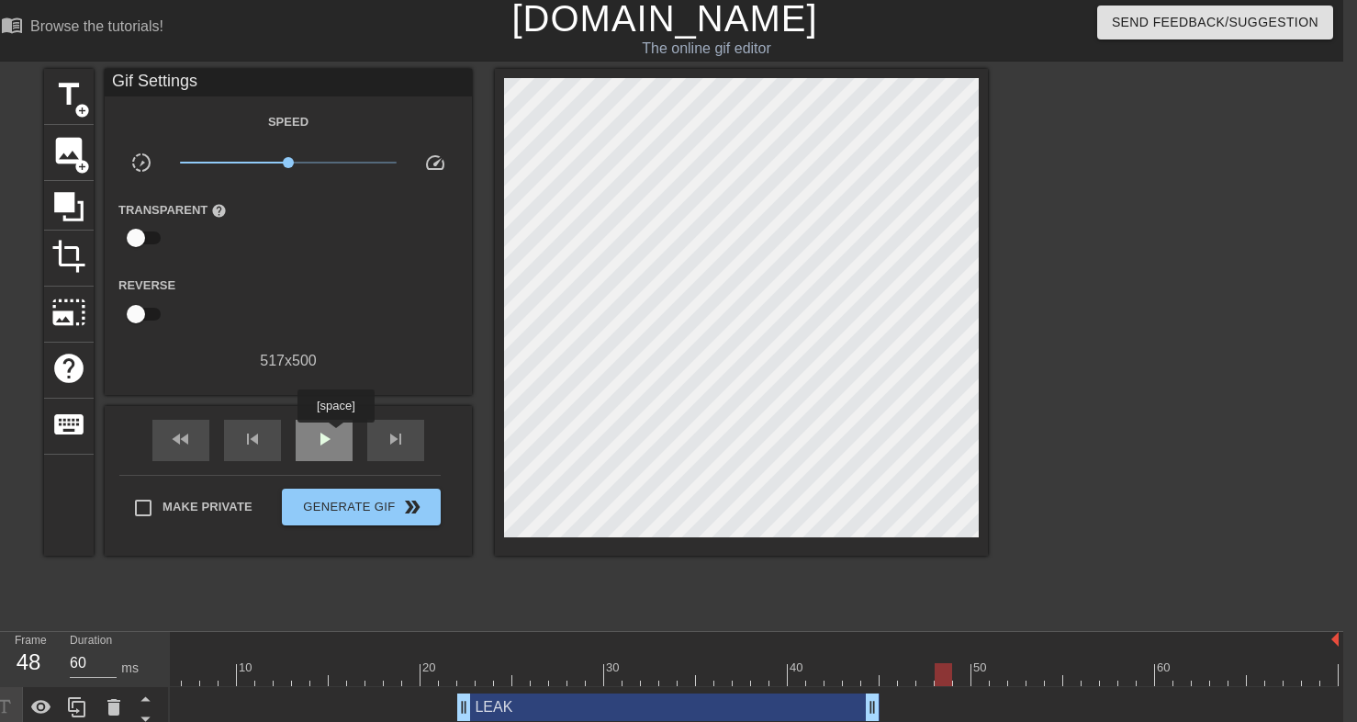
click at [338, 435] on div "play_arrow" at bounding box center [324, 440] width 57 height 41
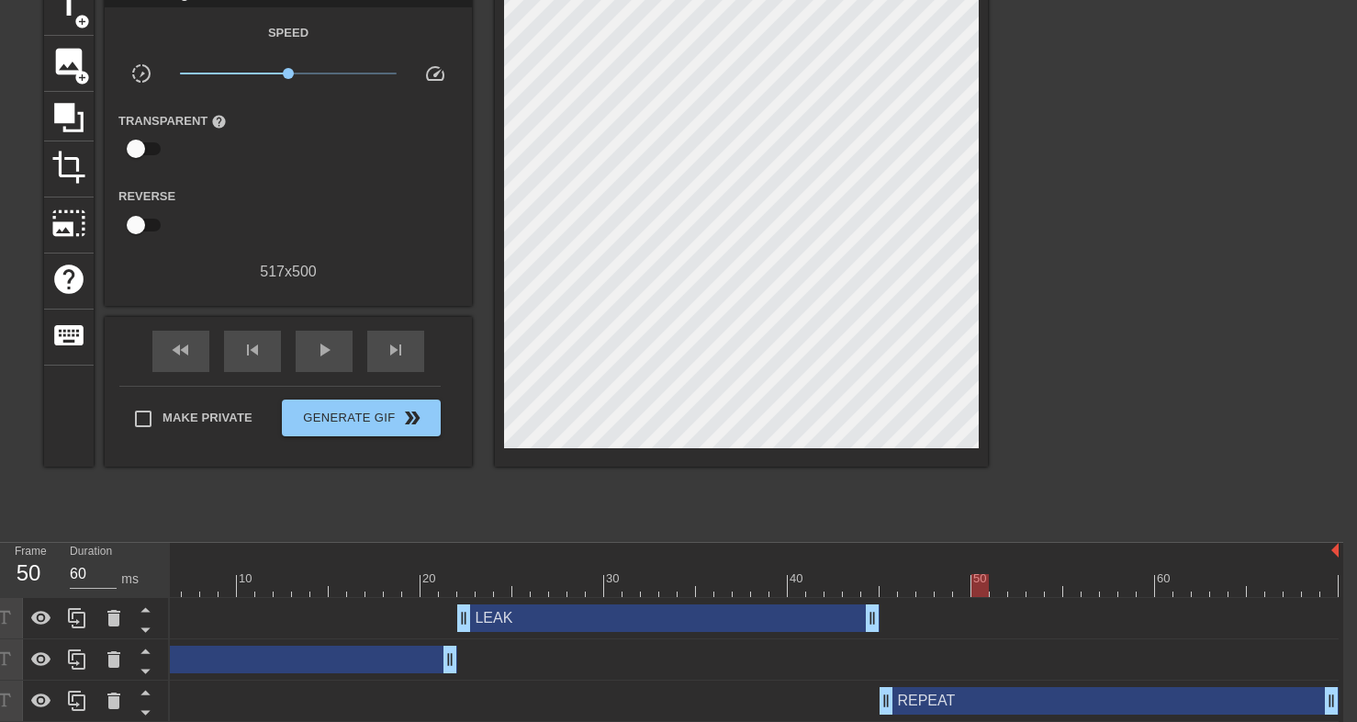
scroll to position [96, 14]
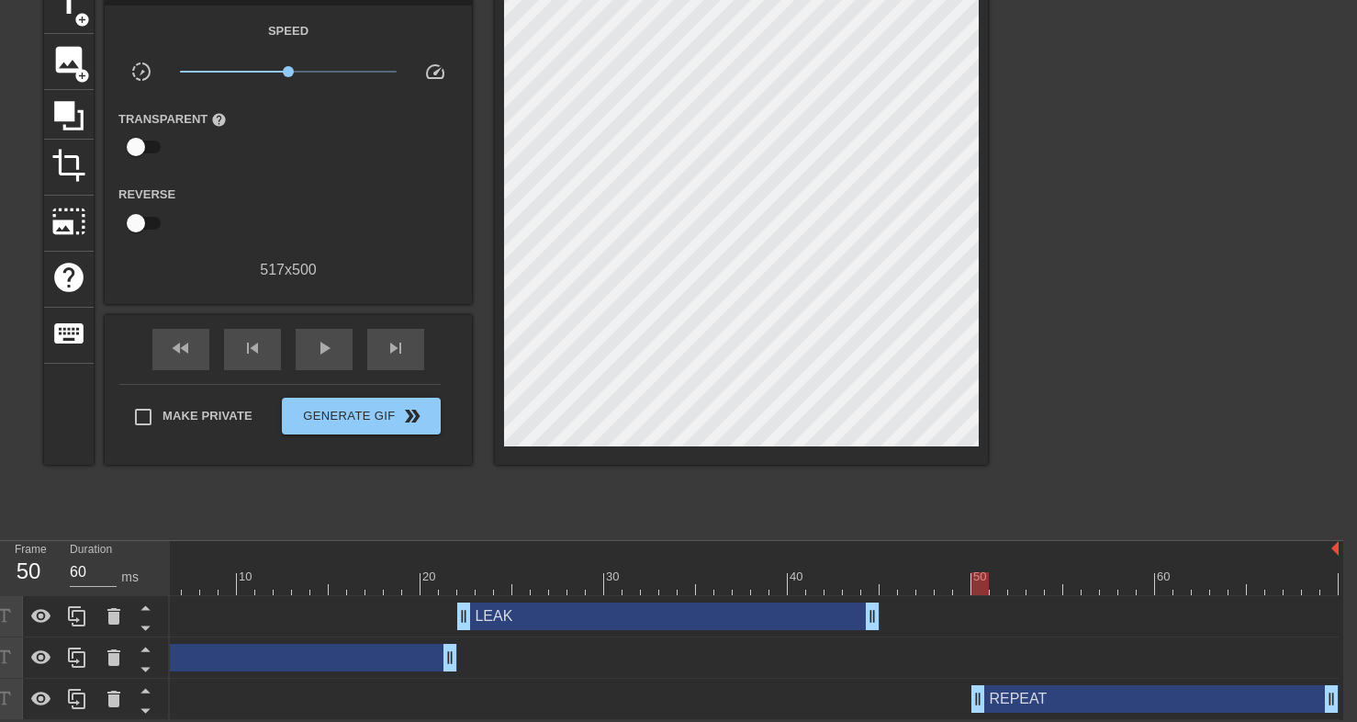
drag, startPoint x: 889, startPoint y: 696, endPoint x: 978, endPoint y: 684, distance: 89.9
drag, startPoint x: 873, startPoint y: 611, endPoint x: 957, endPoint y: 614, distance: 83.7
click at [326, 333] on div "play_arrow" at bounding box center [324, 349] width 57 height 41
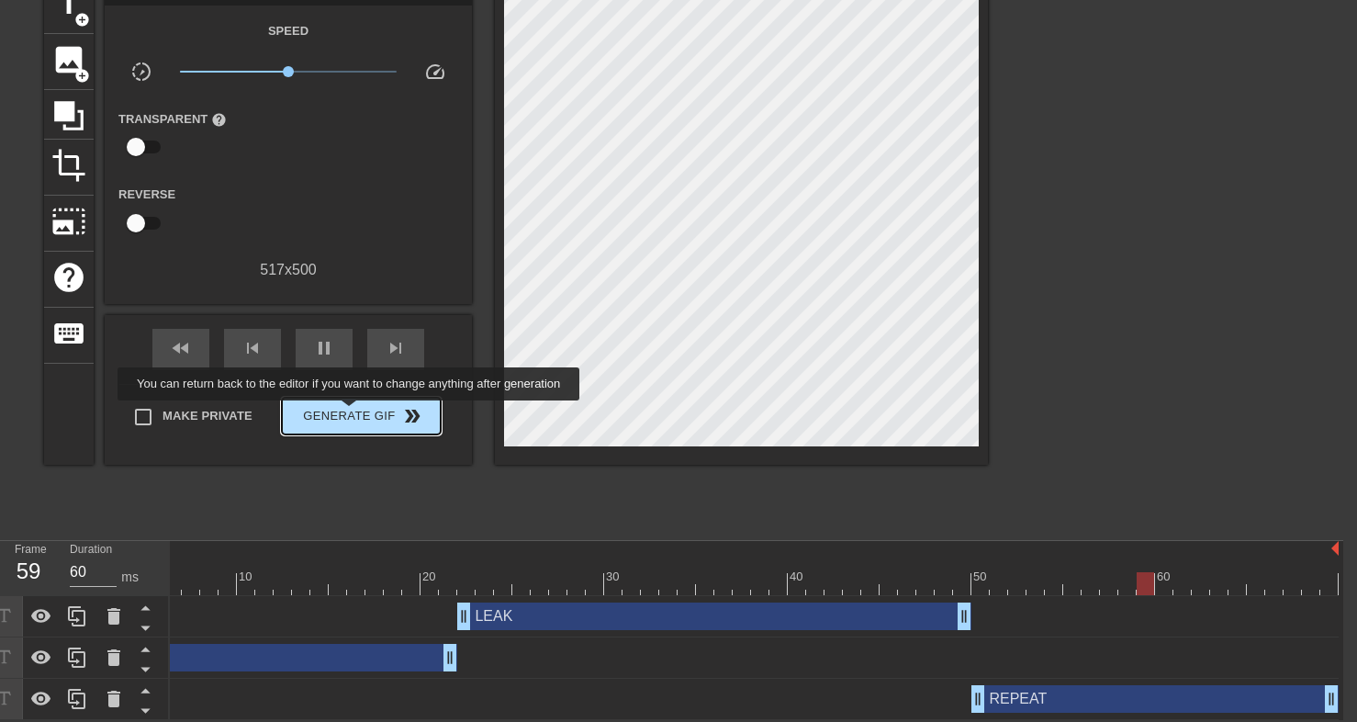
click at [360, 413] on span "Generate Gif double_arrow" at bounding box center [361, 416] width 144 height 22
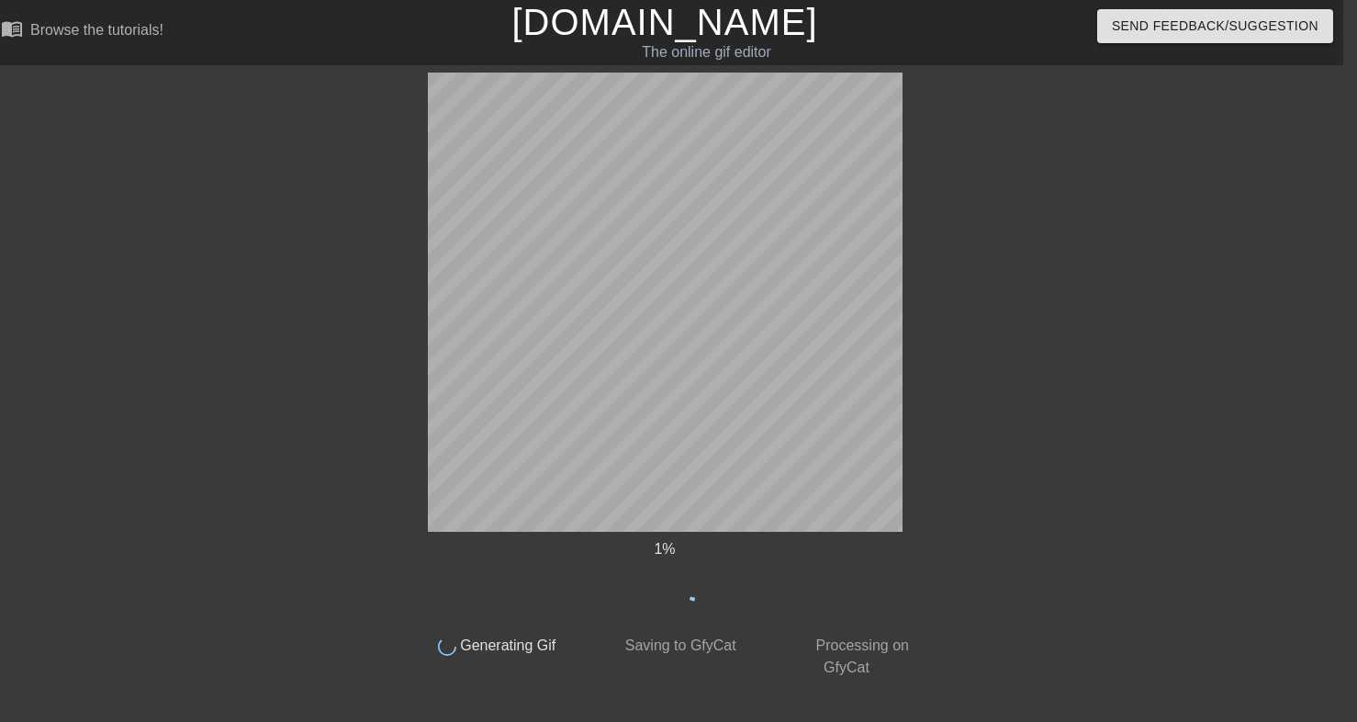
scroll to position [0, 14]
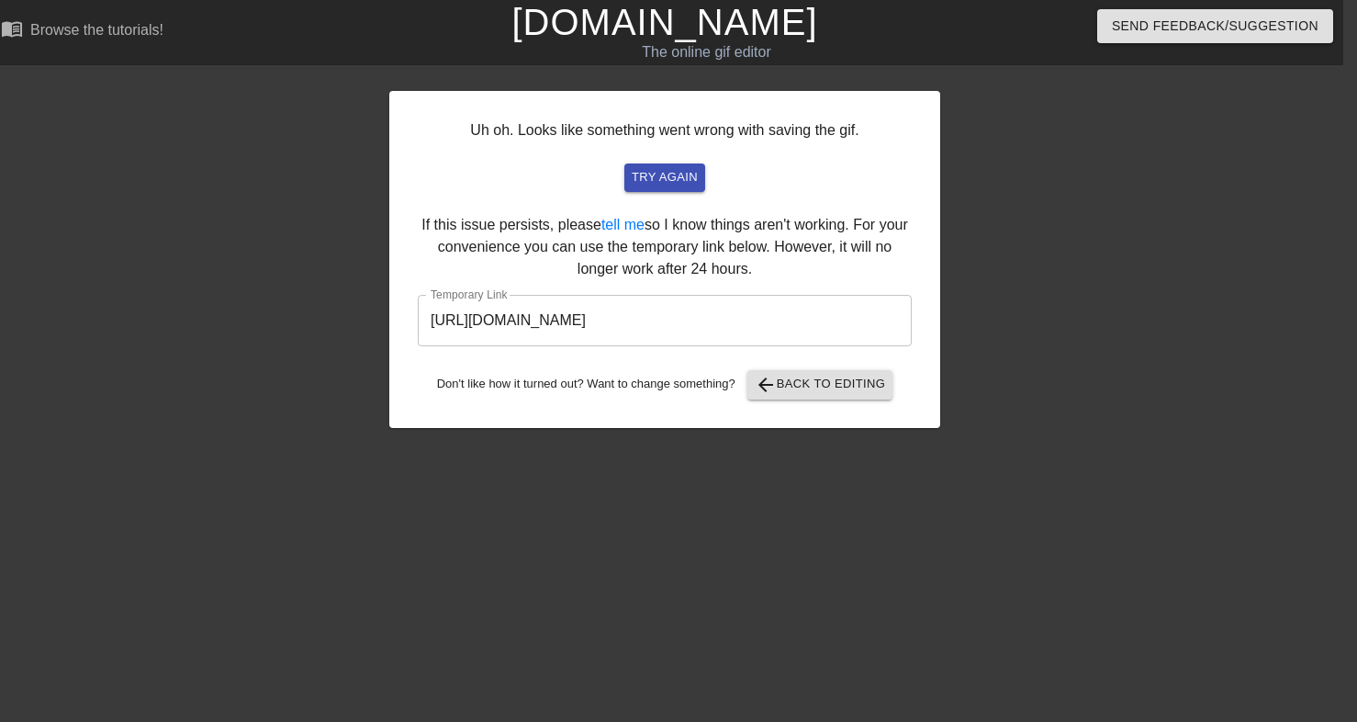
click at [470, 332] on input "[URL][DOMAIN_NAME]" at bounding box center [665, 320] width 494 height 51
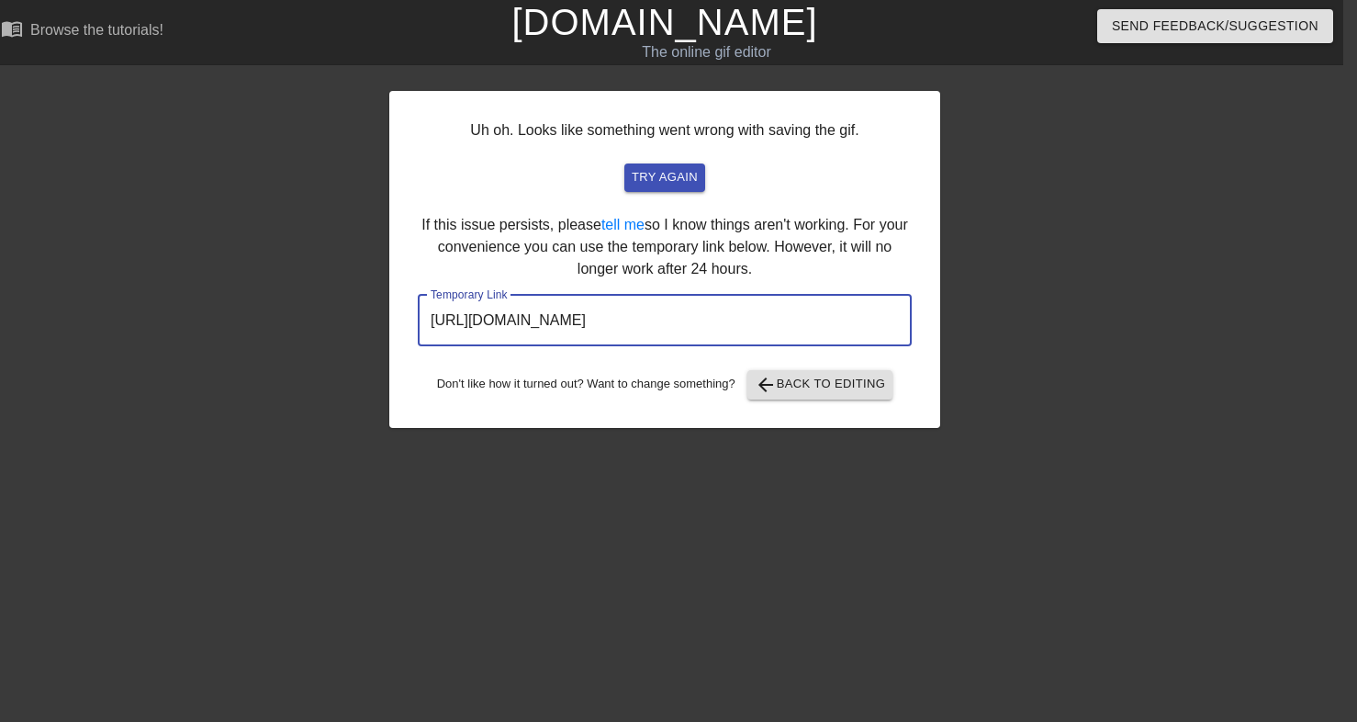
click at [470, 332] on input "[URL][DOMAIN_NAME]" at bounding box center [665, 320] width 494 height 51
